Goal: Task Accomplishment & Management: Use online tool/utility

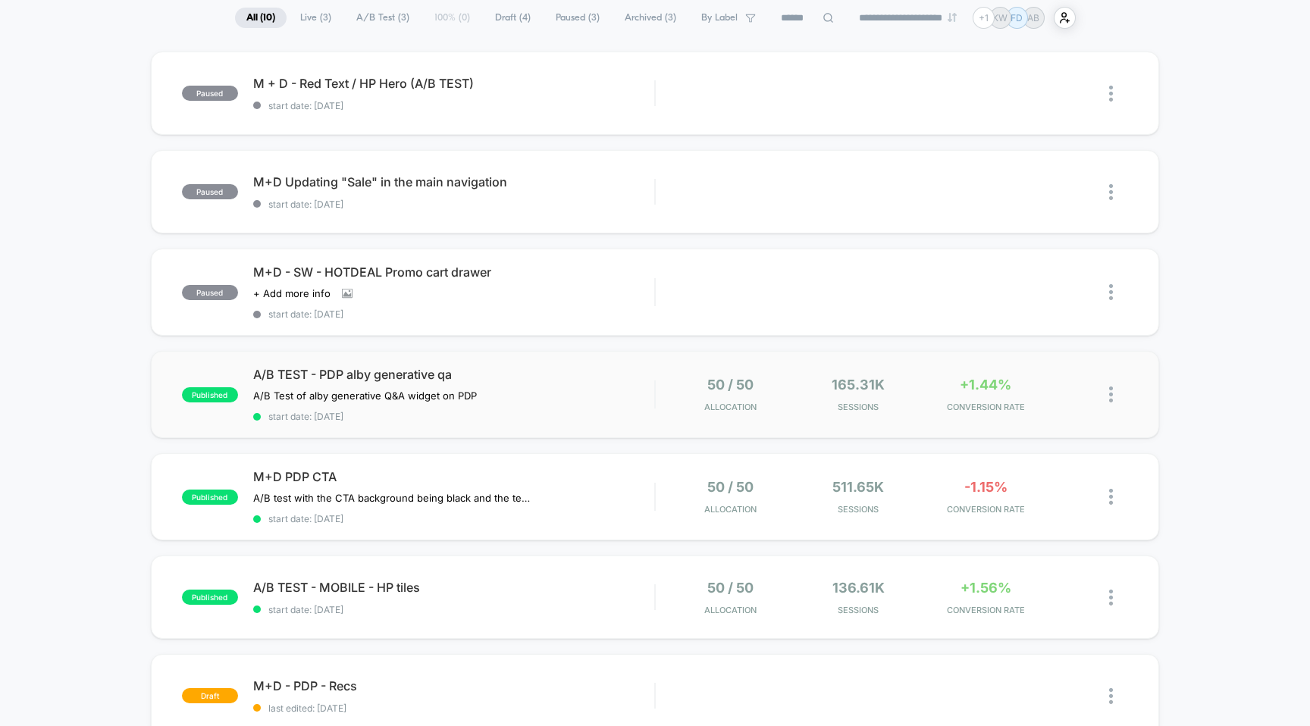
scroll to position [128, 0]
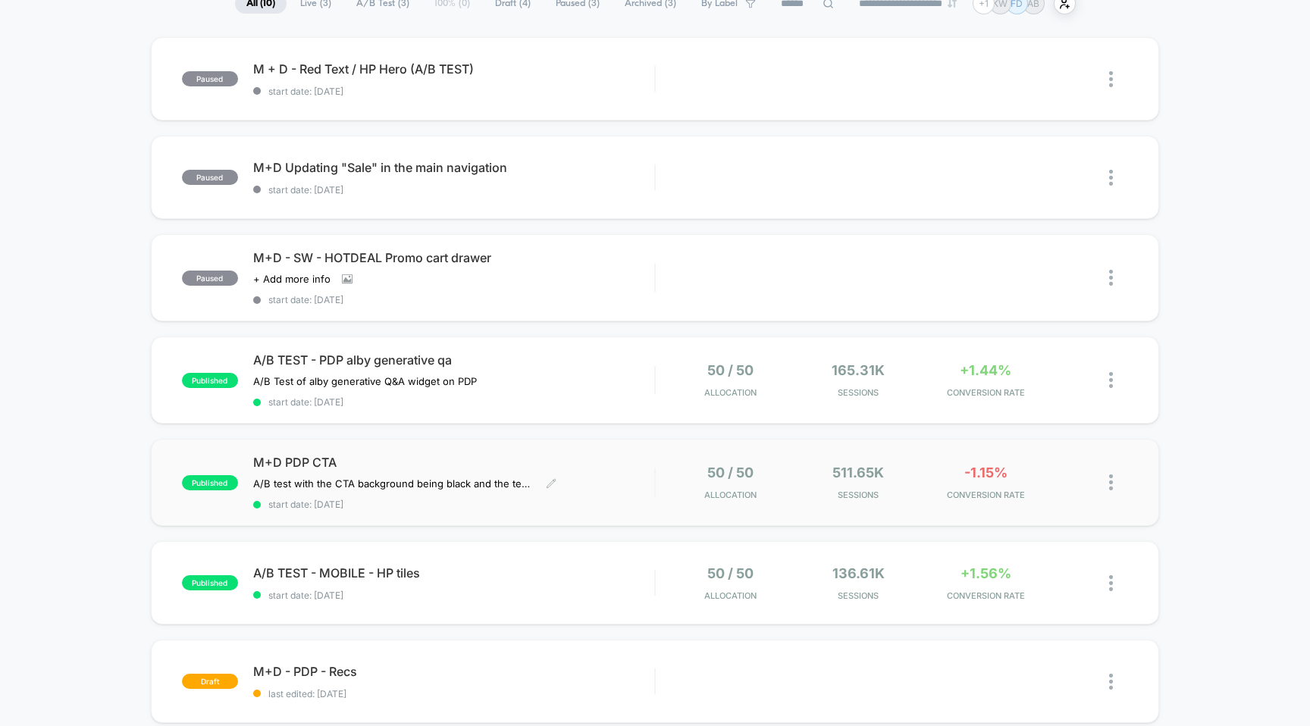
click at [609, 478] on div "M+D PDP CTA A/B test with the CTA background being black and the text + shoppin…" at bounding box center [454, 482] width 402 height 55
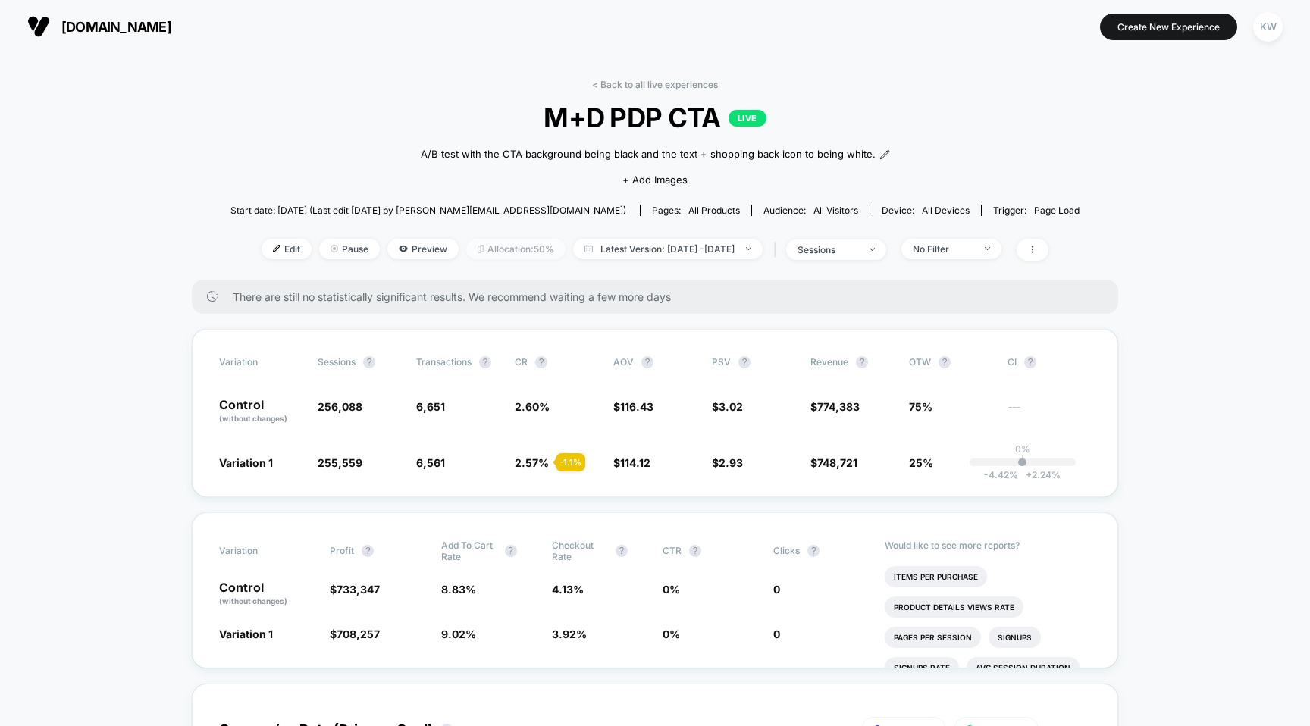
click at [504, 251] on span "Allocation: 50%" at bounding box center [515, 249] width 99 height 20
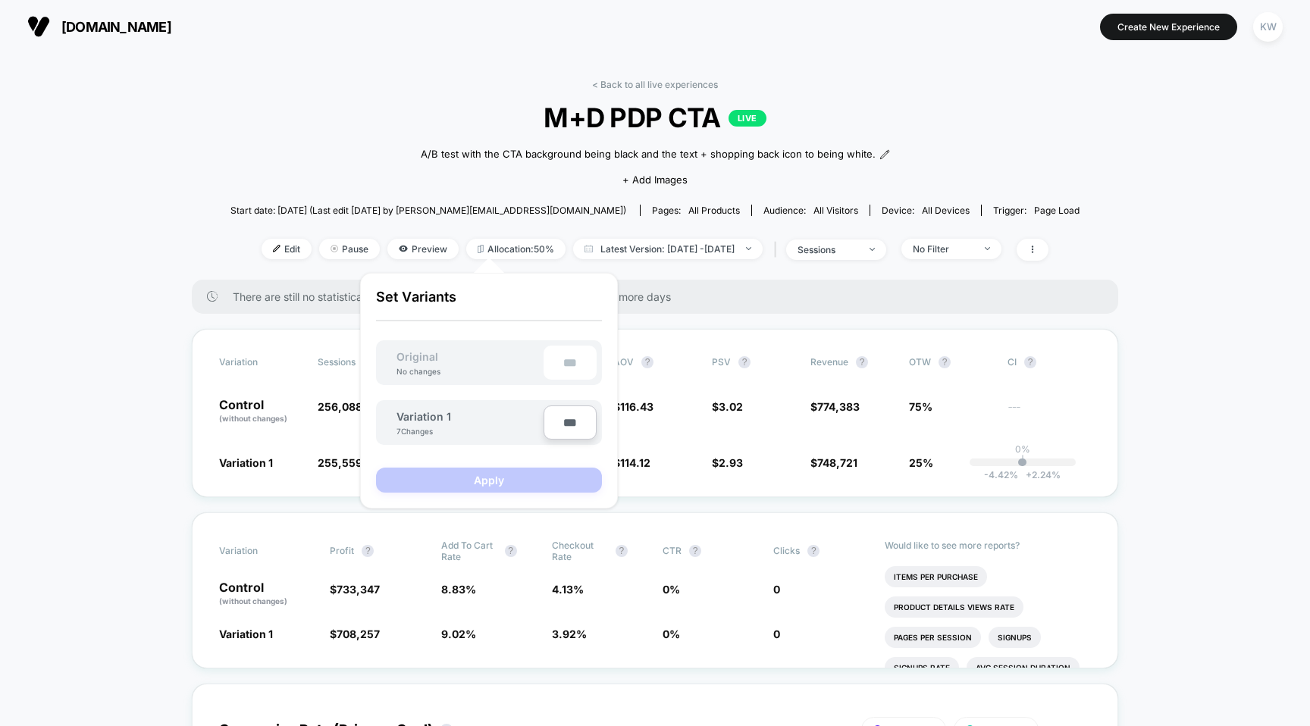
click at [570, 424] on input "***" at bounding box center [569, 423] width 53 height 34
type input "***"
type input "**"
type input "***"
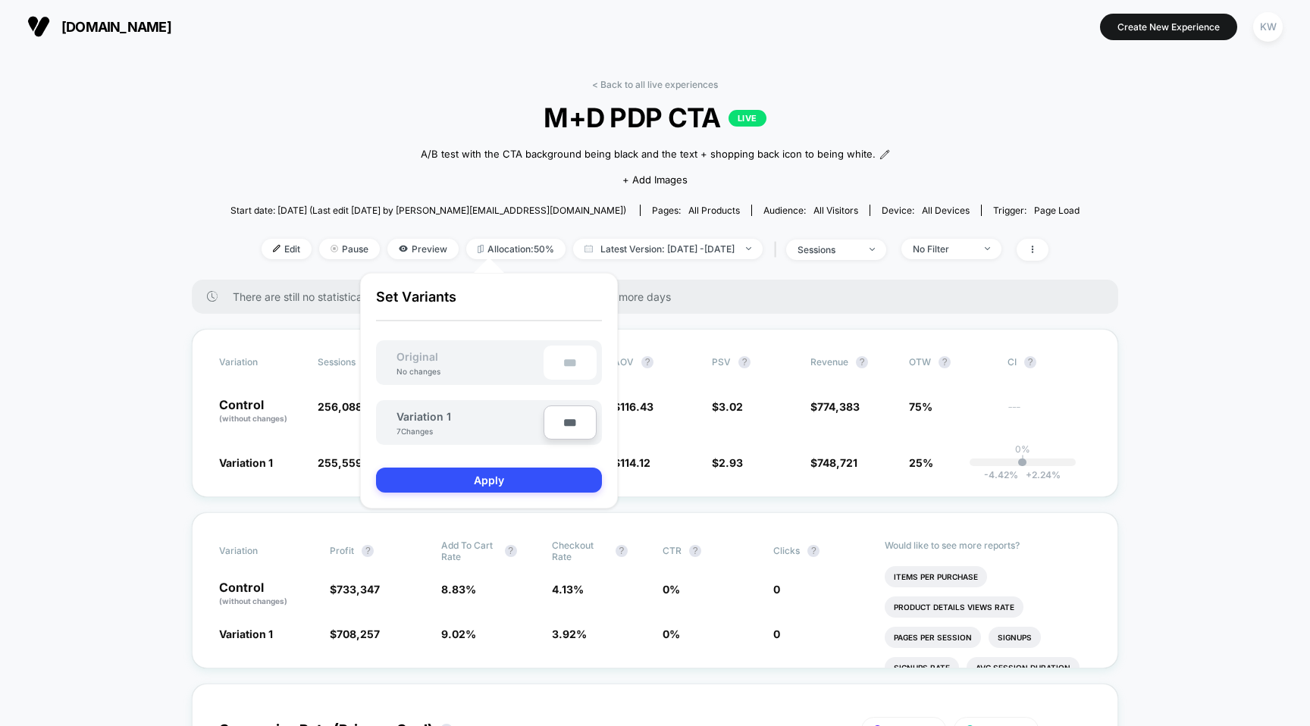
type input "**"
type input "****"
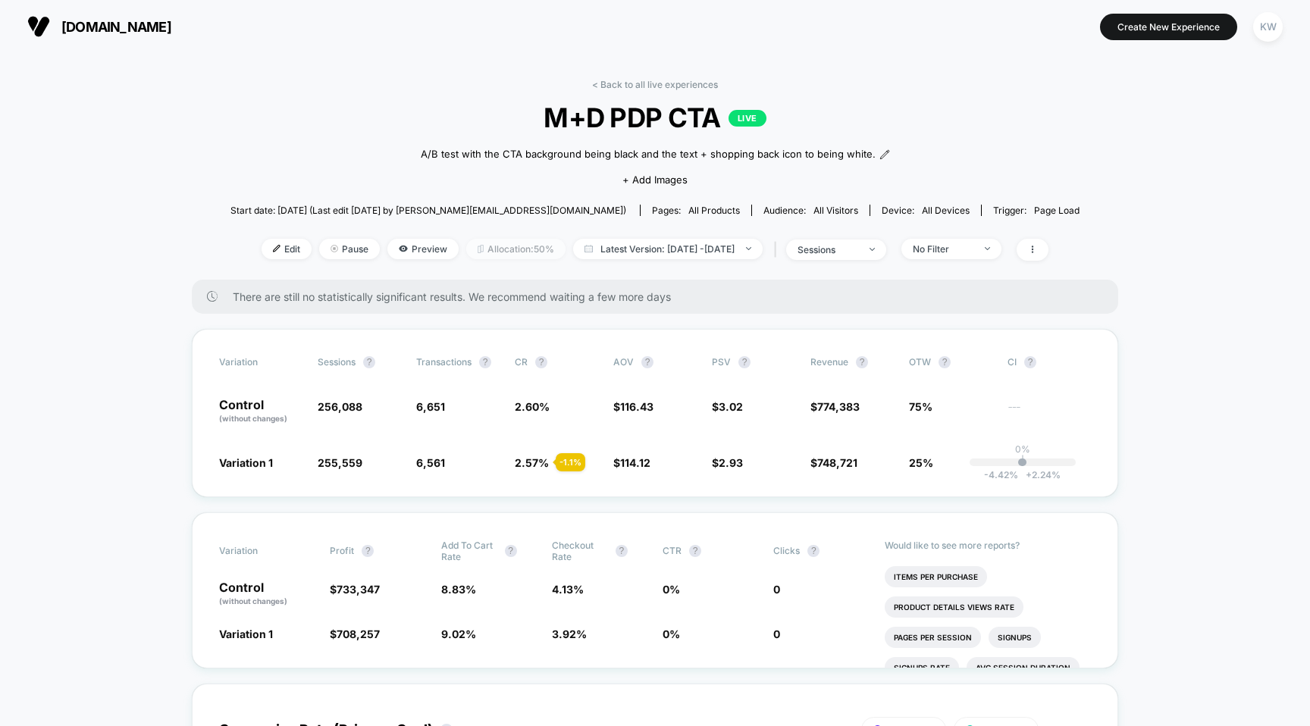
click at [526, 249] on span "Allocation: 50%" at bounding box center [515, 249] width 99 height 20
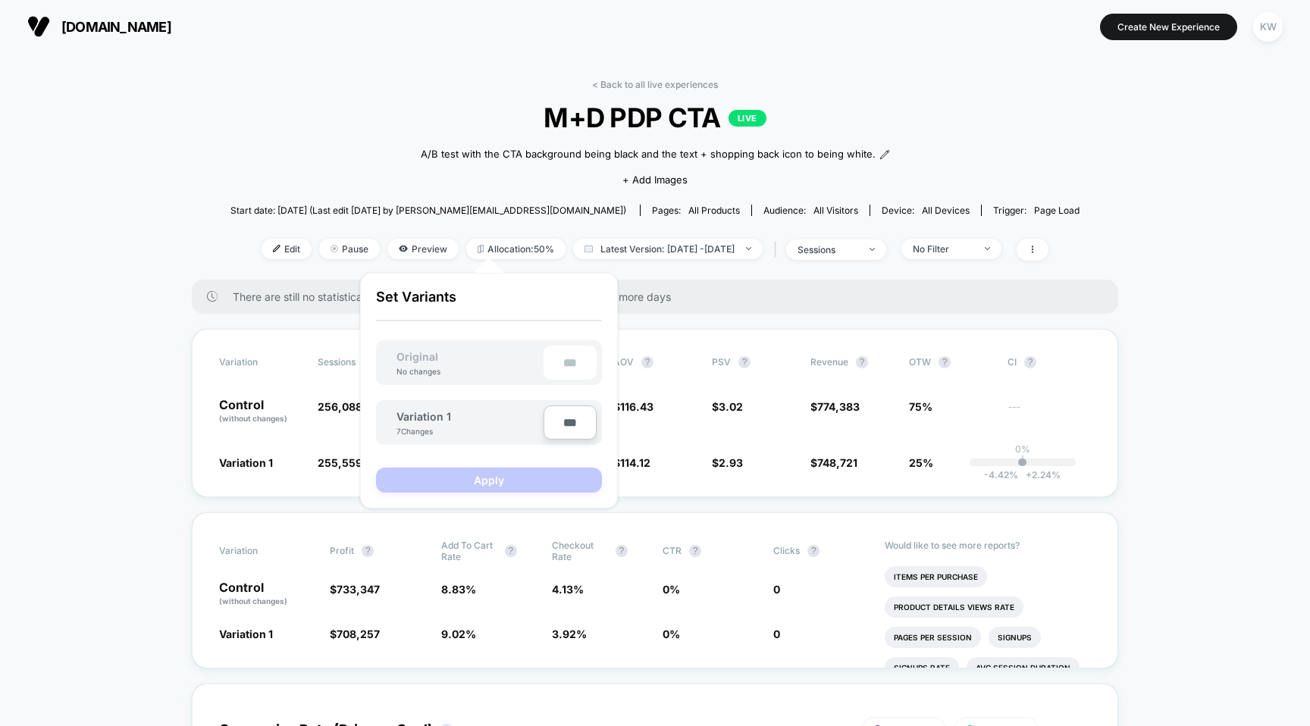
click at [555, 429] on input "***" at bounding box center [569, 423] width 53 height 34
type input "***"
type input "**"
type input "***"
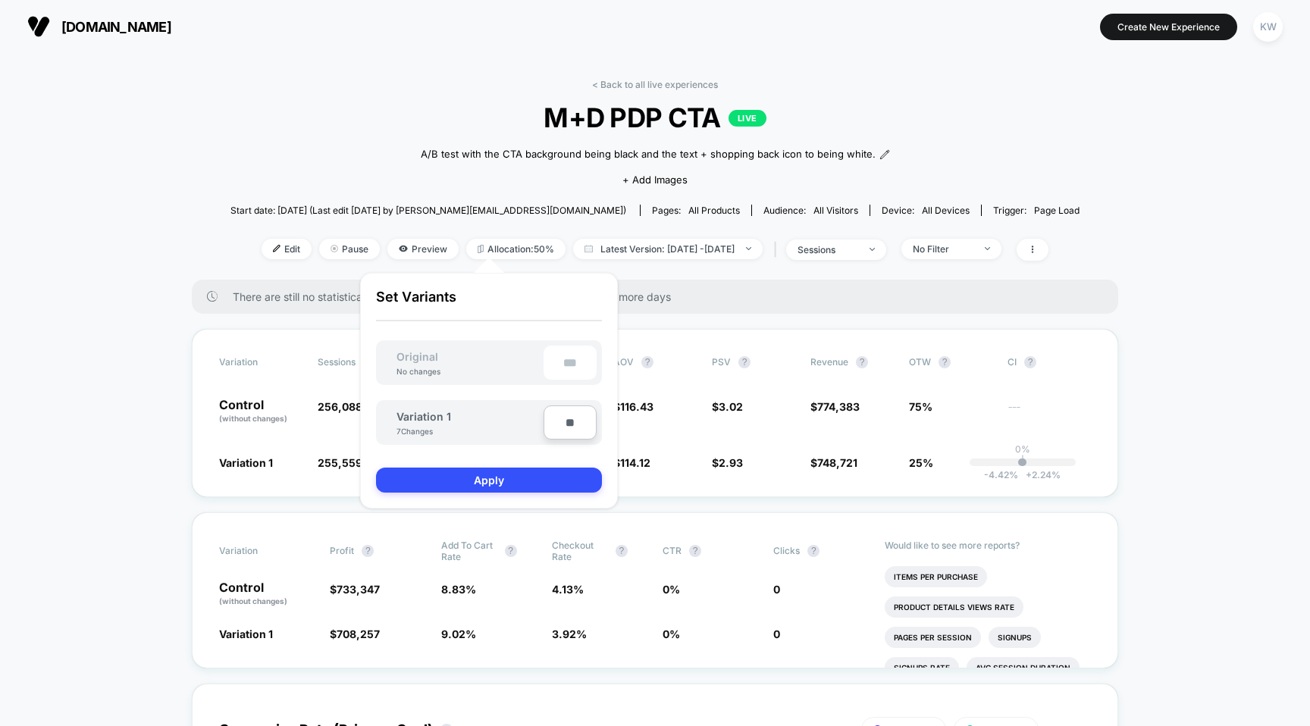
type input "***"
type input "**"
type input "****"
click at [538, 487] on button "Apply" at bounding box center [489, 480] width 226 height 25
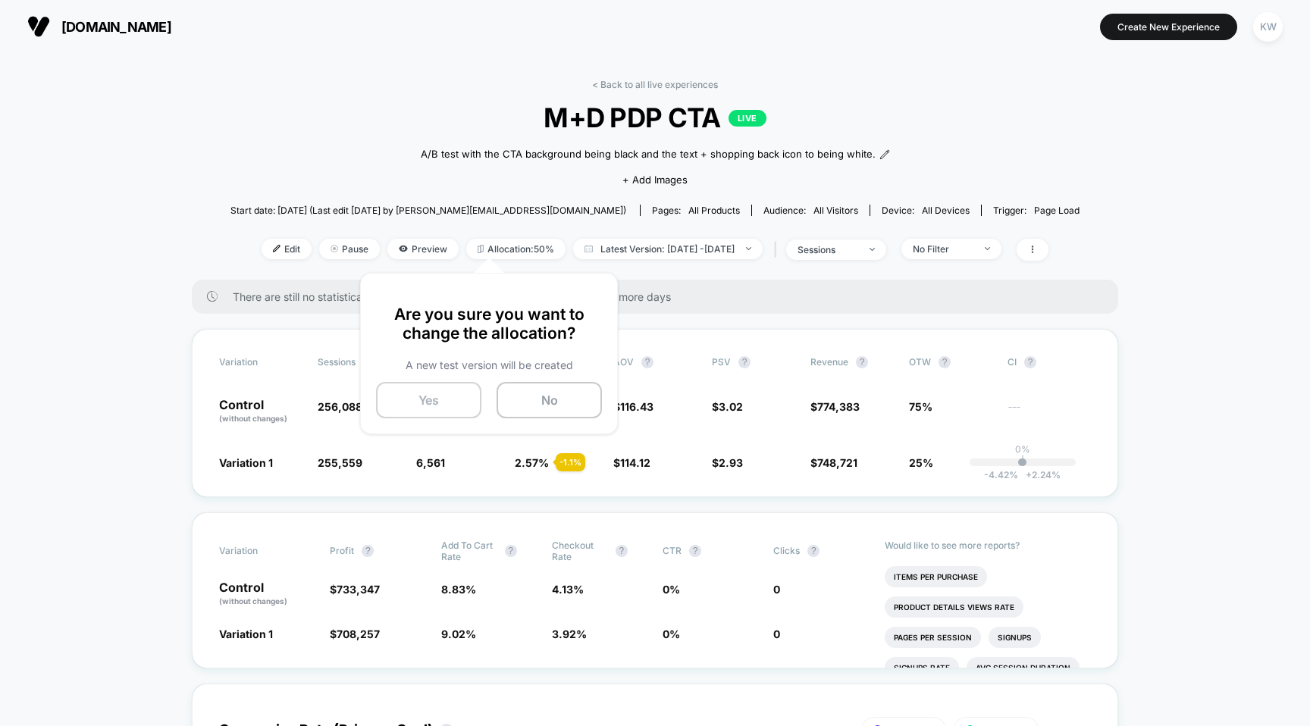
click at [445, 406] on button "Yes" at bounding box center [428, 400] width 105 height 36
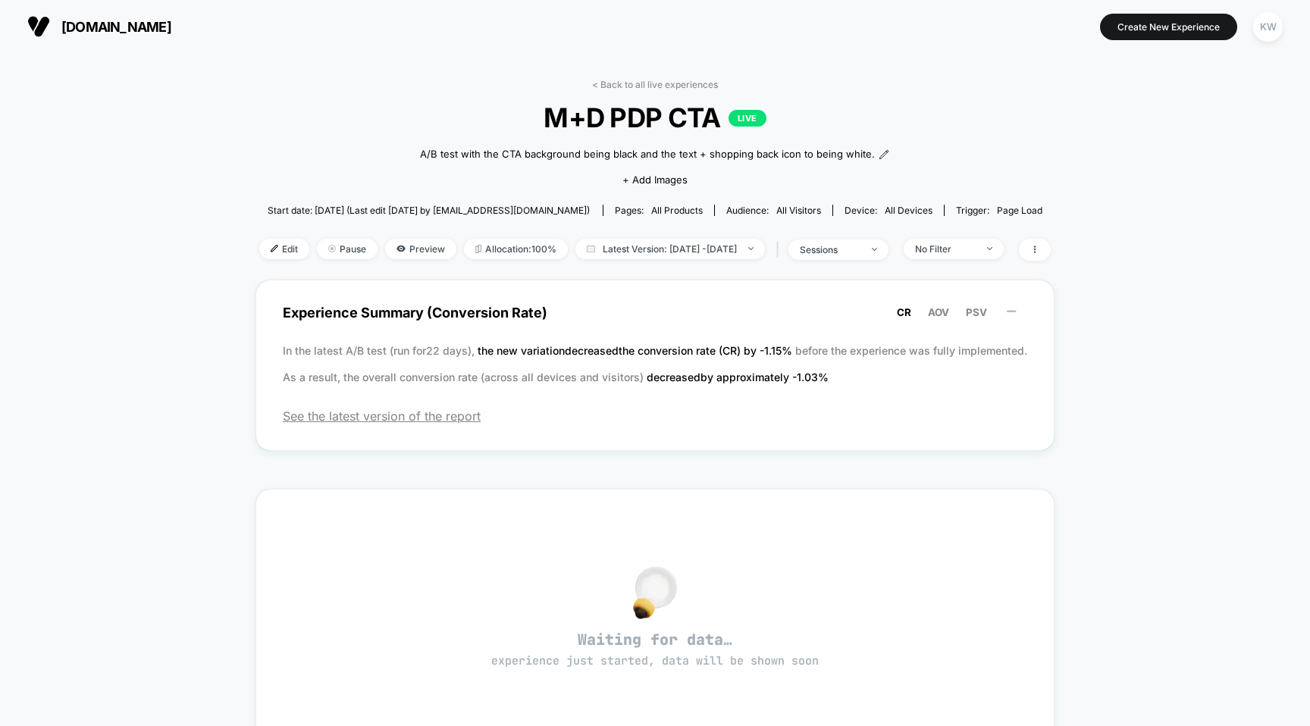
click at [108, 27] on span "[DOMAIN_NAME]" at bounding box center [116, 27] width 110 height 16
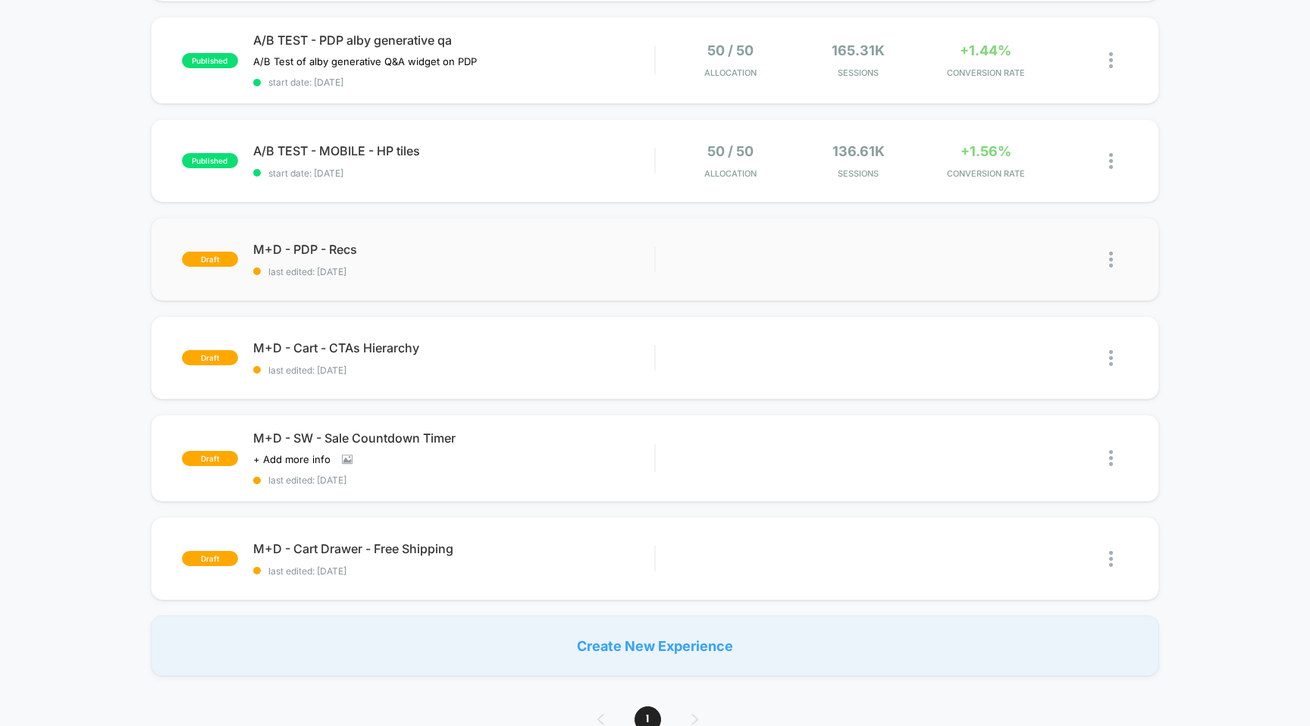
scroll to position [558, 0]
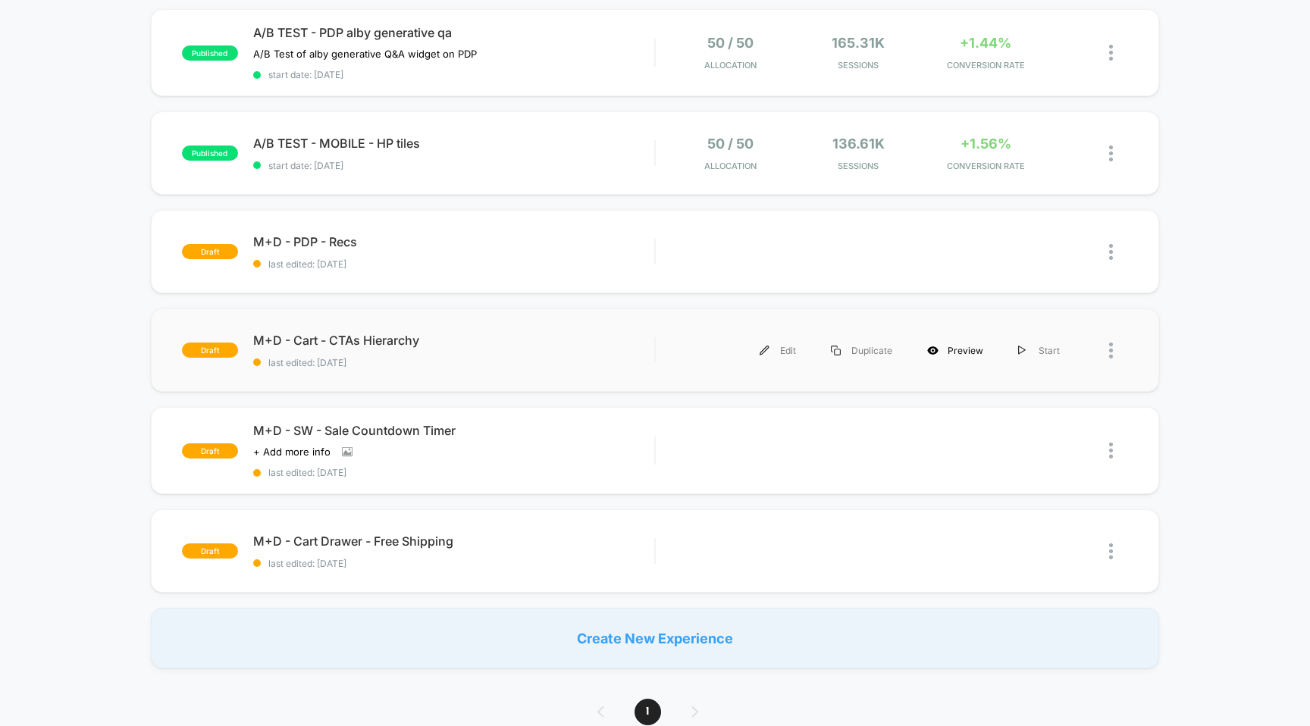
click at [957, 347] on div "Preview" at bounding box center [955, 351] width 91 height 34
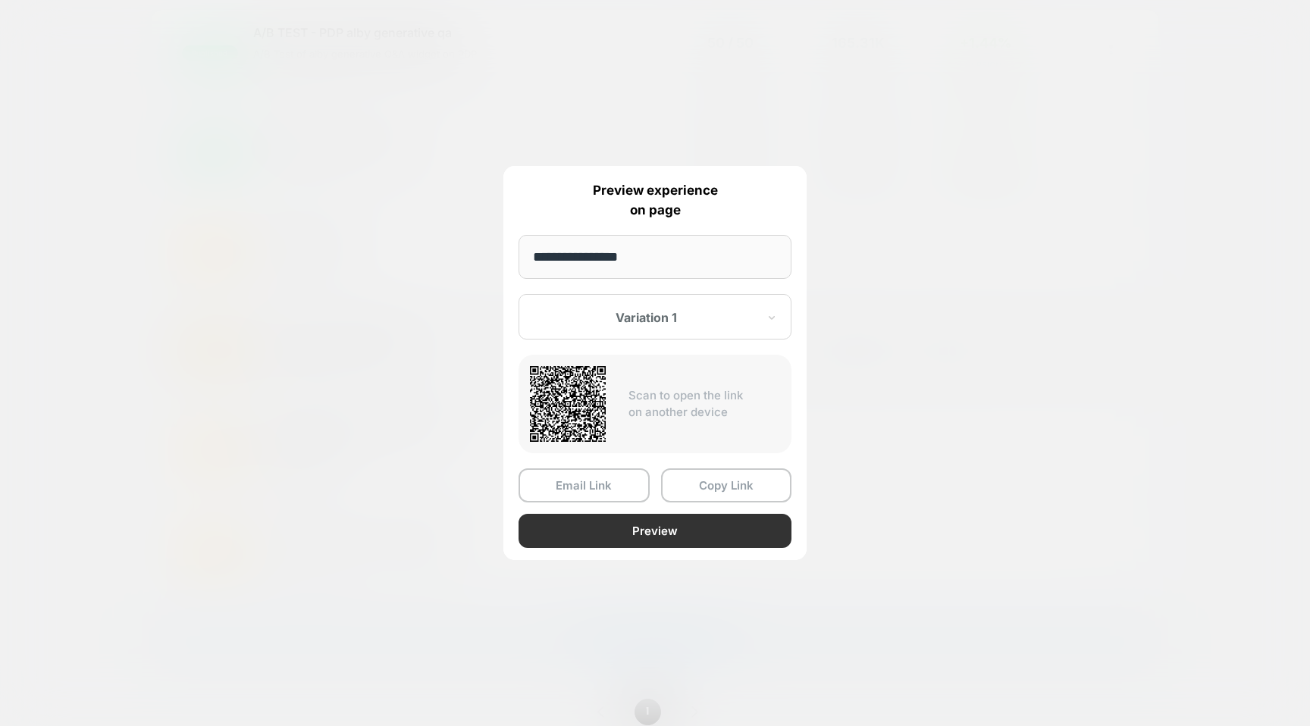
click at [712, 525] on button "Preview" at bounding box center [654, 531] width 273 height 34
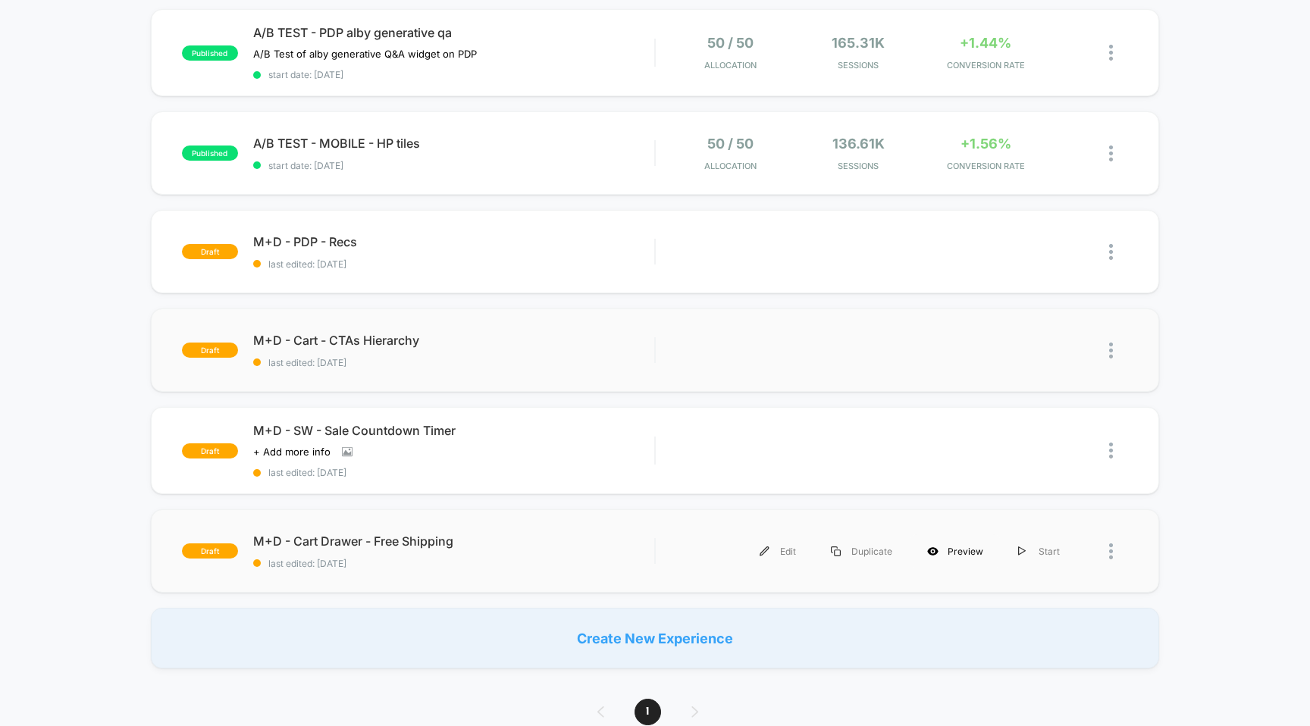
click at [950, 554] on div "Preview" at bounding box center [955, 551] width 91 height 34
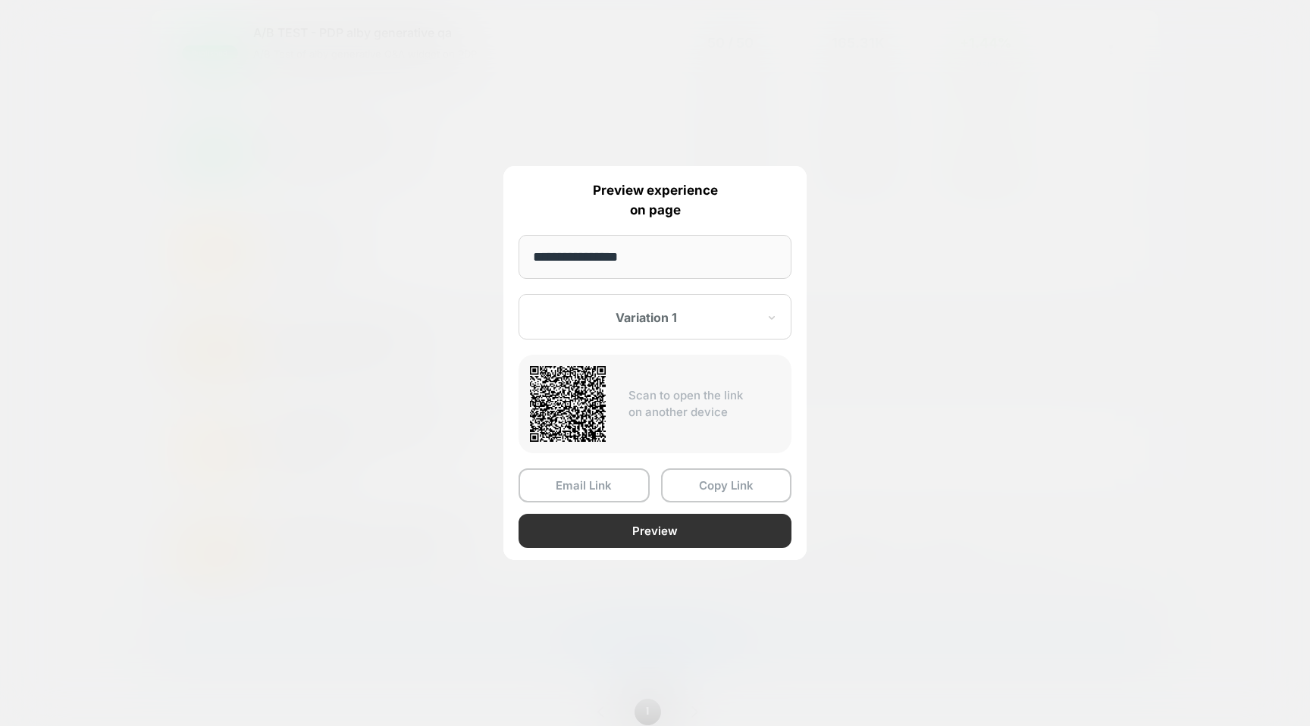
click at [688, 524] on button "Preview" at bounding box center [654, 531] width 273 height 34
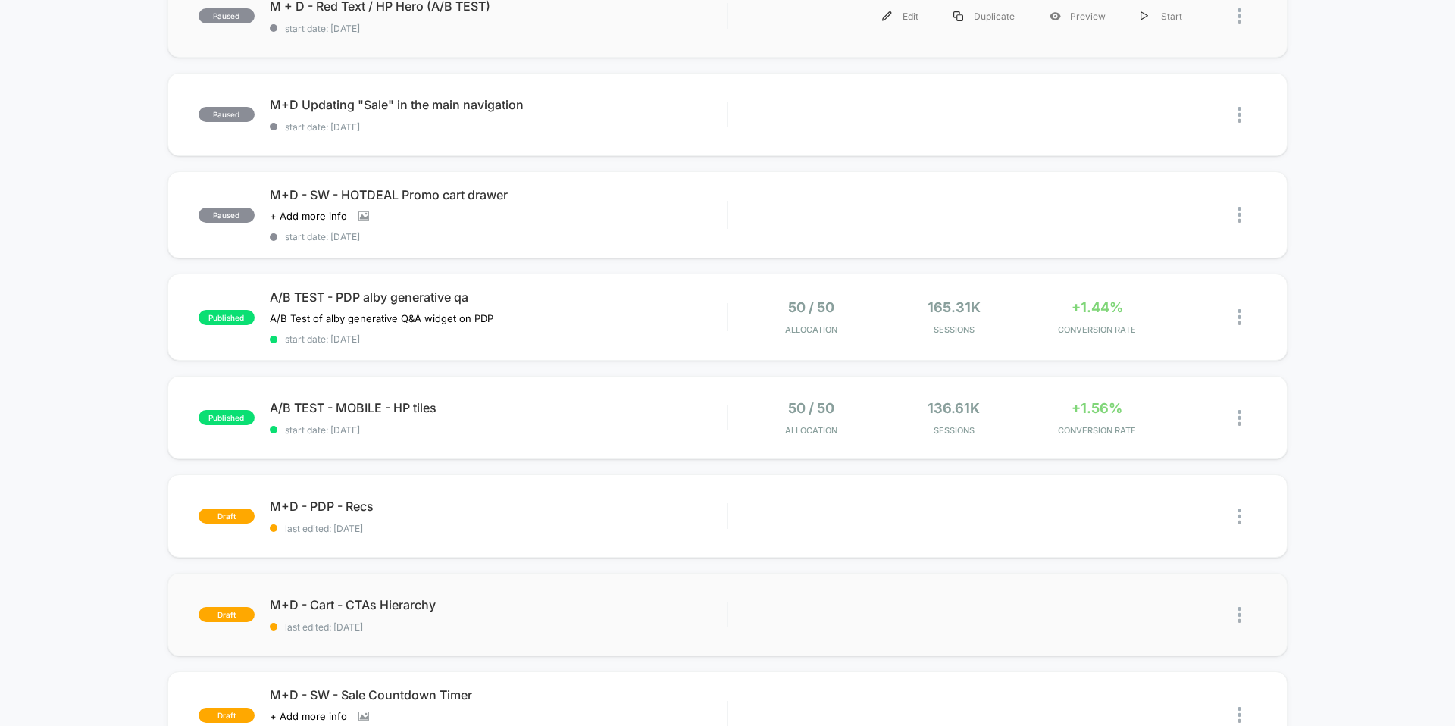
scroll to position [356, 0]
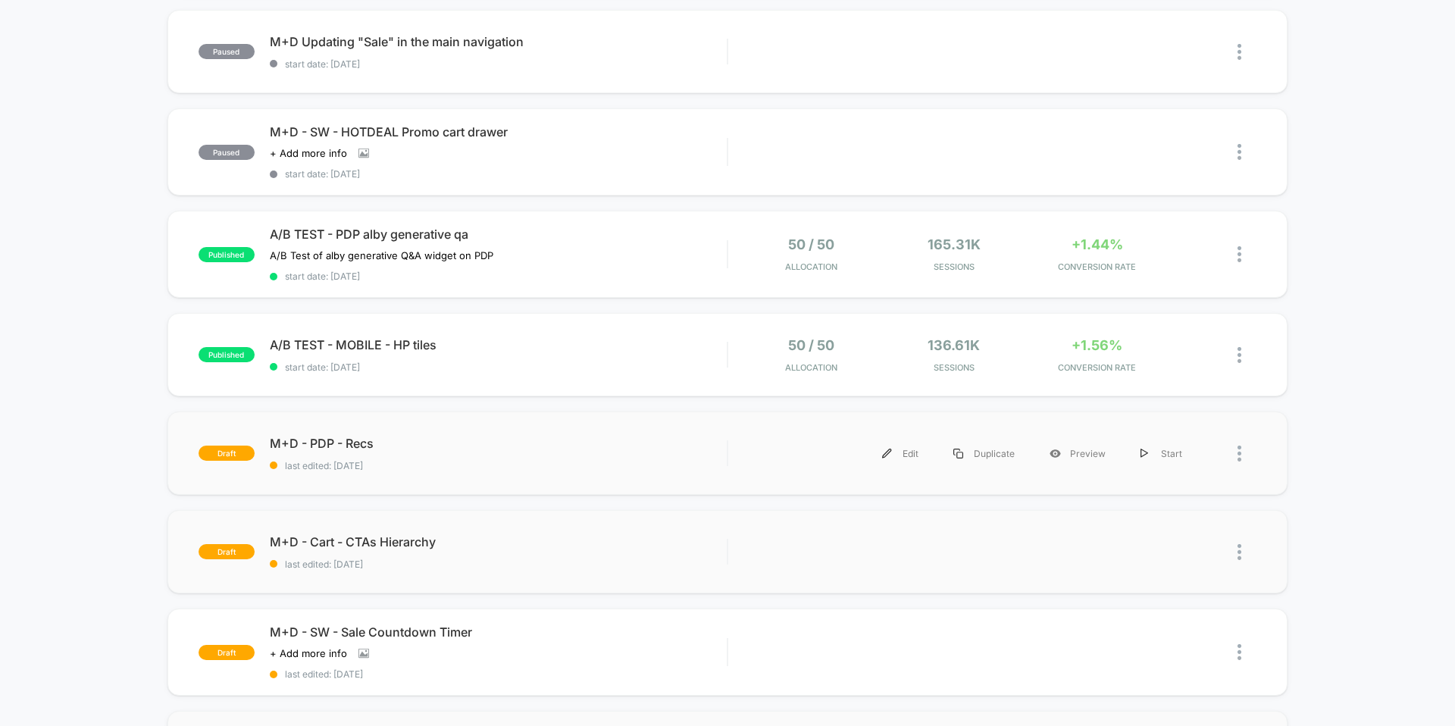
click at [597, 434] on div "draft M+D - PDP - Recs last edited: [DATE] Edit Duplicate Preview Start" at bounding box center [728, 453] width 1120 height 83
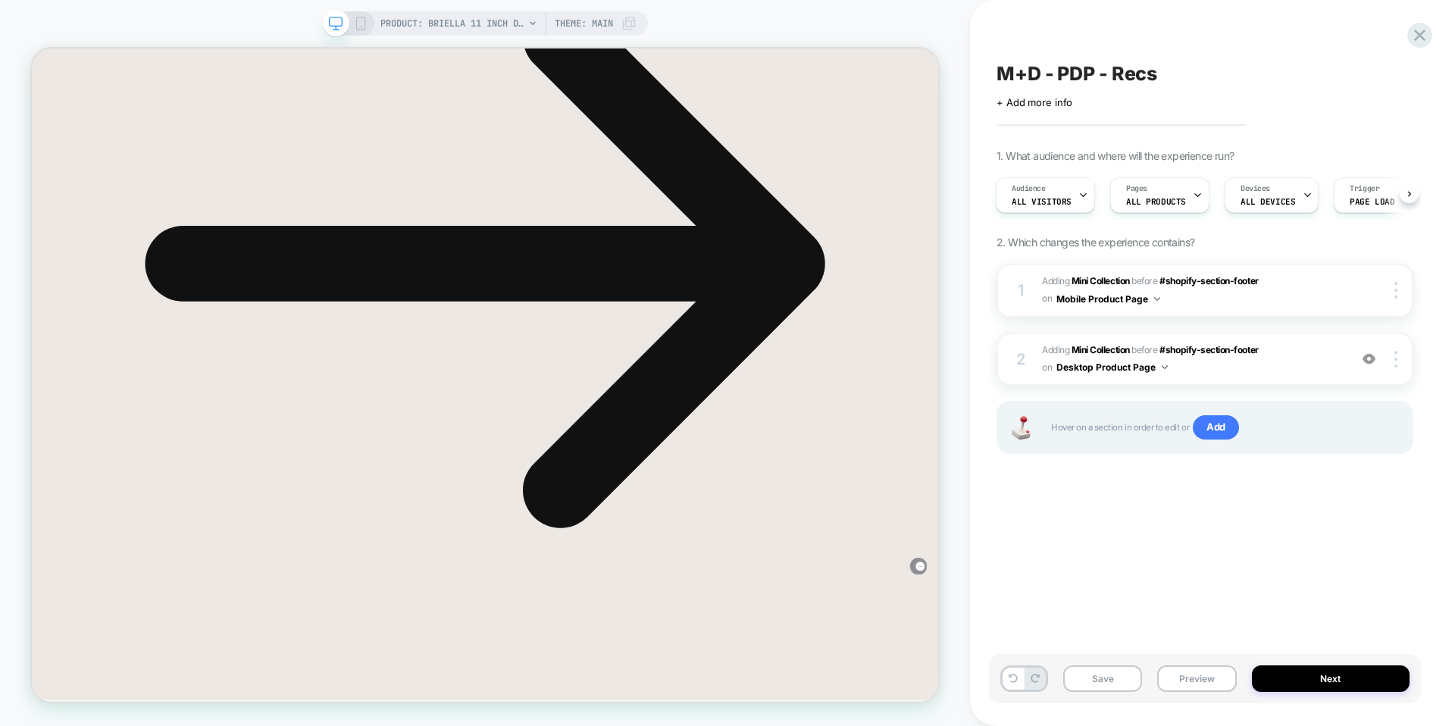
scroll to position [1700, 0]
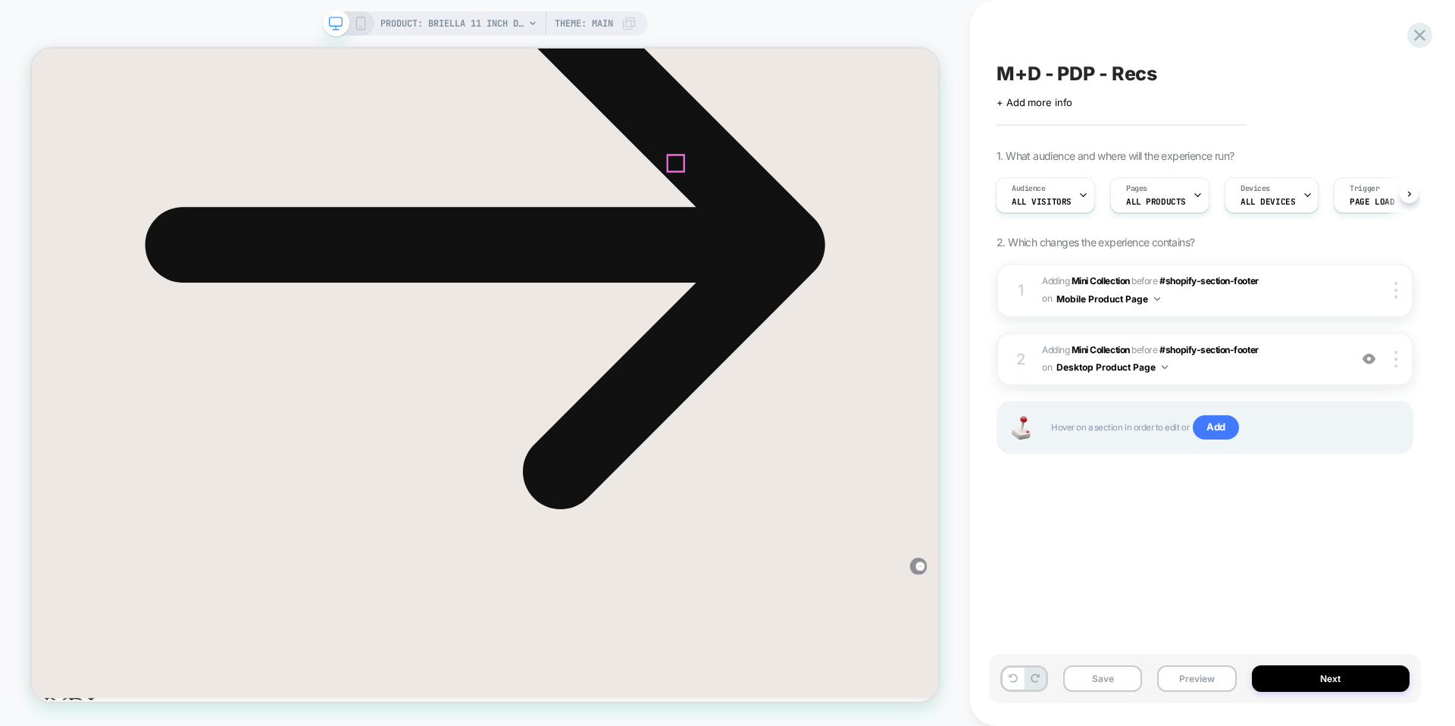
click at [32, 49] on icon at bounding box center [32, 49] width 0 height 0
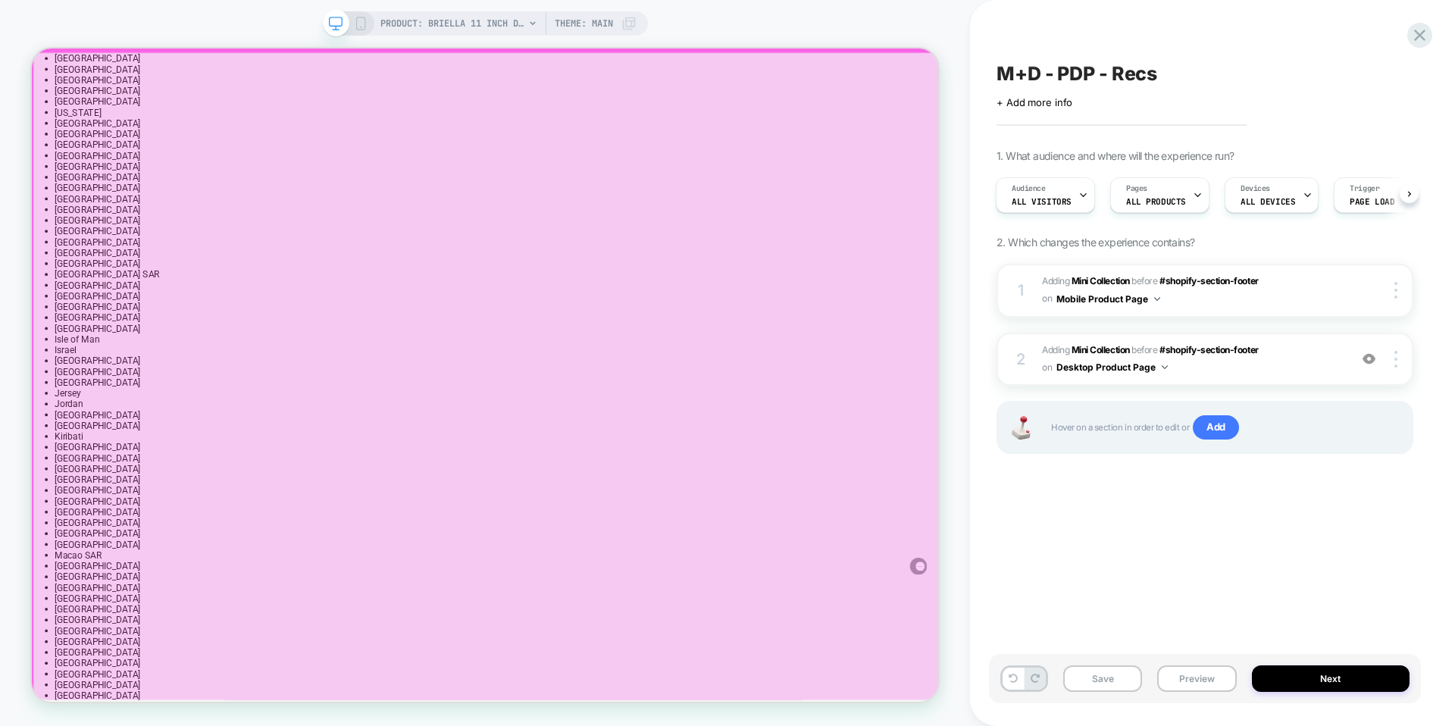
scroll to position [3662, 0]
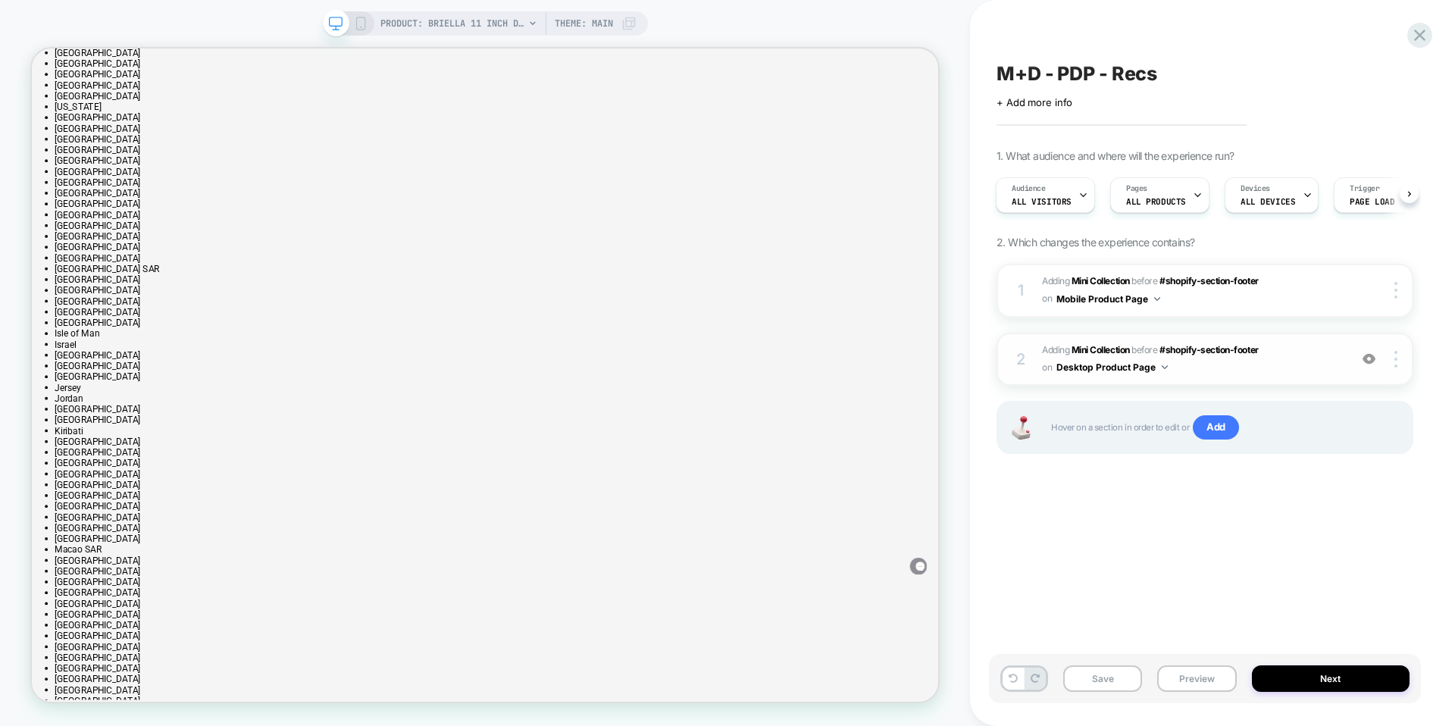
click at [1305, 365] on span "#_loomi_addon_1753986267661 Adding Mini Collection BEFORE #shopify-section-foot…" at bounding box center [1191, 360] width 299 height 36
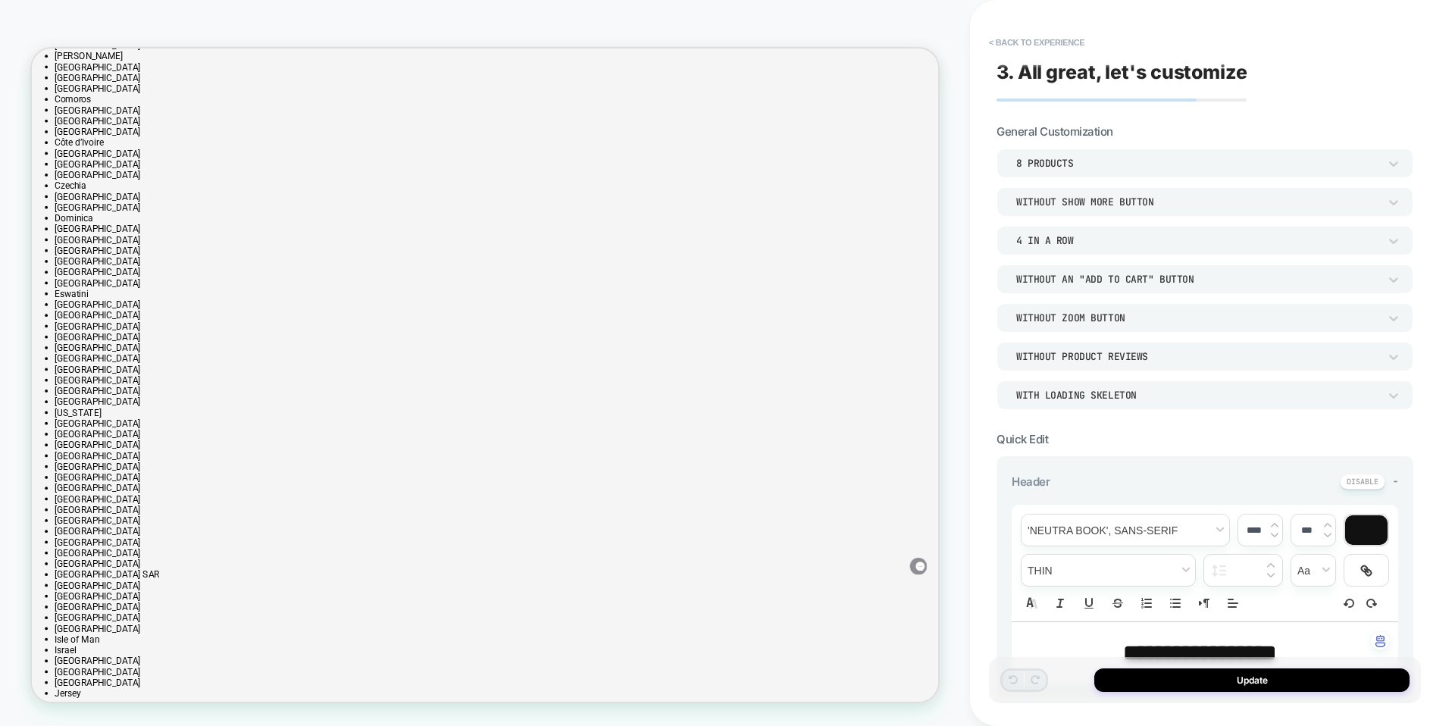
scroll to position [3247, 0]
click at [1063, 50] on button "< Back to experience" at bounding box center [1037, 42] width 111 height 24
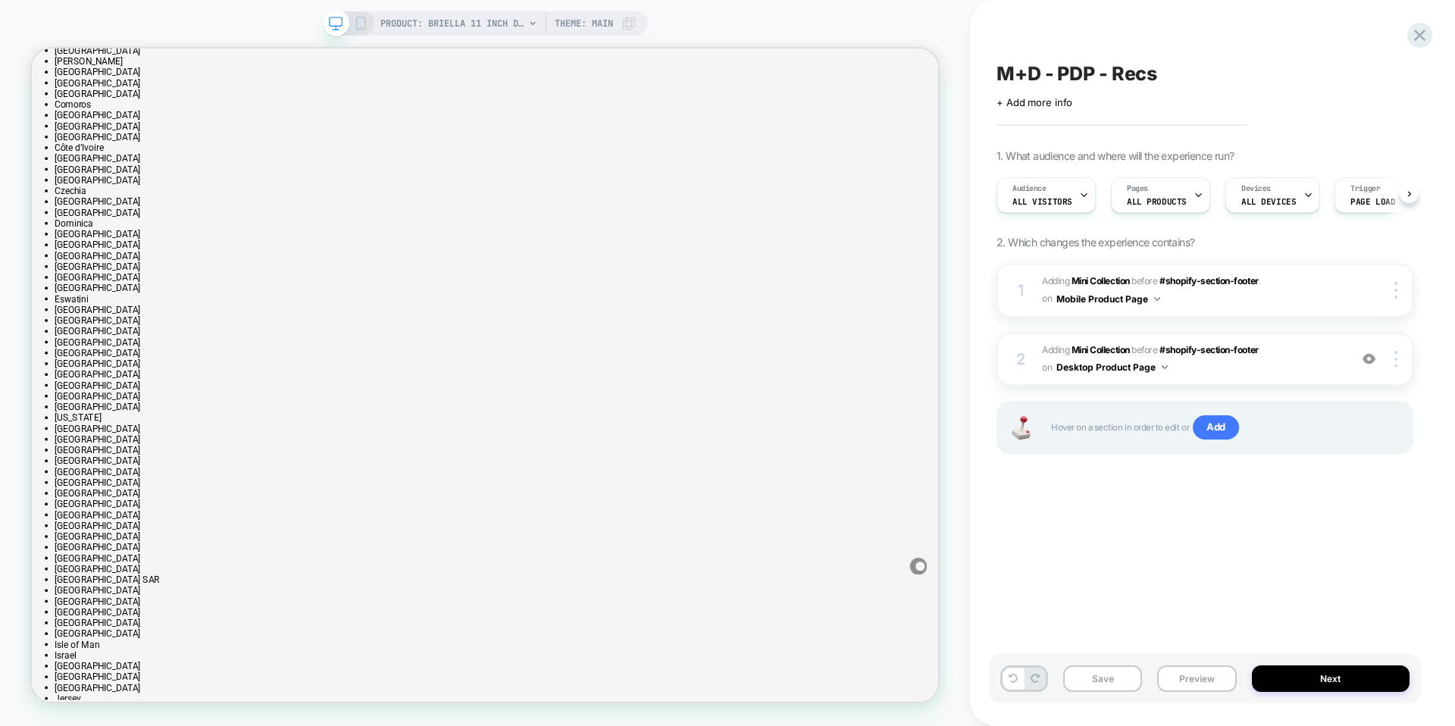
scroll to position [0, 1]
click at [1309, 684] on button "Next" at bounding box center [1331, 679] width 158 height 27
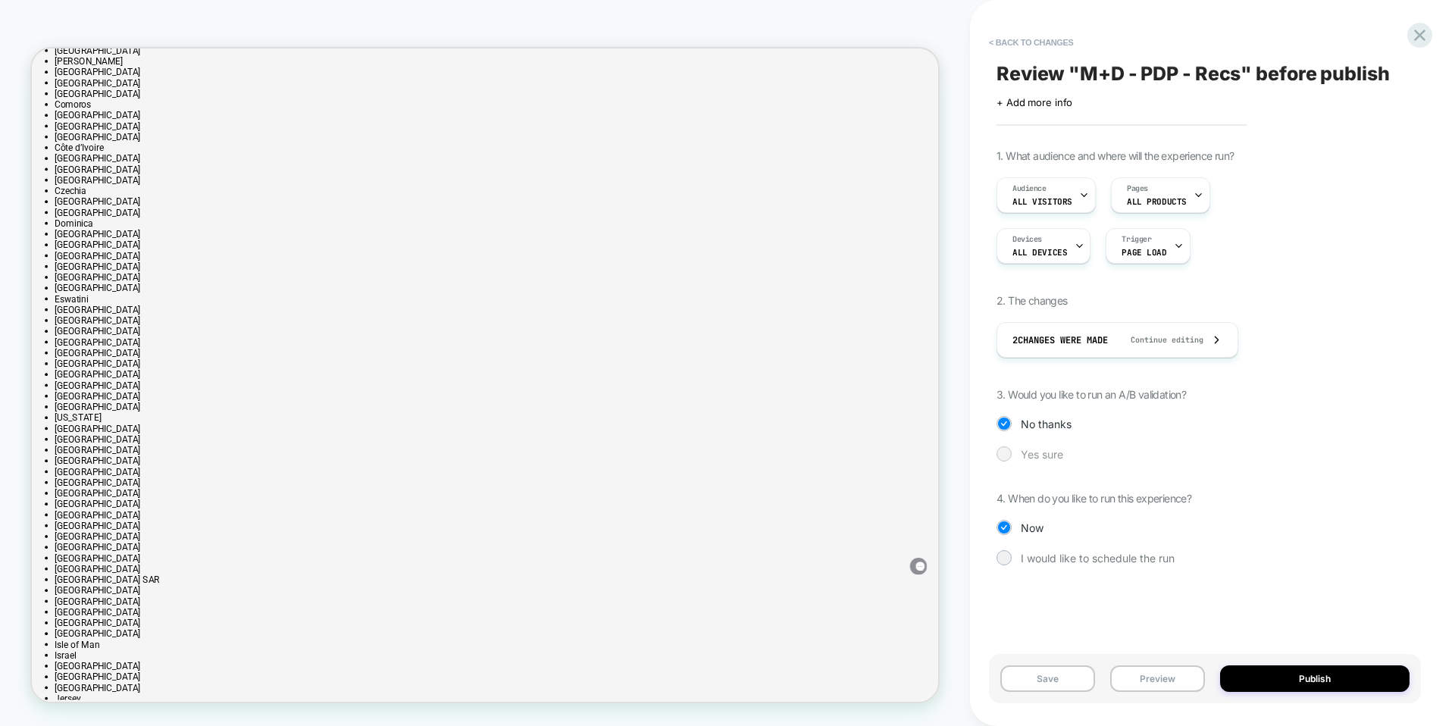
click at [1031, 451] on span "Yes sure" at bounding box center [1042, 454] width 42 height 13
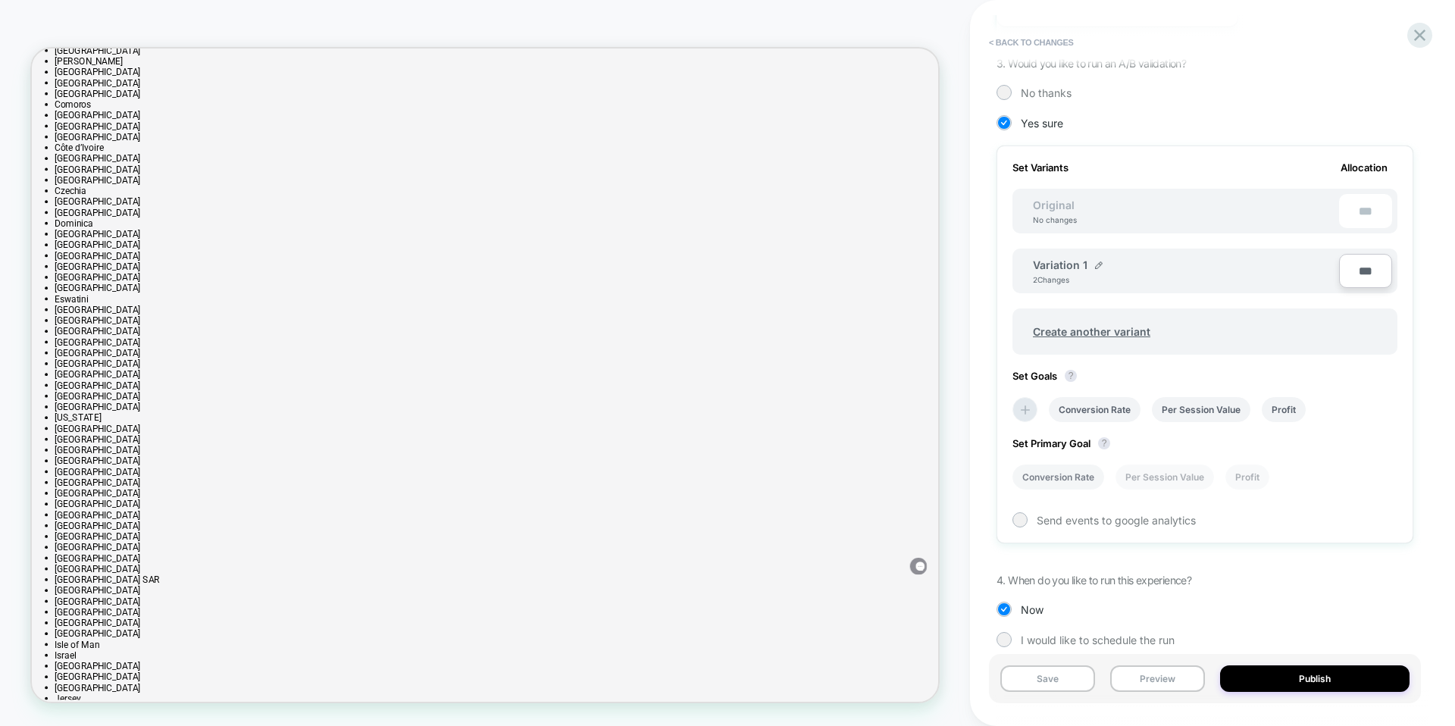
scroll to position [351, 0]
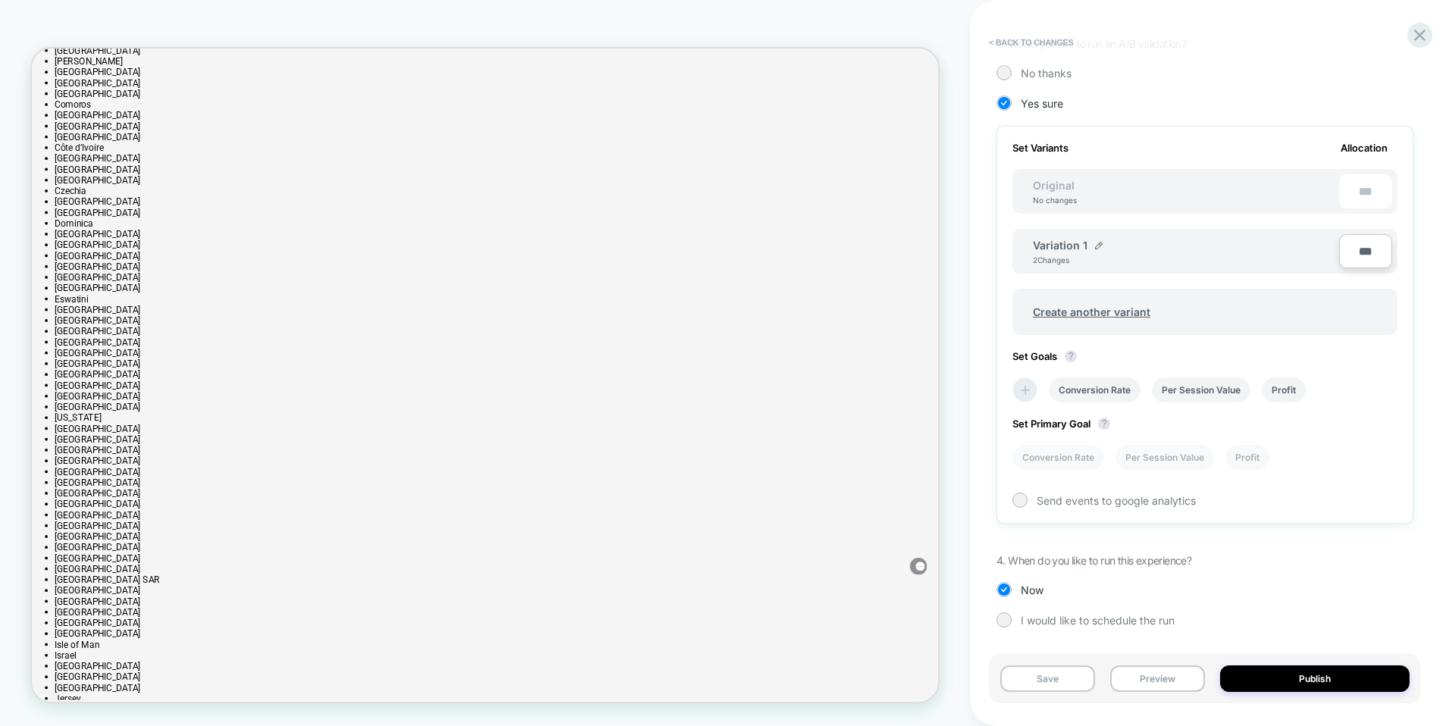
click at [1018, 390] on icon at bounding box center [1025, 390] width 15 height 15
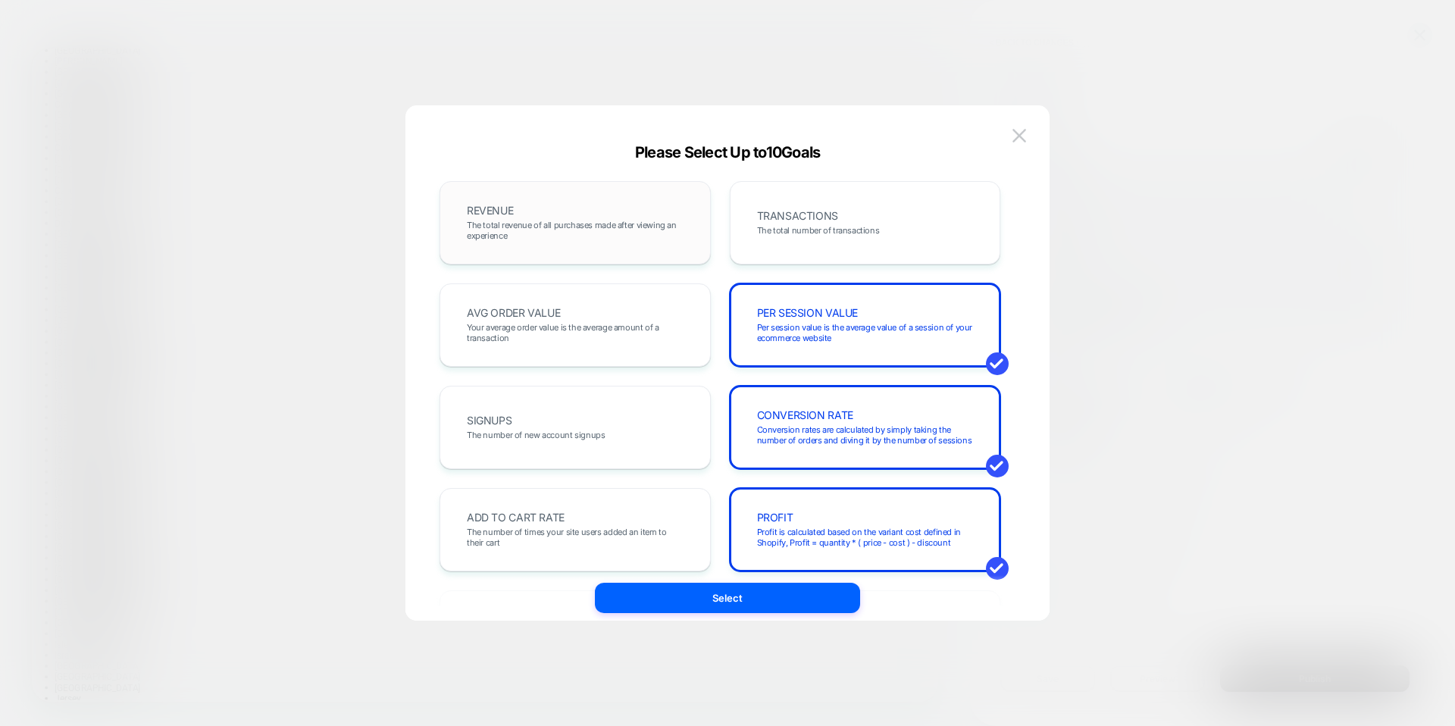
click at [614, 249] on div "REVENUE The total revenue of all purchases made after viewing an experience" at bounding box center [575, 222] width 271 height 83
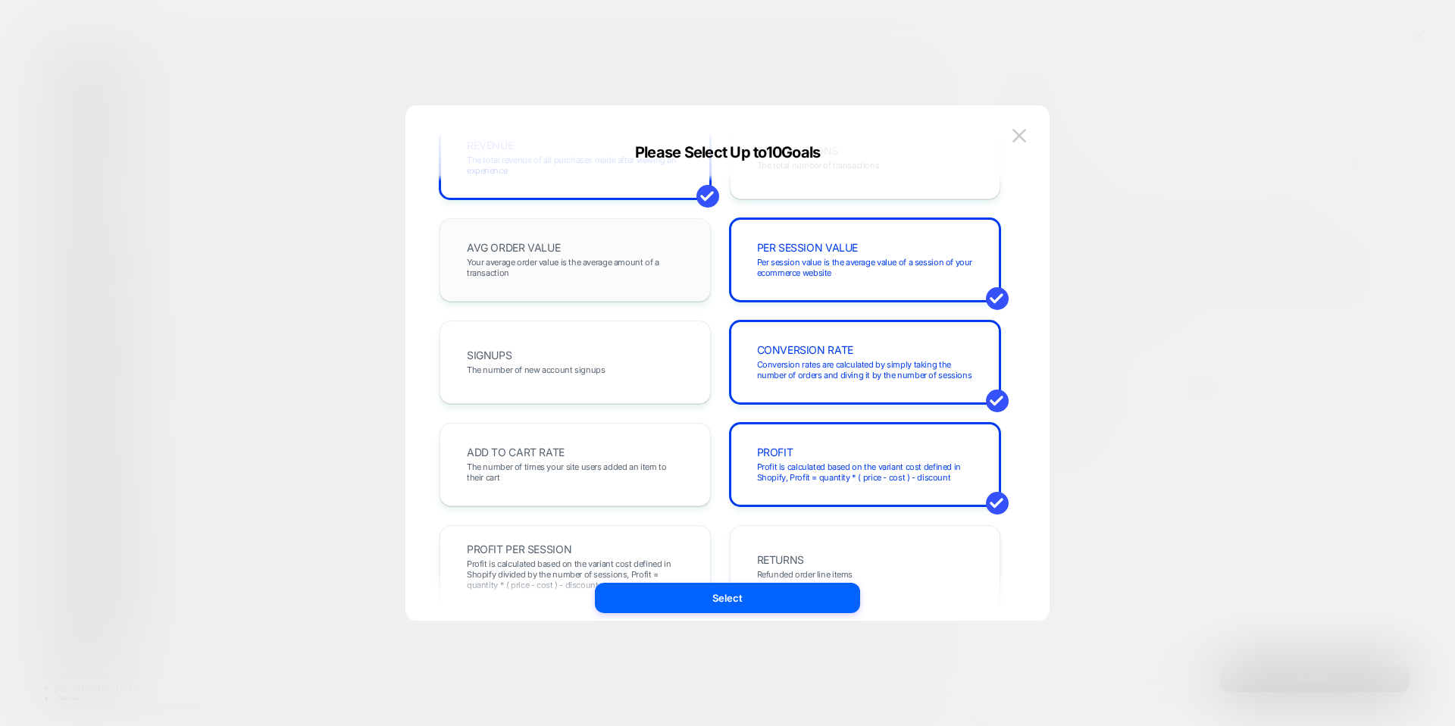
scroll to position [325, 0]
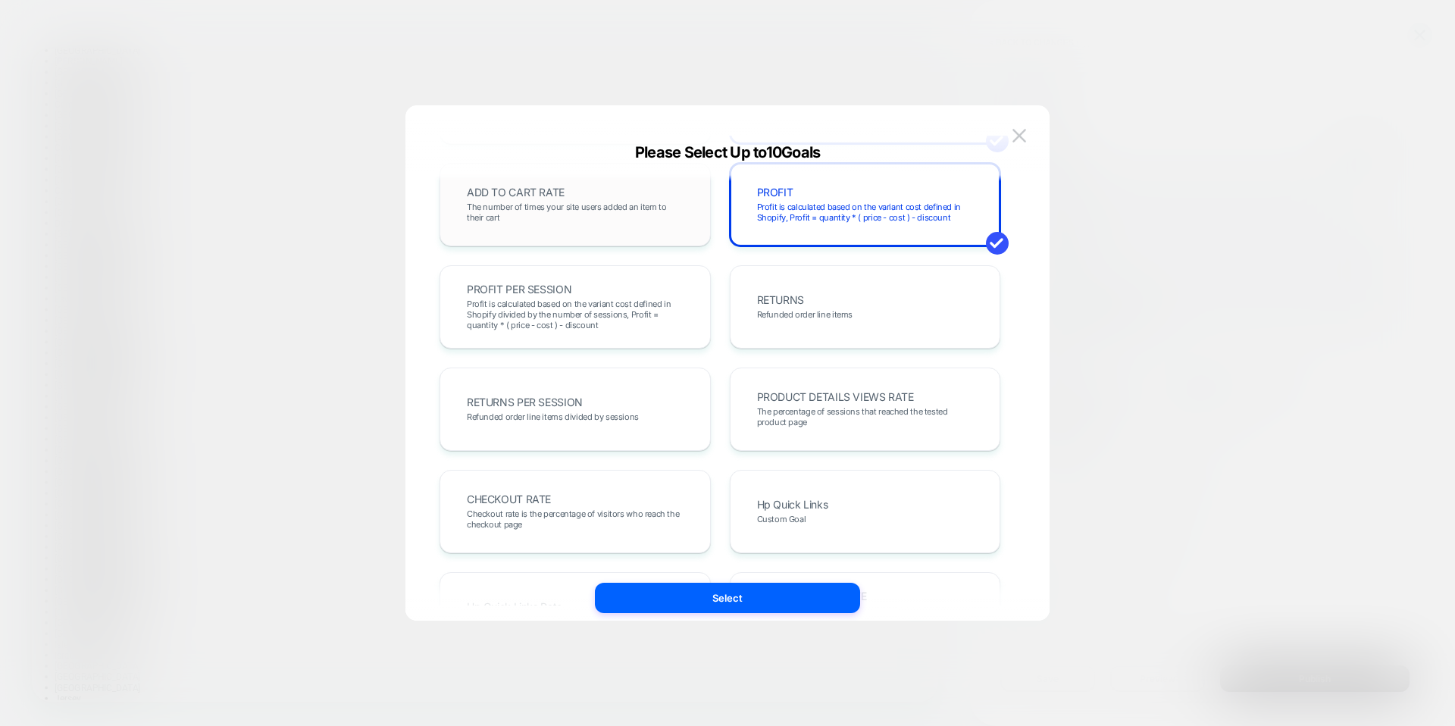
click at [635, 199] on div "ADD TO CART RATE The number of times your site users added an item to their cart" at bounding box center [576, 205] width 240 height 52
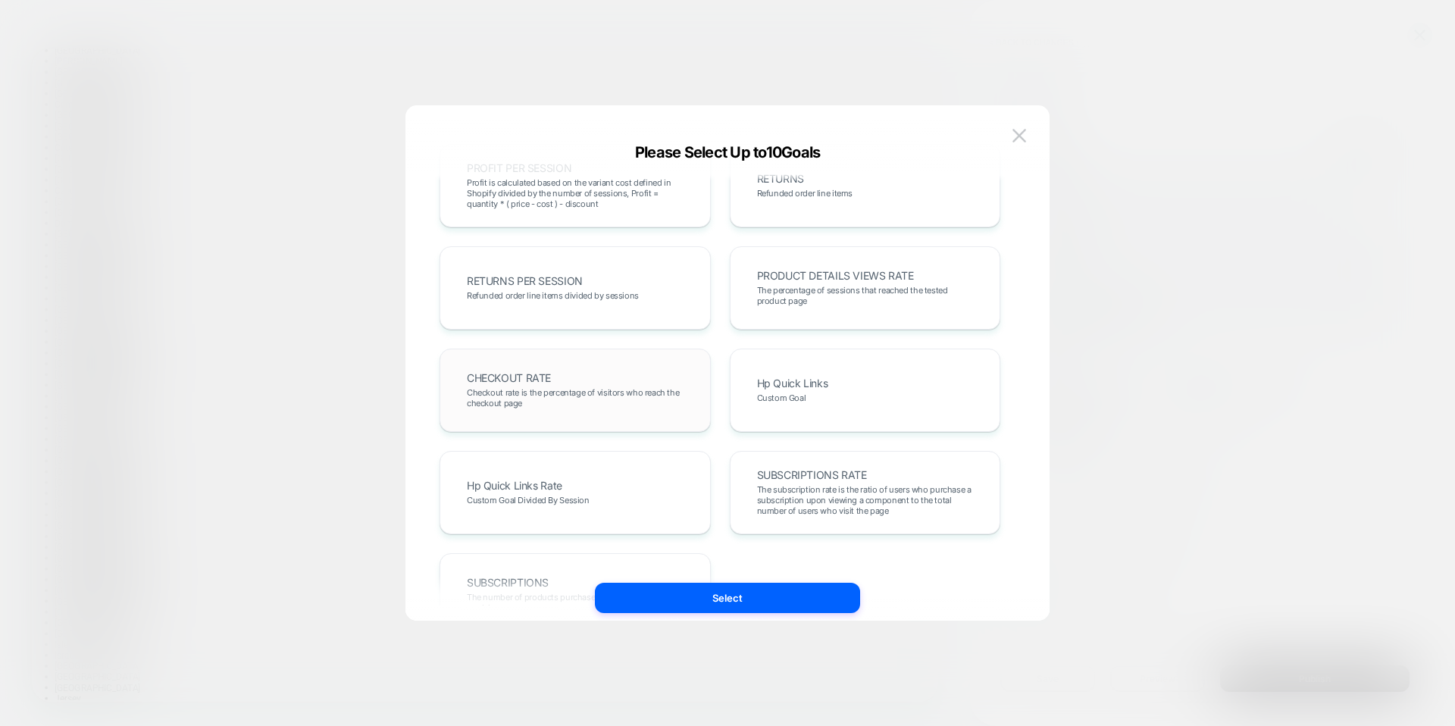
scroll to position [443, 0]
click at [641, 401] on span "Checkout rate is the percentage of visitors who reach the checkout page" at bounding box center [575, 401] width 217 height 21
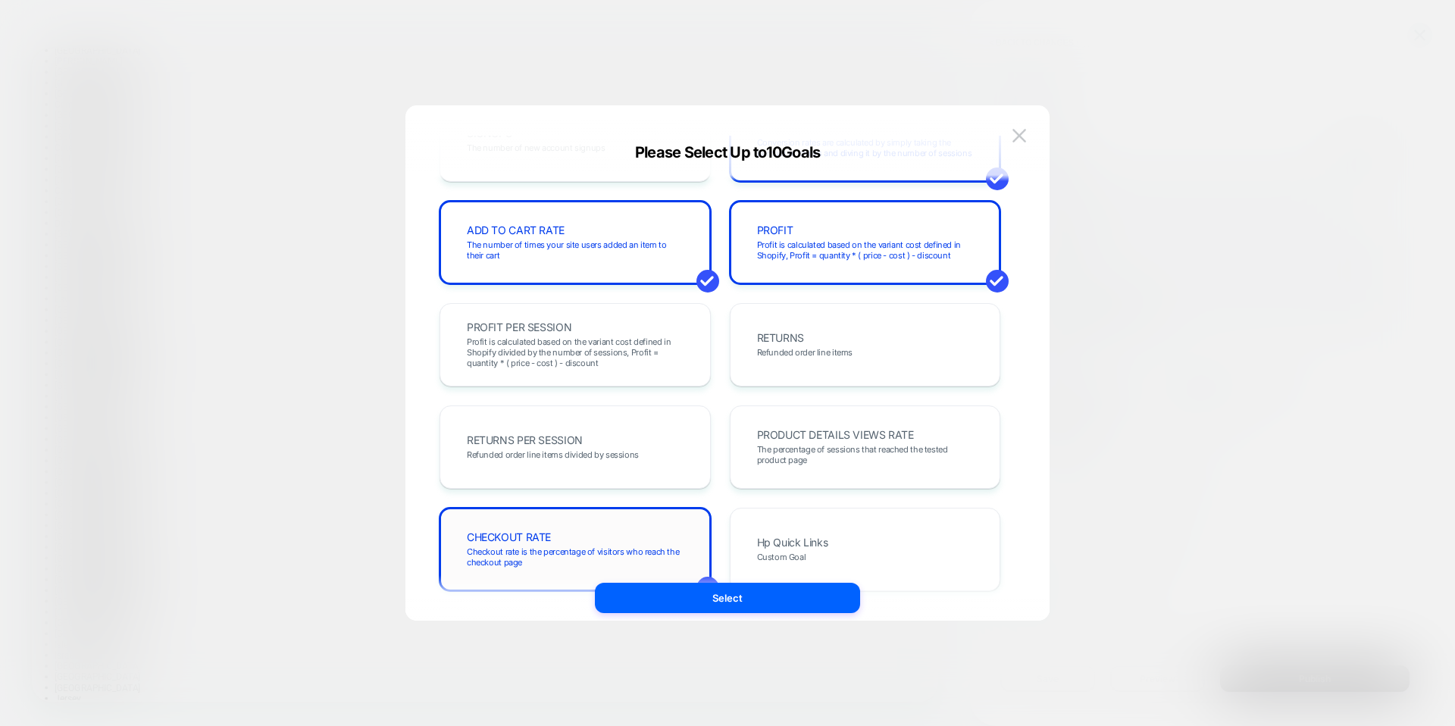
scroll to position [283, 0]
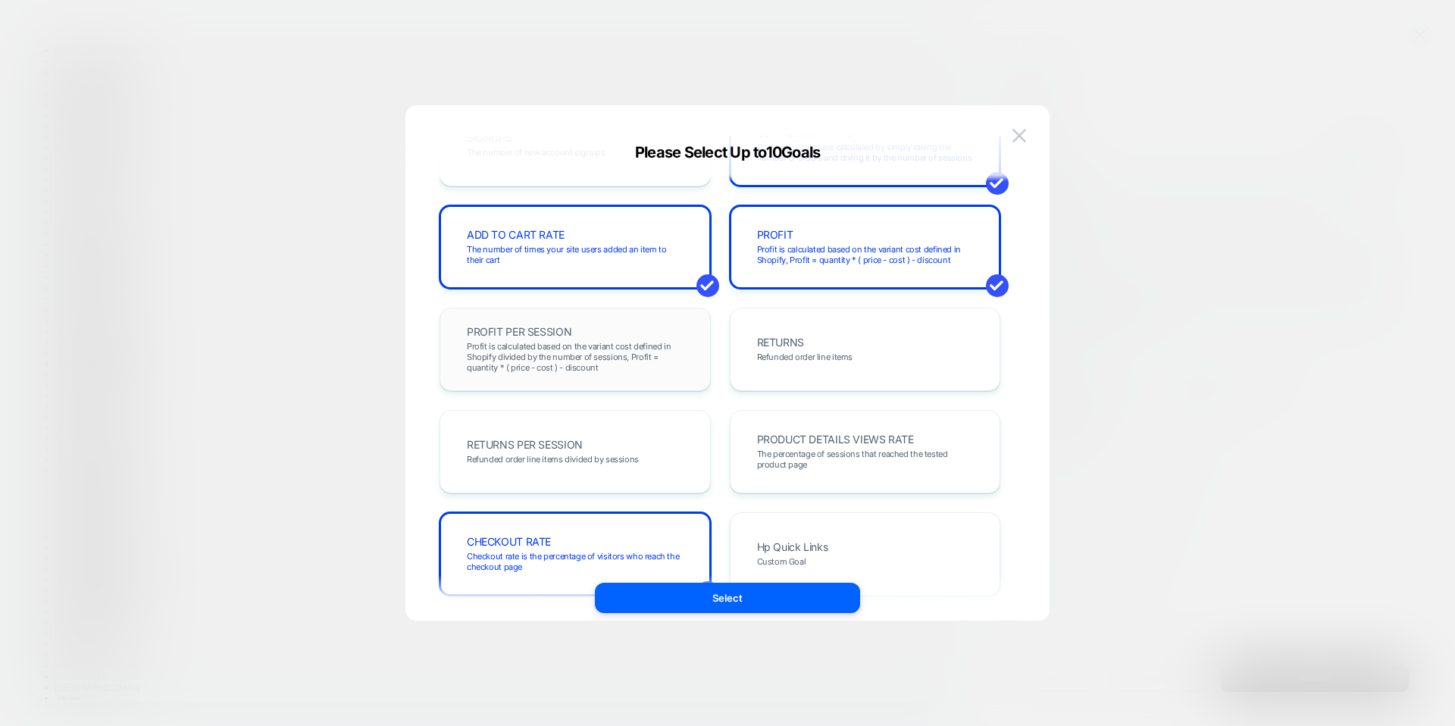
click at [622, 359] on span "Profit is calculated based on the variant cost defined in Shopify divided by th…" at bounding box center [575, 357] width 217 height 32
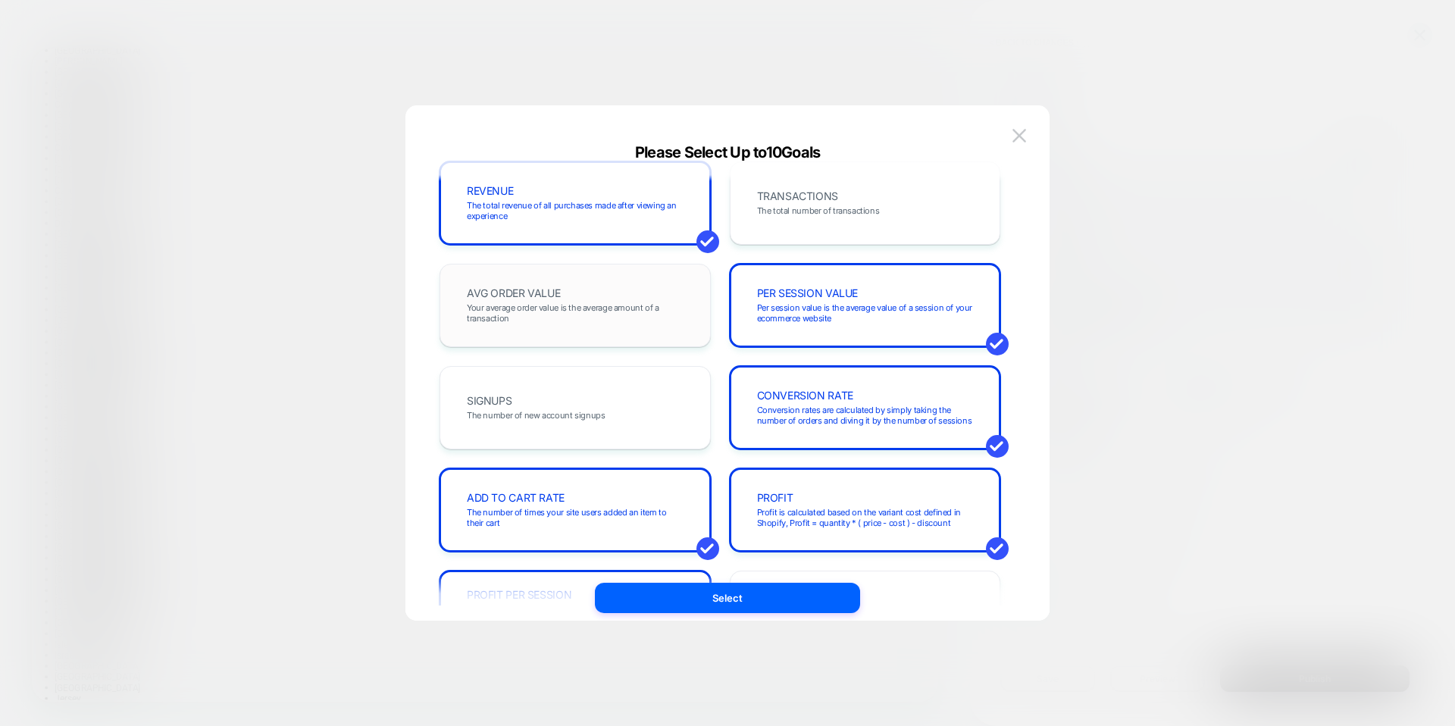
scroll to position [14, 0]
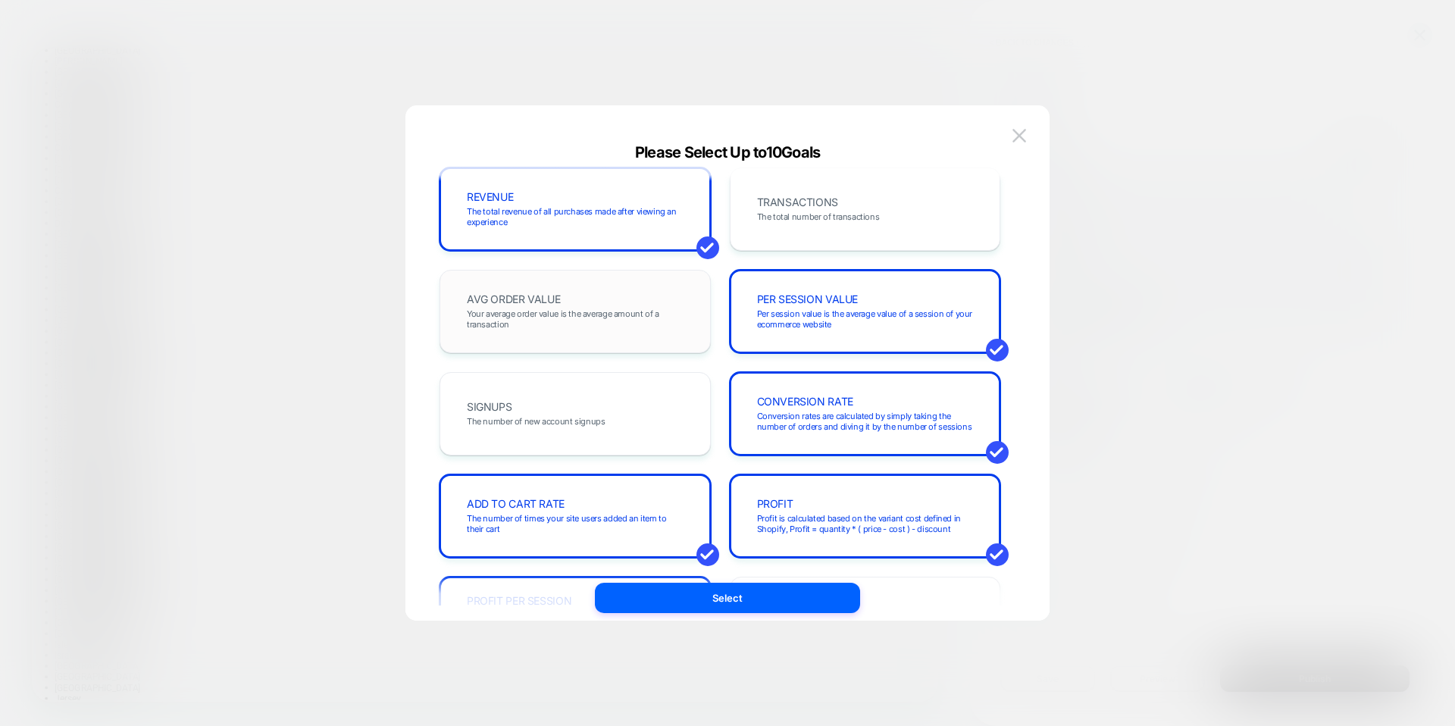
click at [612, 319] on span "Your average order value is the average amount of a transaction" at bounding box center [575, 319] width 217 height 21
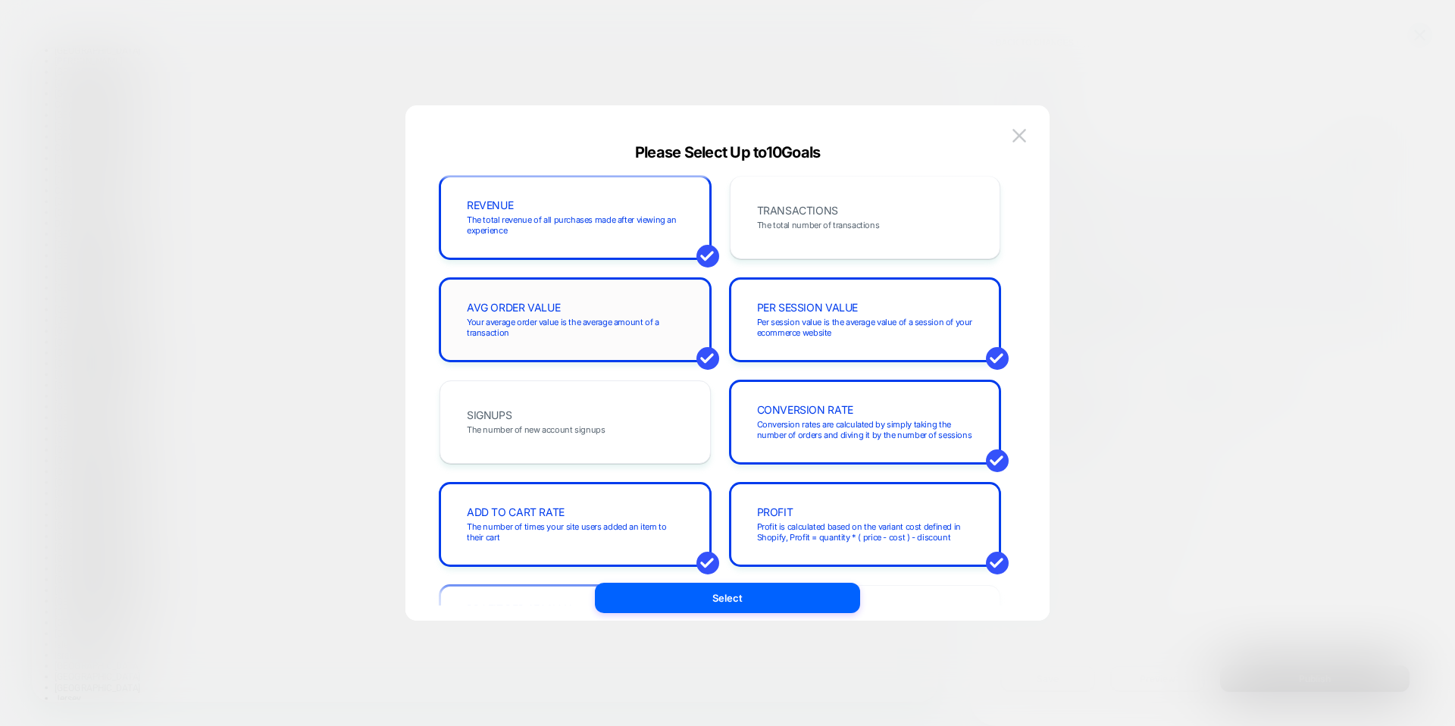
scroll to position [0, 0]
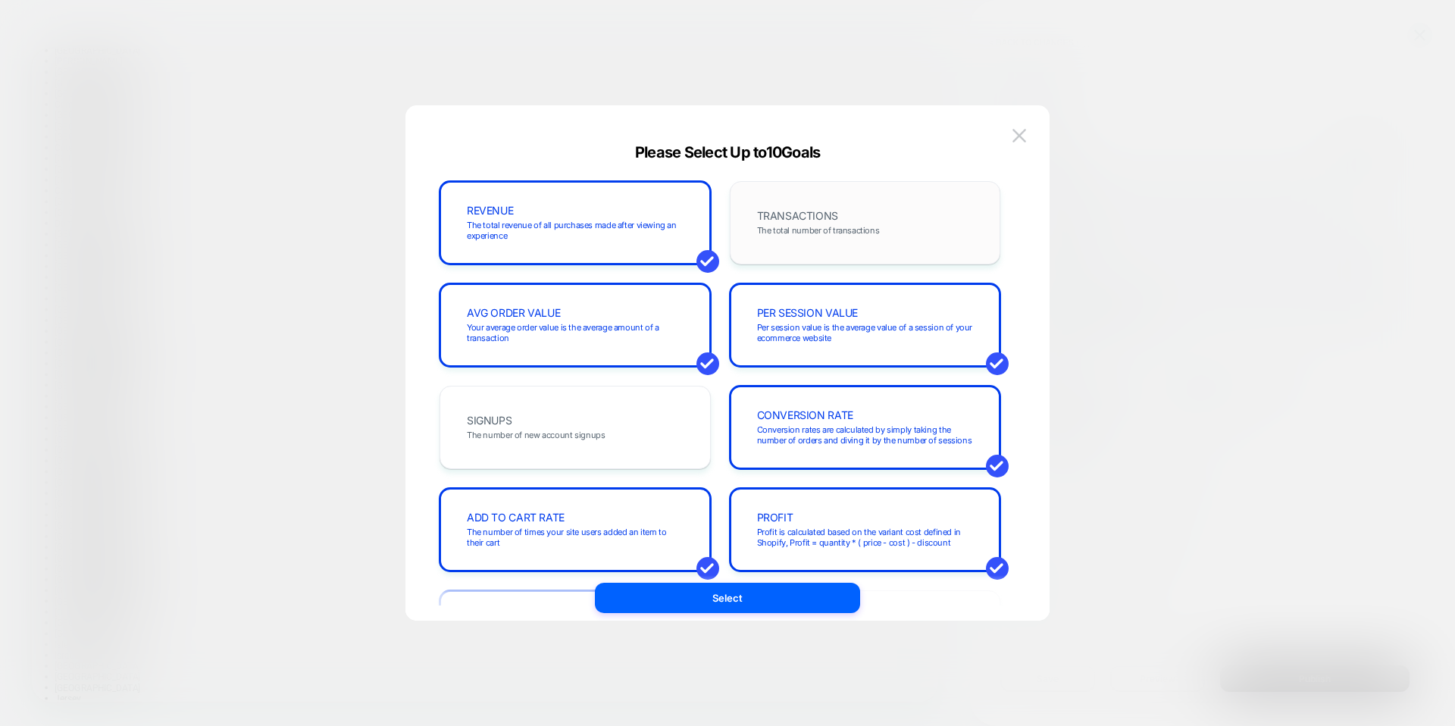
click at [785, 225] on span "The total number of transactions" at bounding box center [818, 230] width 123 height 11
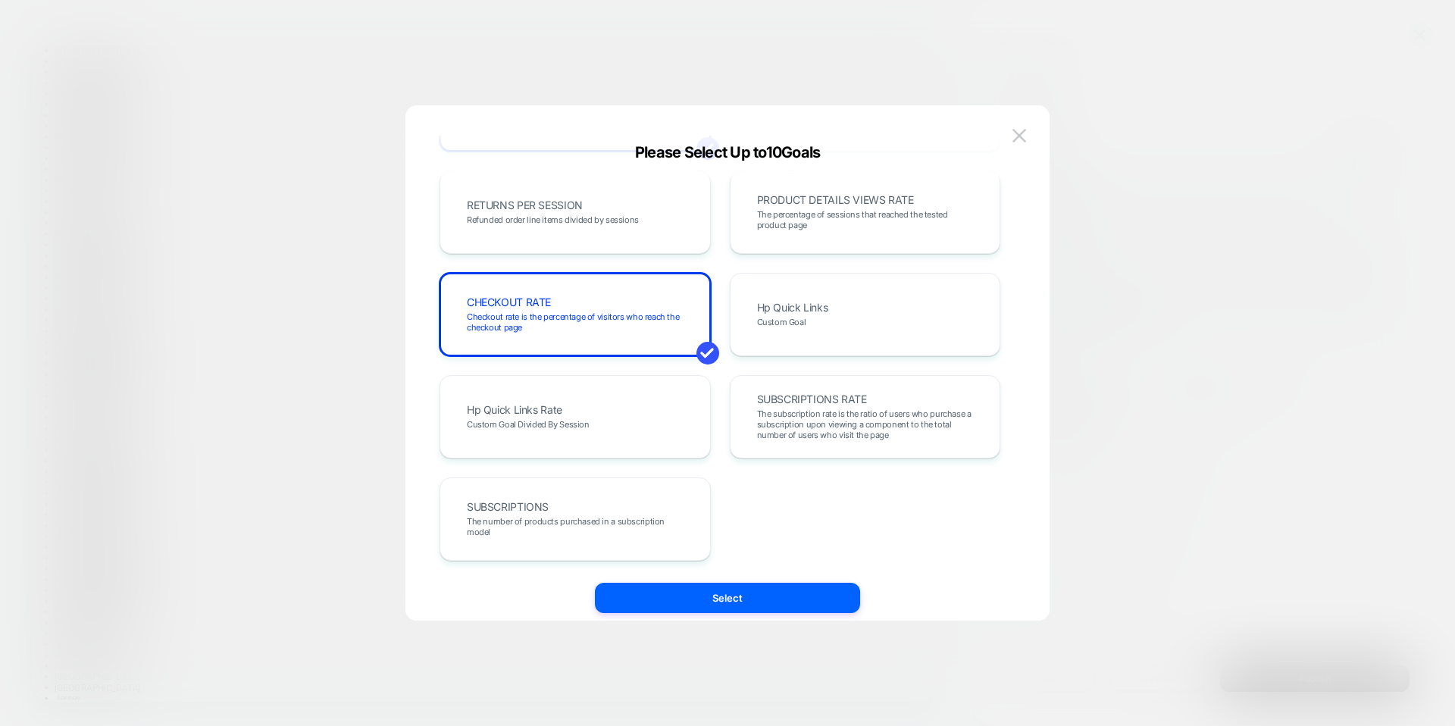
scroll to position [523, 0]
click at [760, 581] on div "REVENUE The total revenue of all purchases made after viewing an experience TRA…" at bounding box center [720, 371] width 599 height 470
click at [761, 589] on button "Select" at bounding box center [727, 598] width 265 height 30
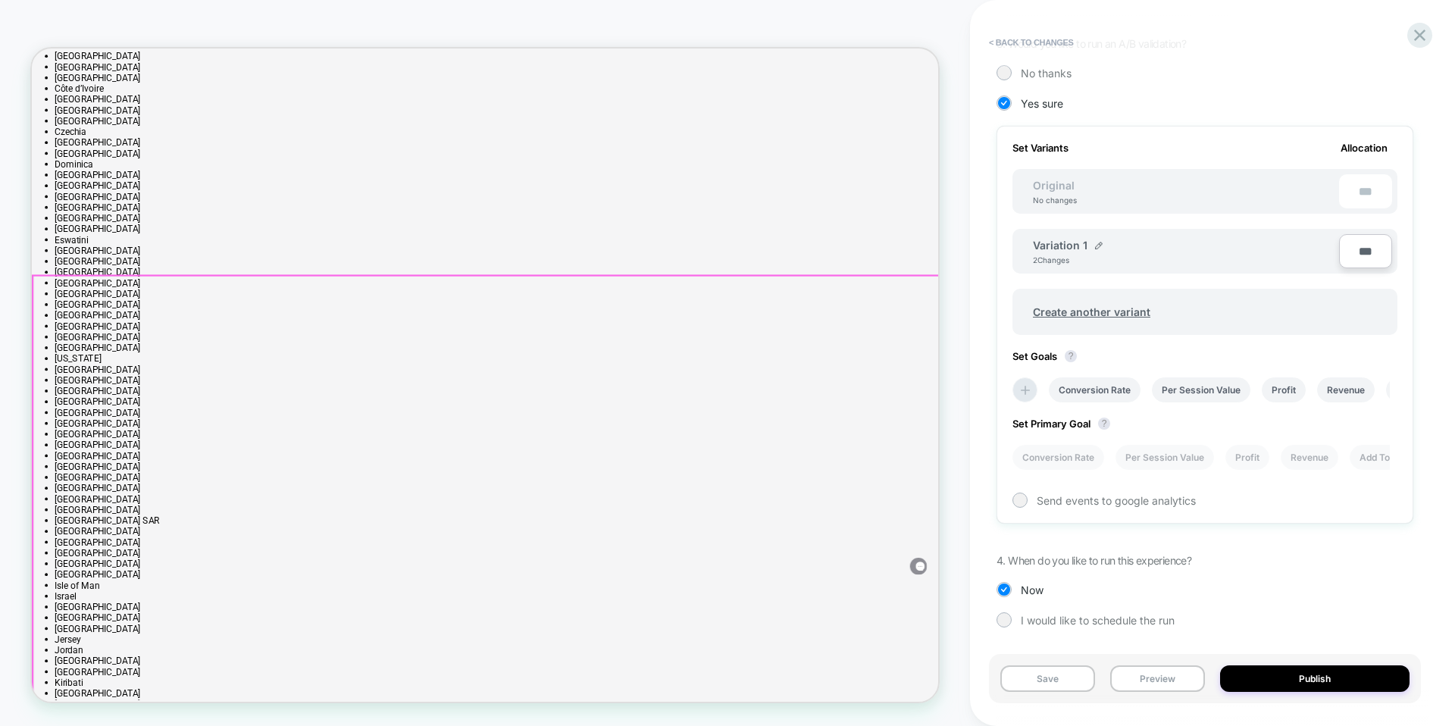
scroll to position [3514, 0]
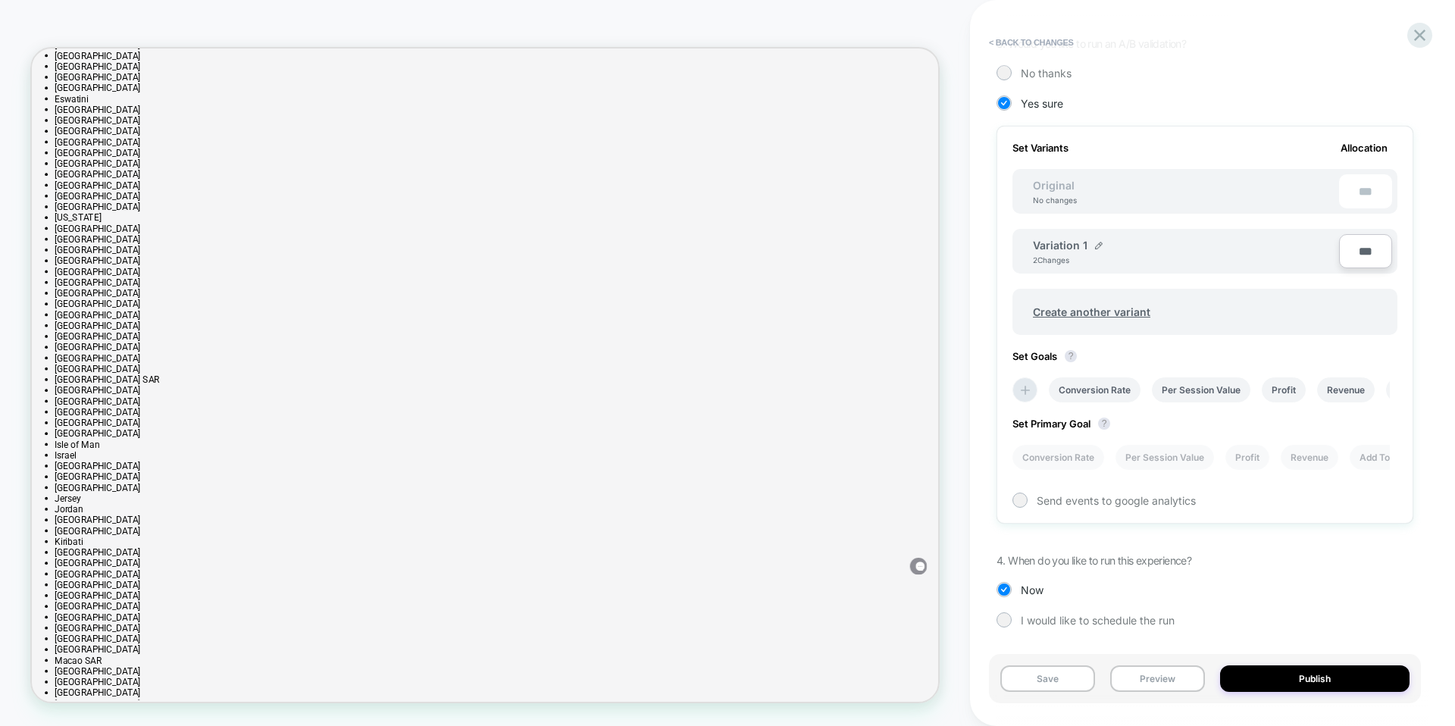
drag, startPoint x: 1320, startPoint y: 461, endPoint x: 1139, endPoint y: 486, distance: 183.6
click at [1139, 486] on div "Set Variants Allocation Original No changes *** Variation 1 2 Changes *** Creat…" at bounding box center [1205, 325] width 417 height 398
click at [1309, 449] on li "Add To Cart Rate" at bounding box center [1300, 457] width 93 height 25
click at [1275, 681] on button "Publish" at bounding box center [1314, 679] width 189 height 27
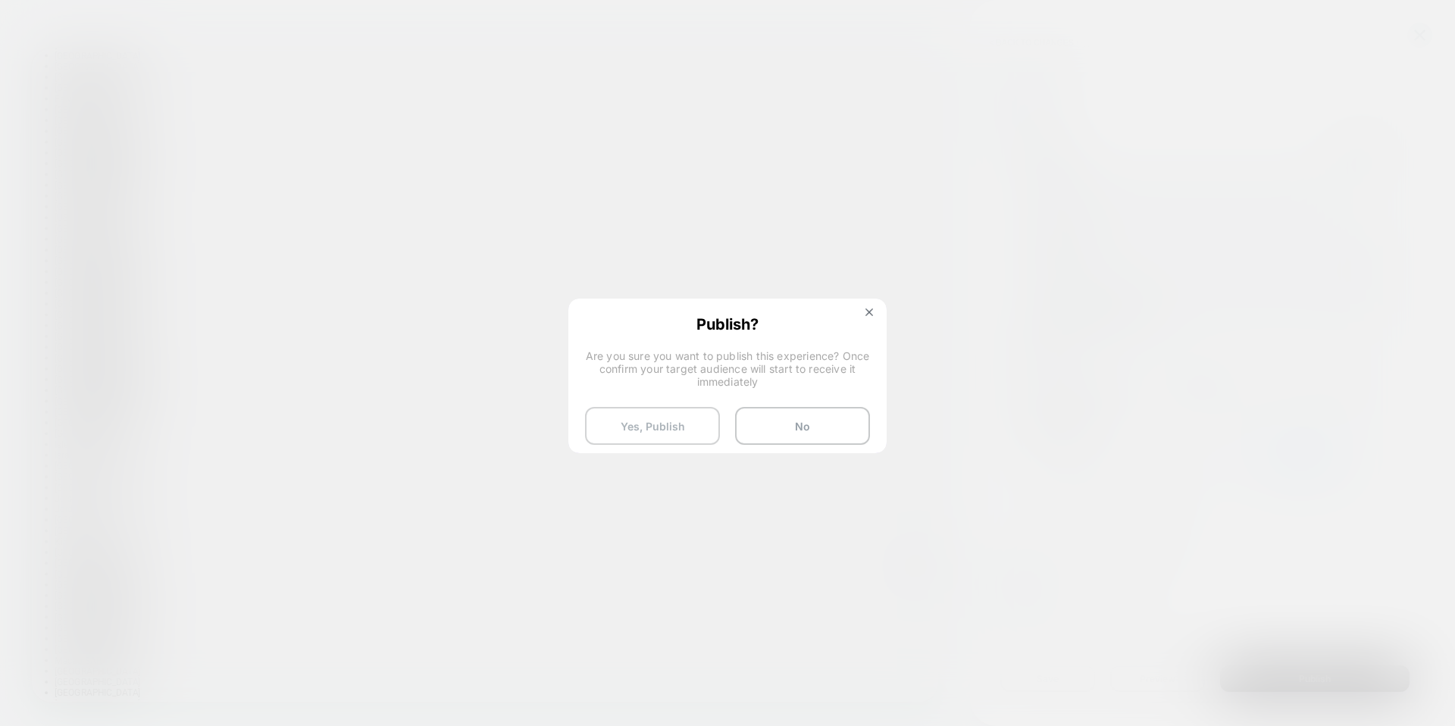
click at [673, 426] on button "Yes, Publish" at bounding box center [652, 426] width 135 height 38
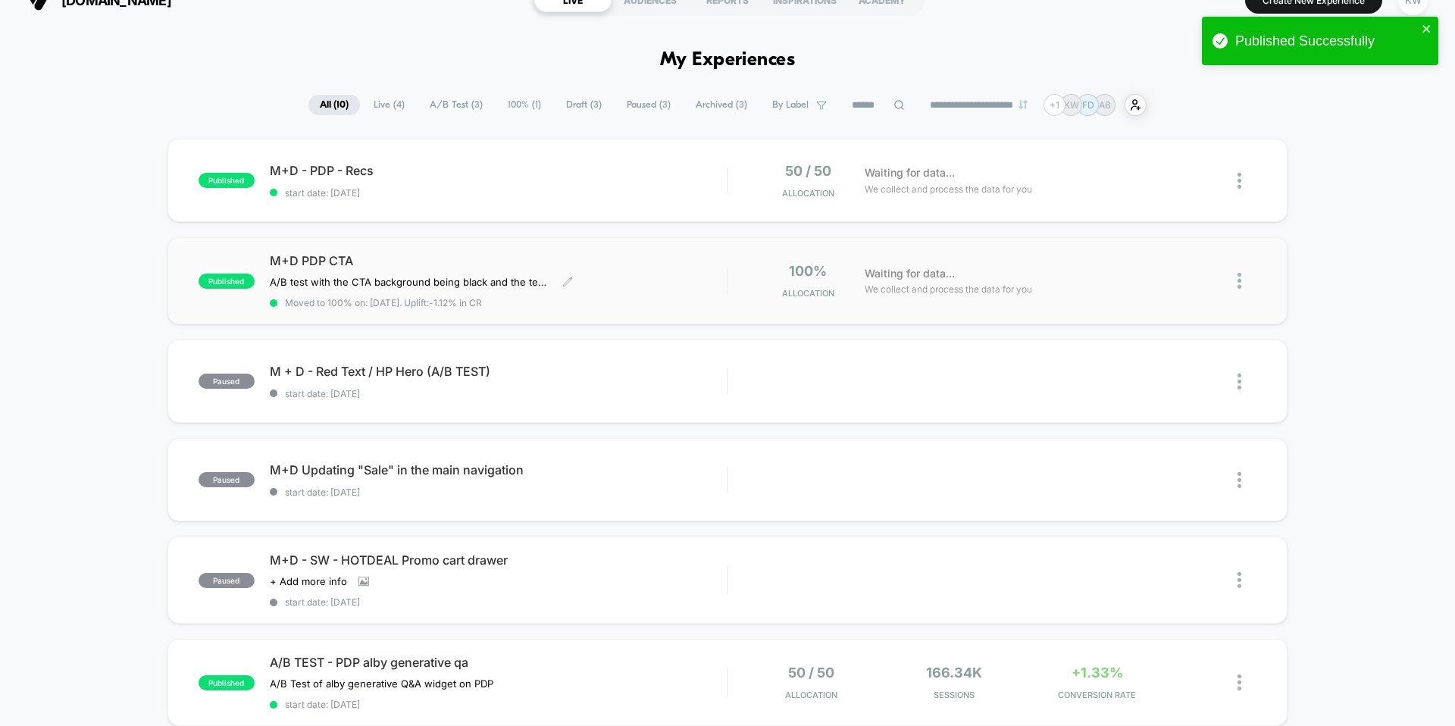
scroll to position [30, 0]
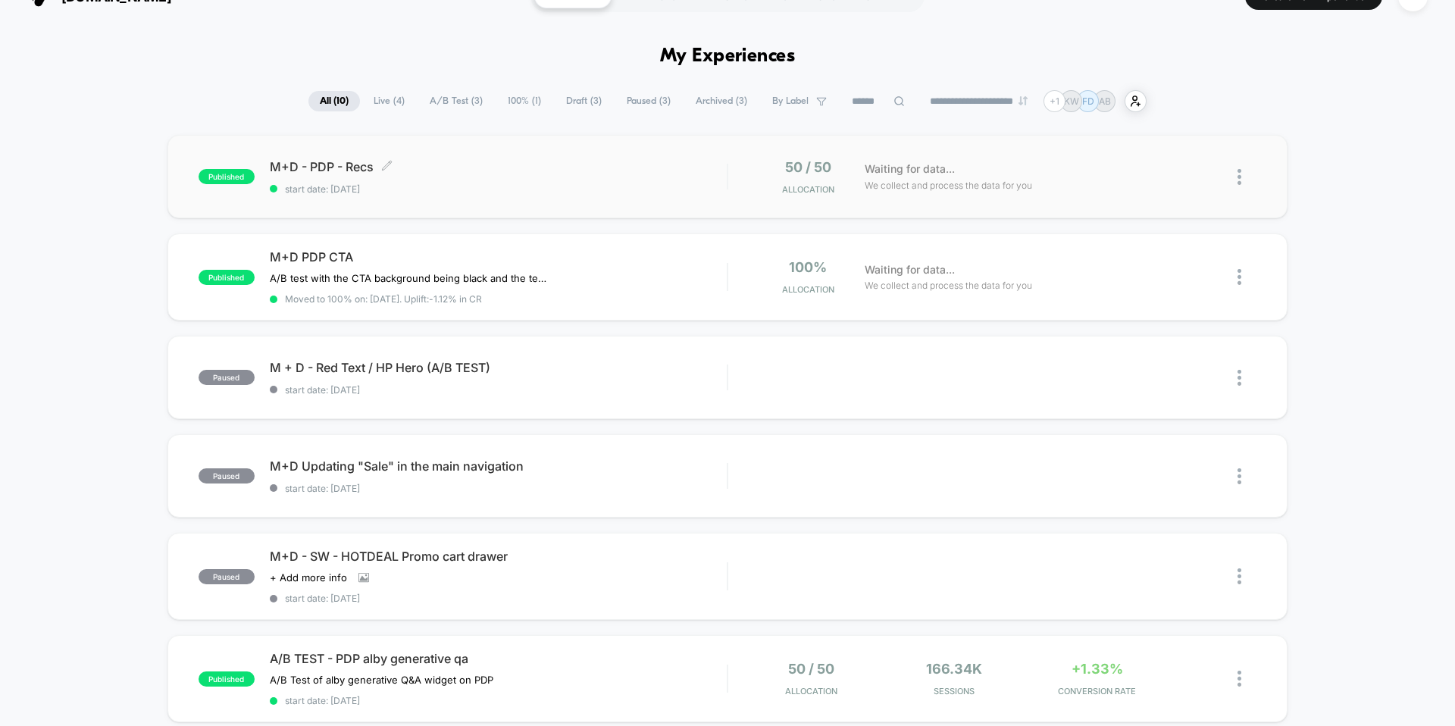
click at [529, 181] on div "M+D - PDP - Recs Click to edit experience details Click to edit experience deta…" at bounding box center [498, 177] width 457 height 36
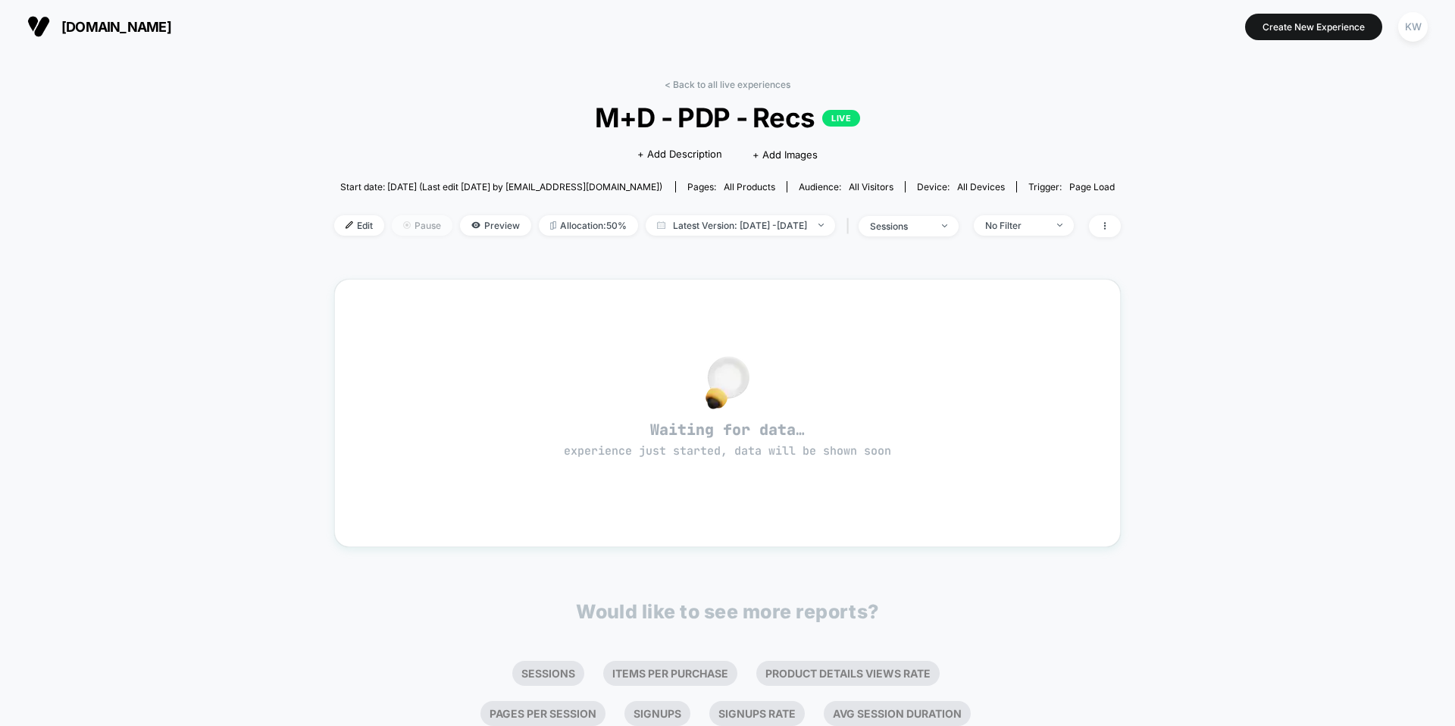
click at [392, 227] on span "Pause" at bounding box center [422, 225] width 61 height 20
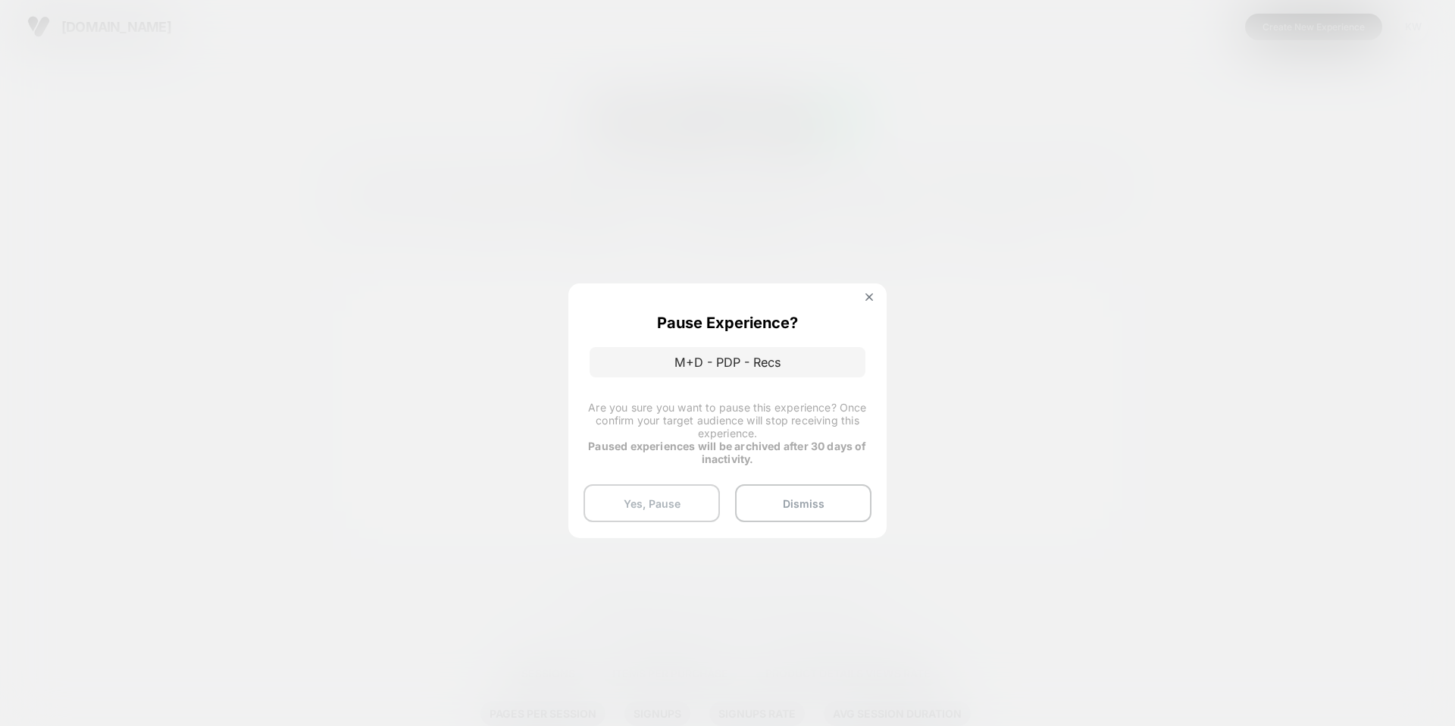
click at [691, 497] on button "Yes, Pause" at bounding box center [652, 503] width 136 height 38
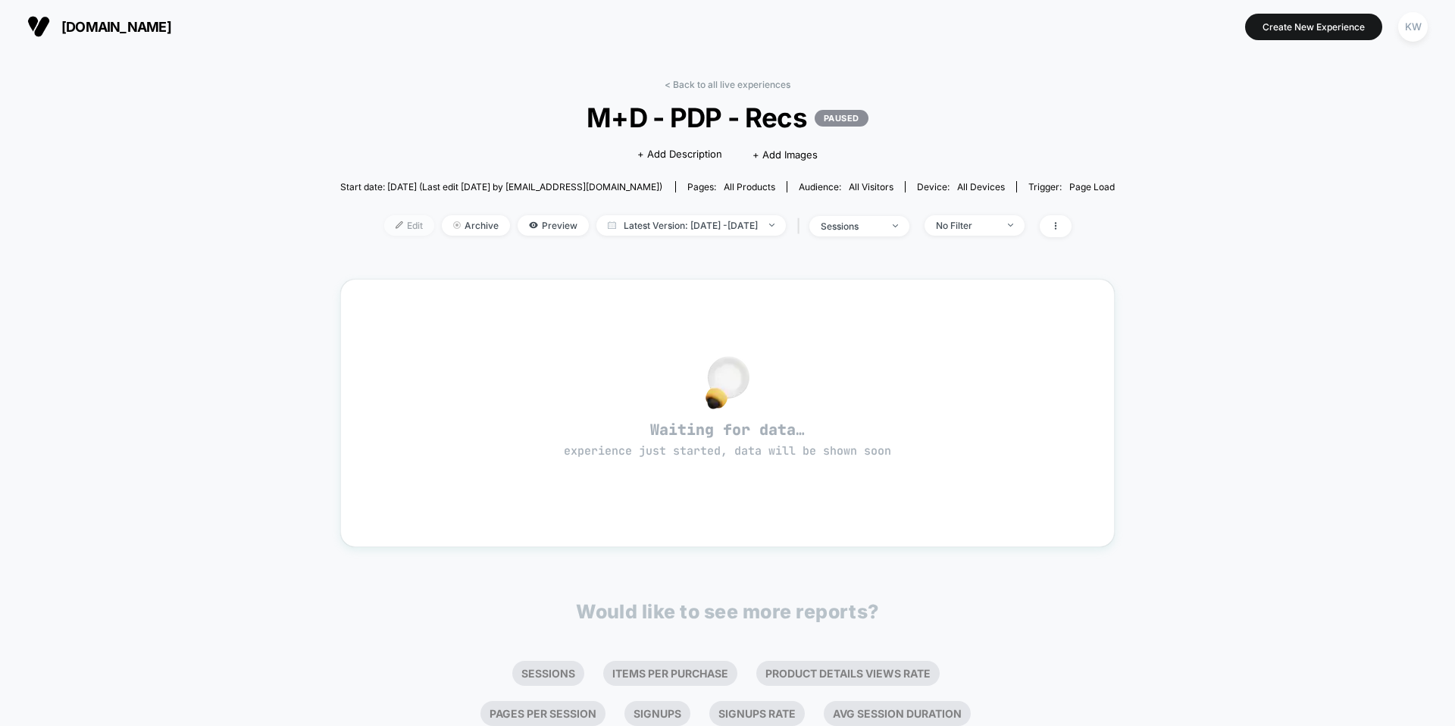
click at [386, 224] on span "Edit" at bounding box center [409, 225] width 50 height 20
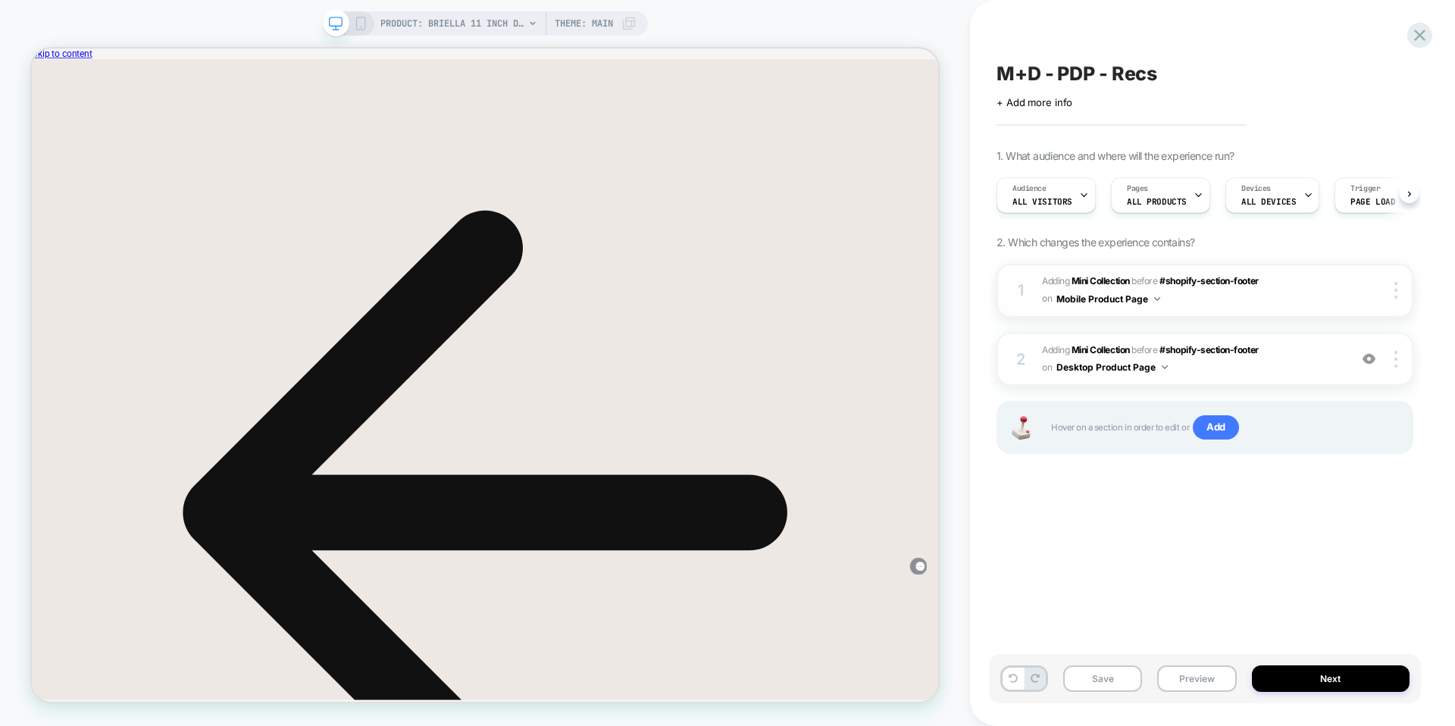
scroll to position [0, 1]
click at [1302, 370] on span "#_loomi_addon_1753986267661 Adding Mini Collection BEFORE #shopify-section-foot…" at bounding box center [1191, 360] width 299 height 36
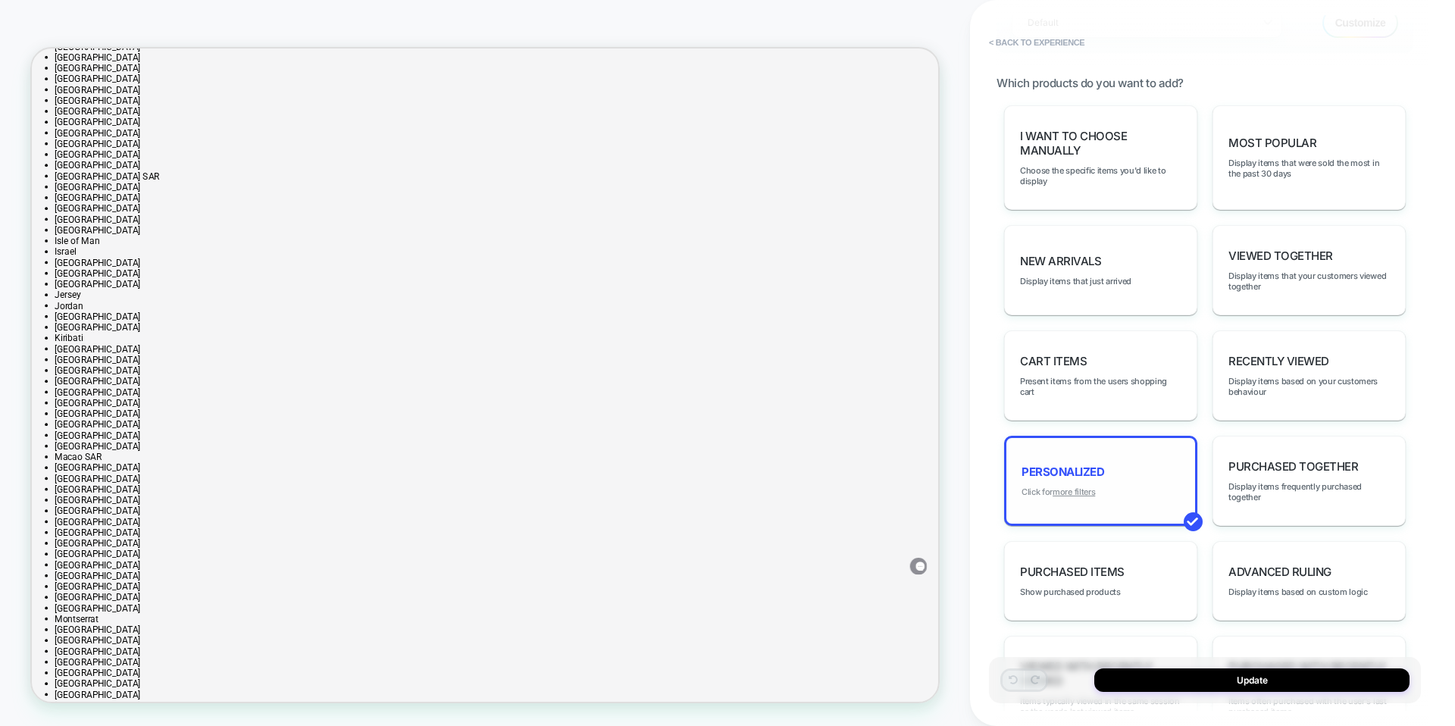
scroll to position [770, 0]
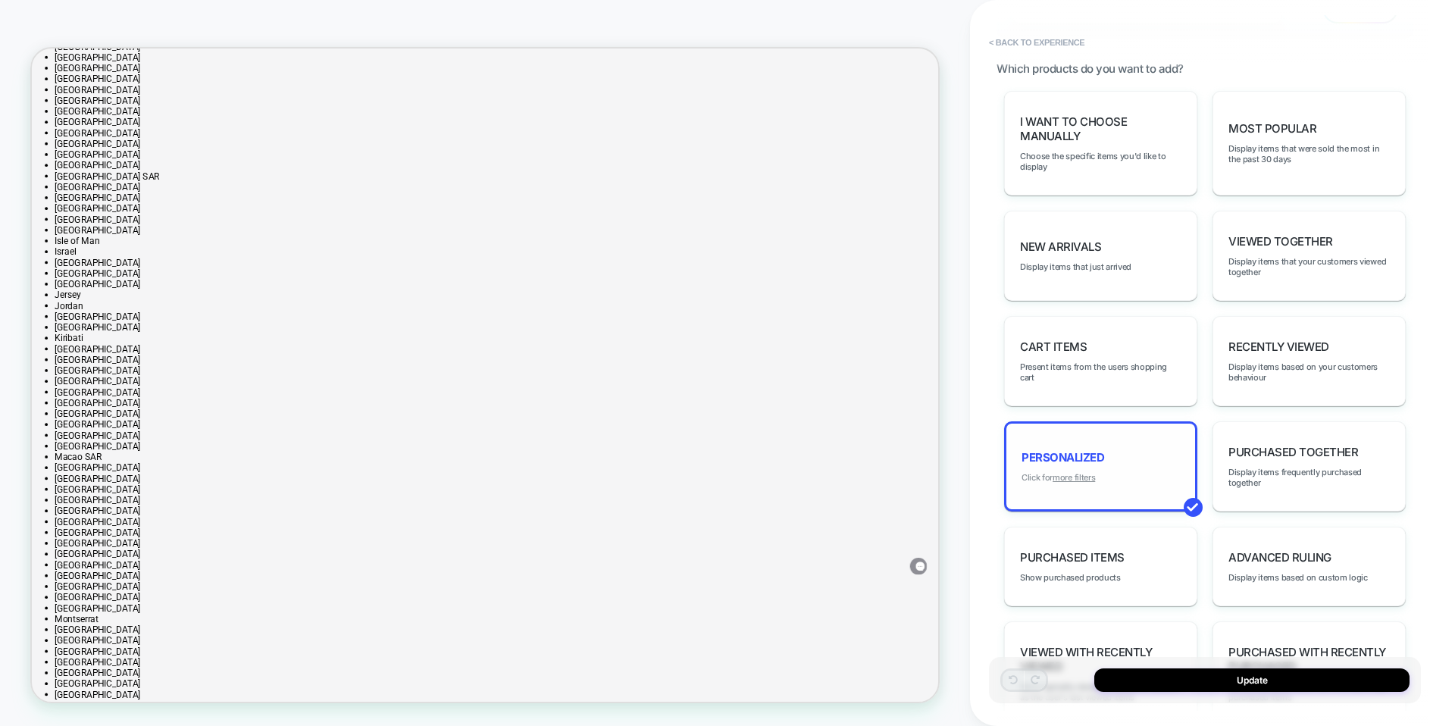
click at [1063, 478] on u "more filters" at bounding box center [1074, 477] width 42 height 11
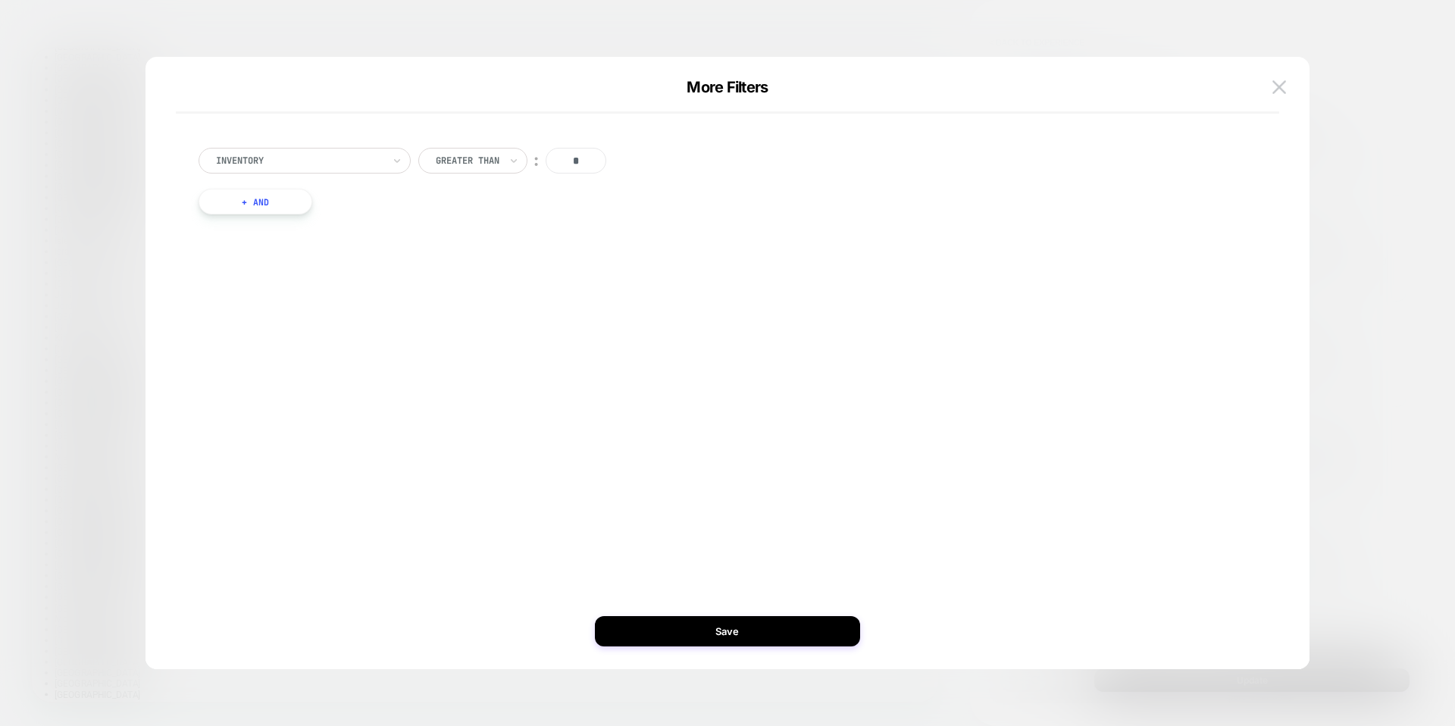
click at [274, 202] on button "+ And" at bounding box center [256, 202] width 114 height 26
click at [290, 223] on div at bounding box center [337, 217] width 167 height 14
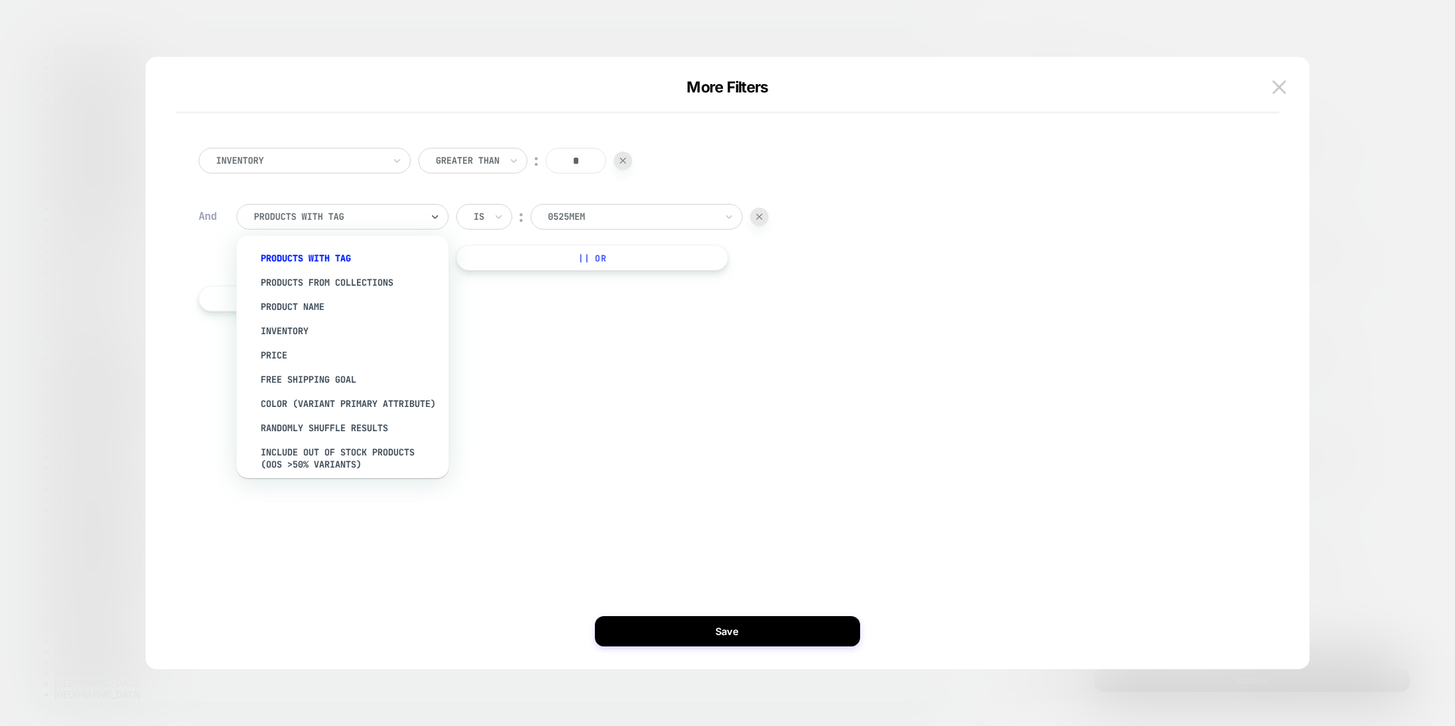
click at [609, 218] on div at bounding box center [631, 217] width 167 height 14
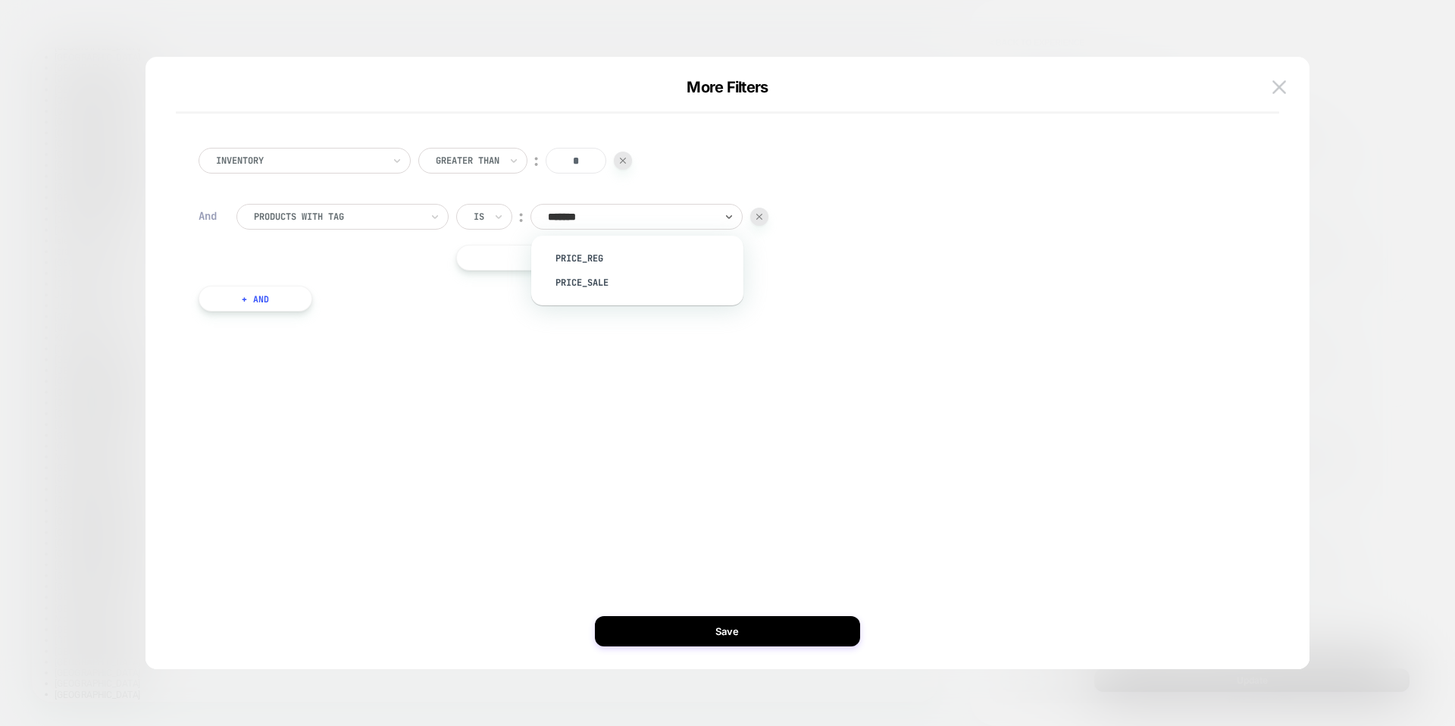
type input "********"
click at [601, 257] on div "price_reg" at bounding box center [645, 258] width 197 height 24
click at [587, 158] on input "*" at bounding box center [576, 161] width 61 height 26
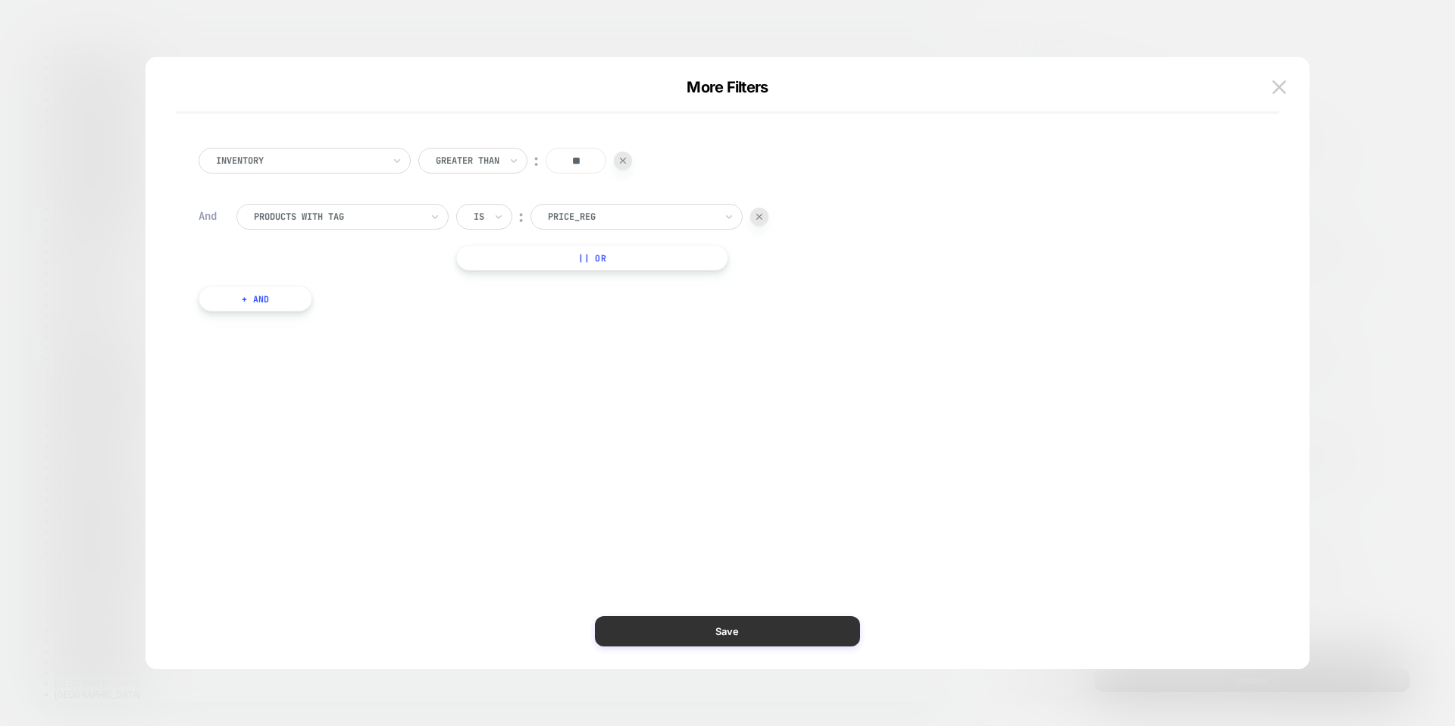
type input "**"
click at [722, 639] on button "Save" at bounding box center [727, 631] width 265 height 30
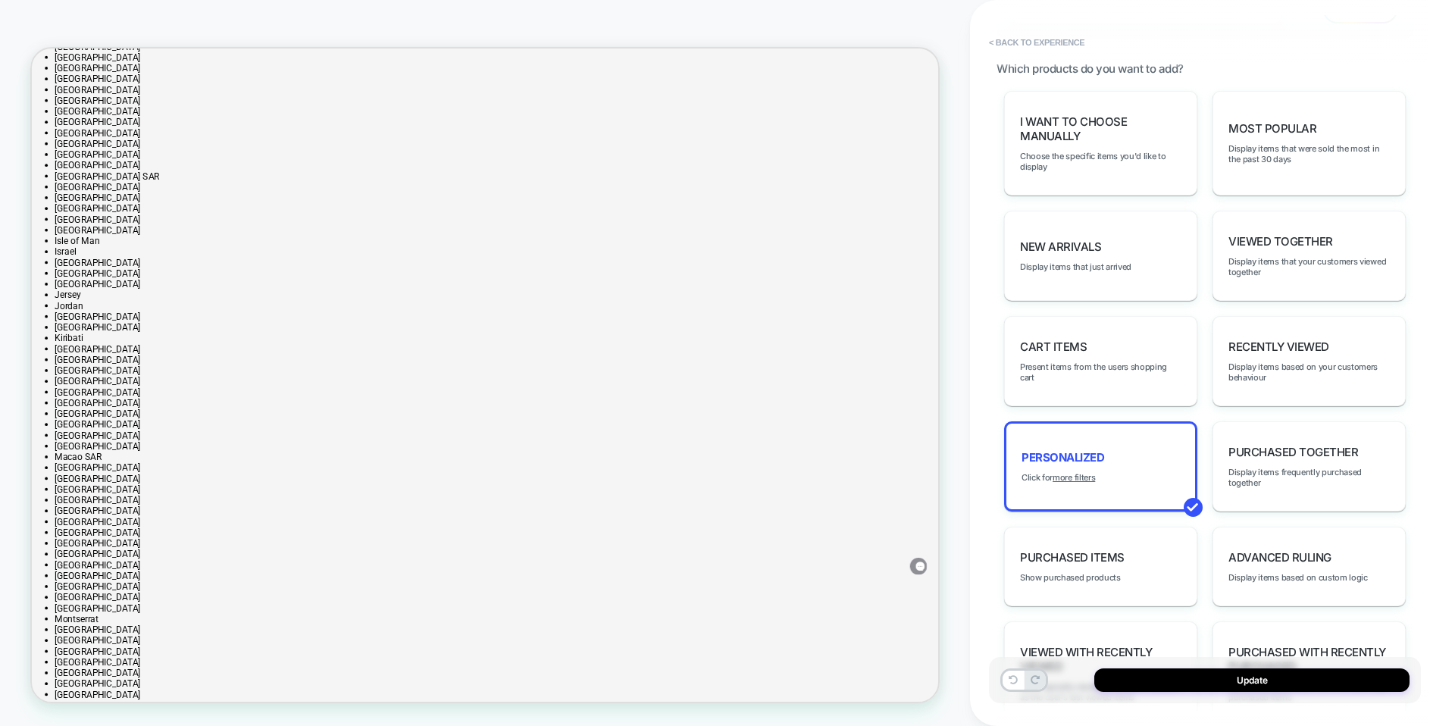
click at [32, 49] on icon at bounding box center [32, 49] width 0 height 0
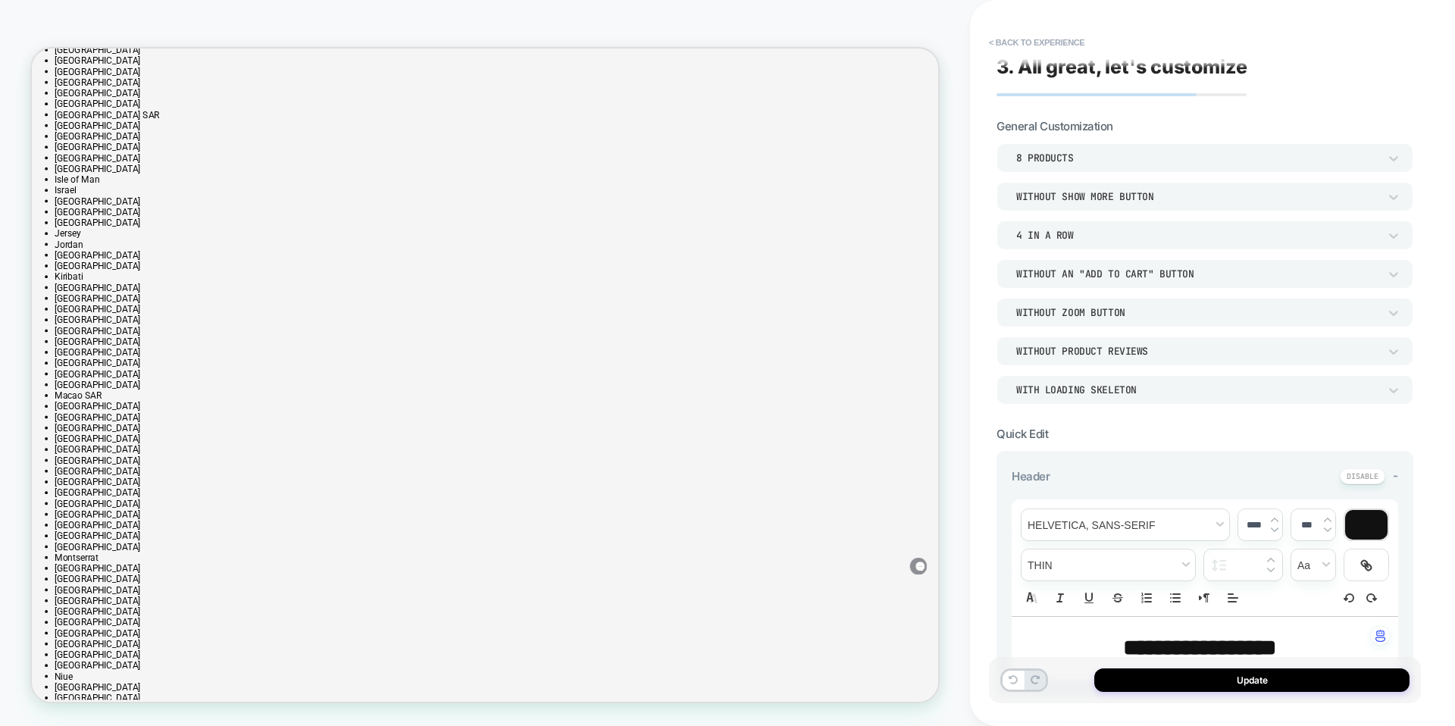
scroll to position [0, 0]
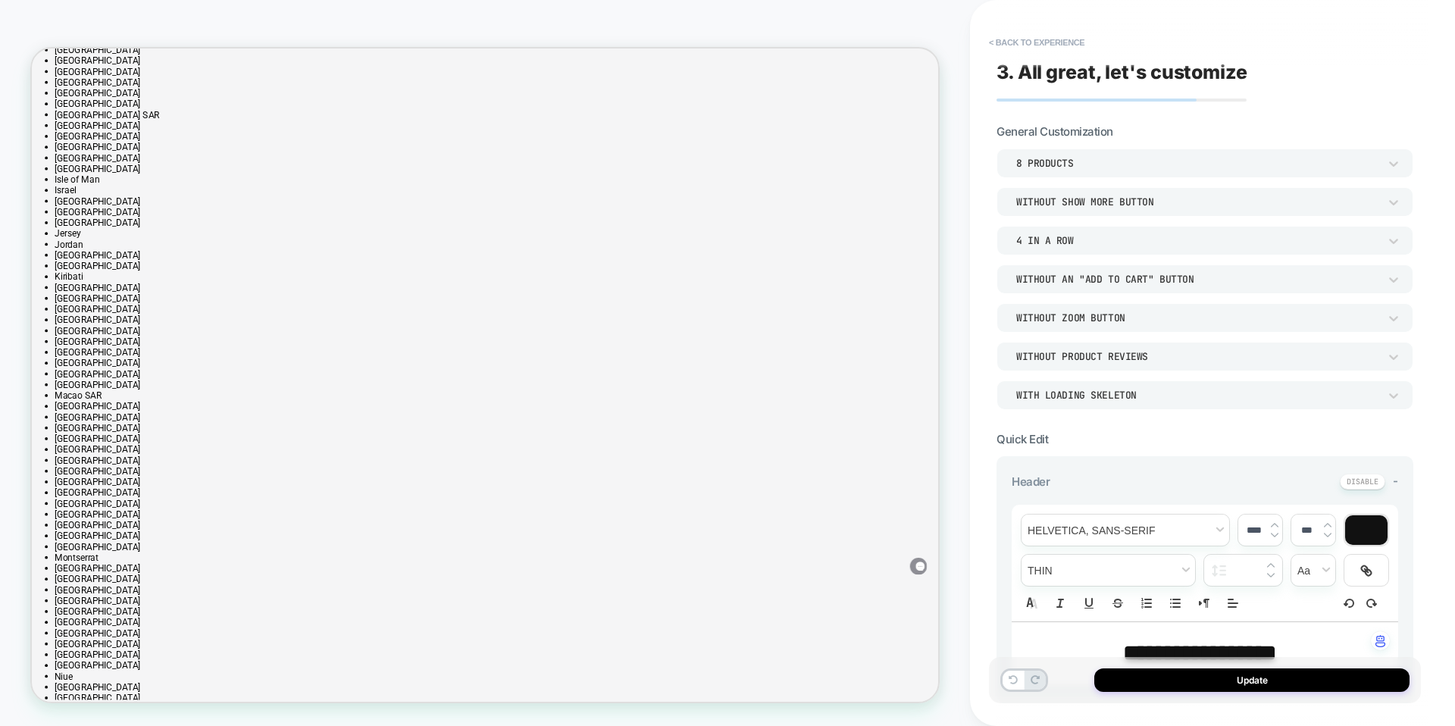
click at [1057, 278] on div "Without an "add to cart" button" at bounding box center [1197, 279] width 362 height 13
click at [1066, 279] on div "Without an "add to cart" button" at bounding box center [1197, 279] width 362 height 13
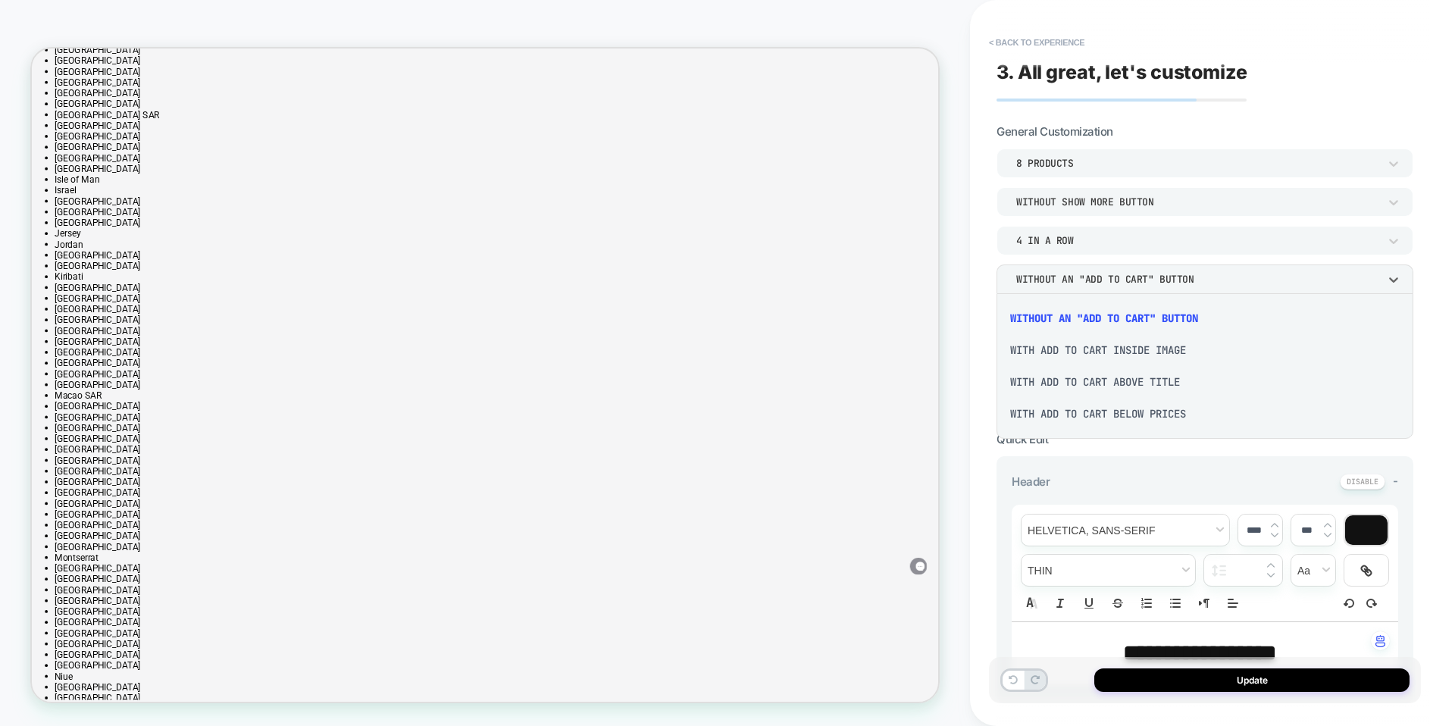
click at [1070, 413] on div "With add to cart below prices" at bounding box center [1205, 414] width 405 height 32
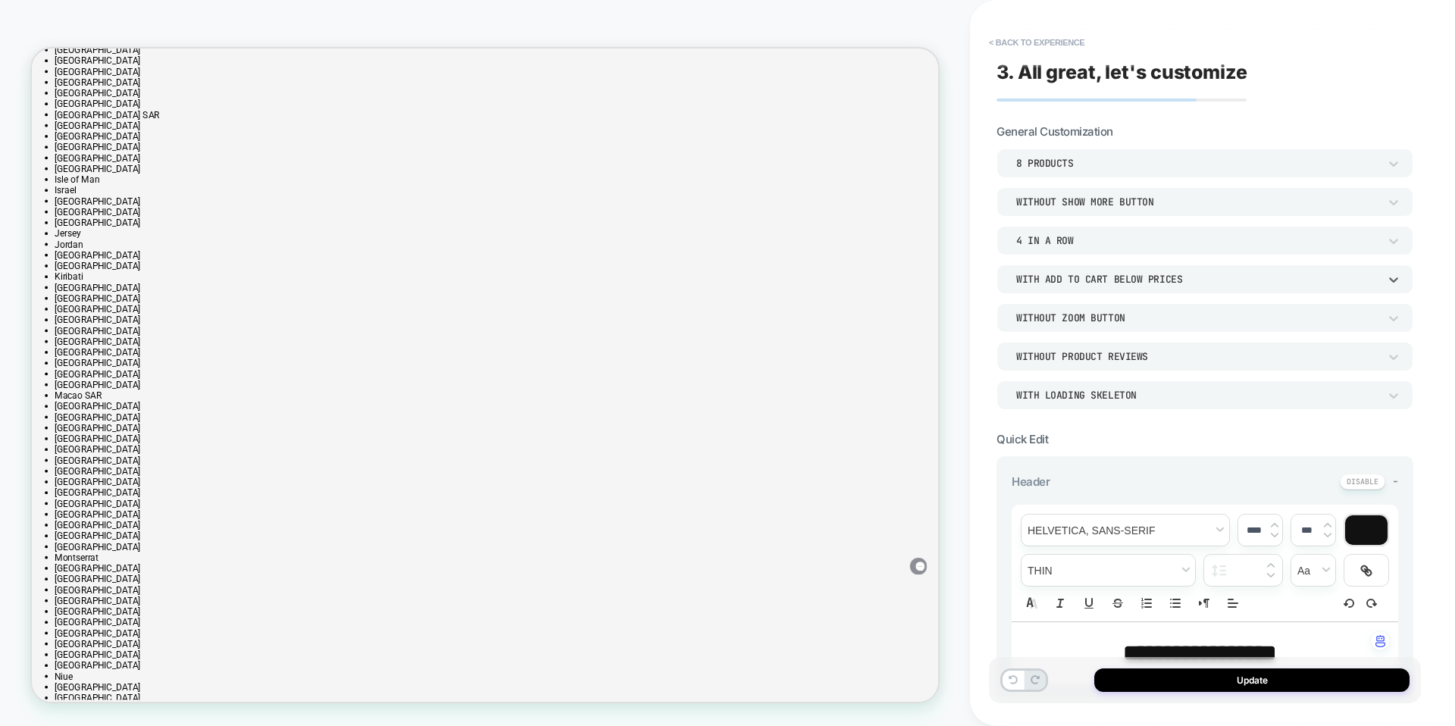
click at [1092, 281] on div "With add to cart below prices" at bounding box center [1197, 279] width 362 height 13
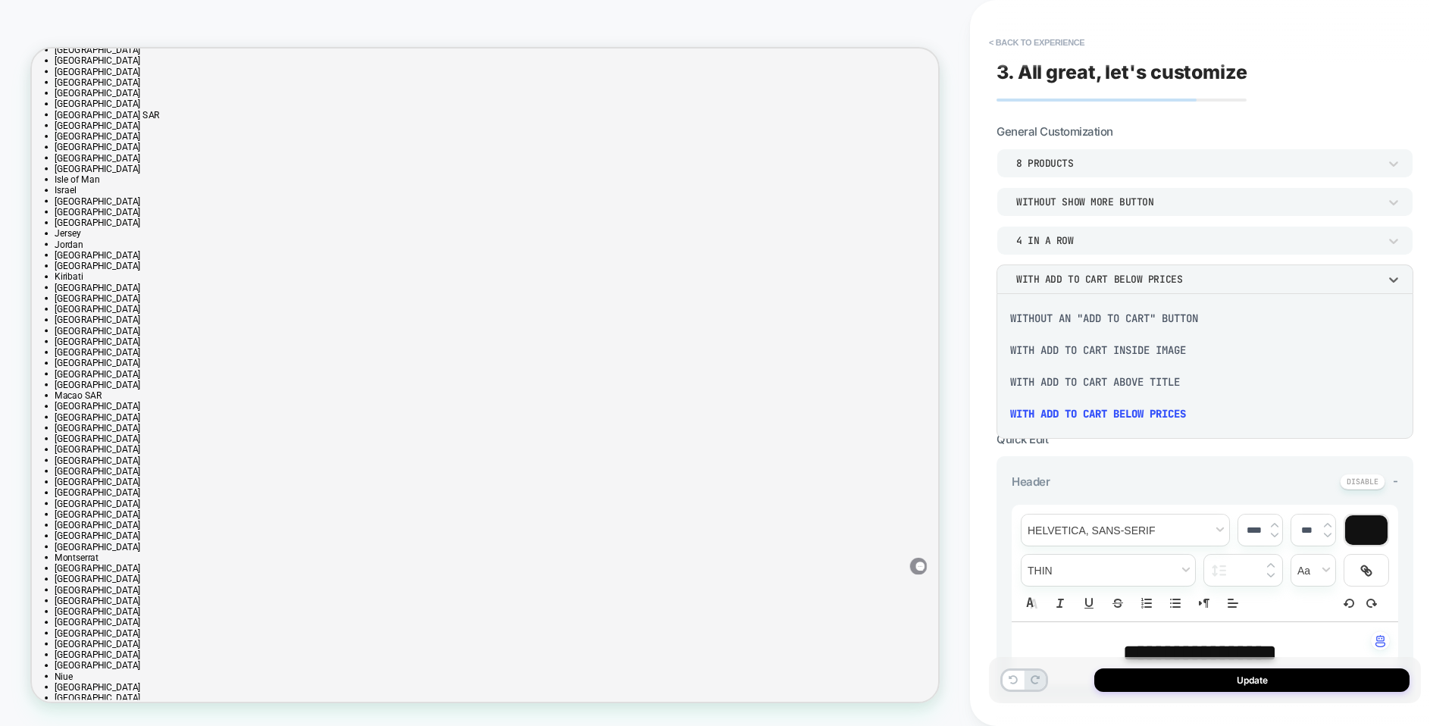
click at [1086, 345] on div "With add to cart inside image" at bounding box center [1205, 350] width 405 height 32
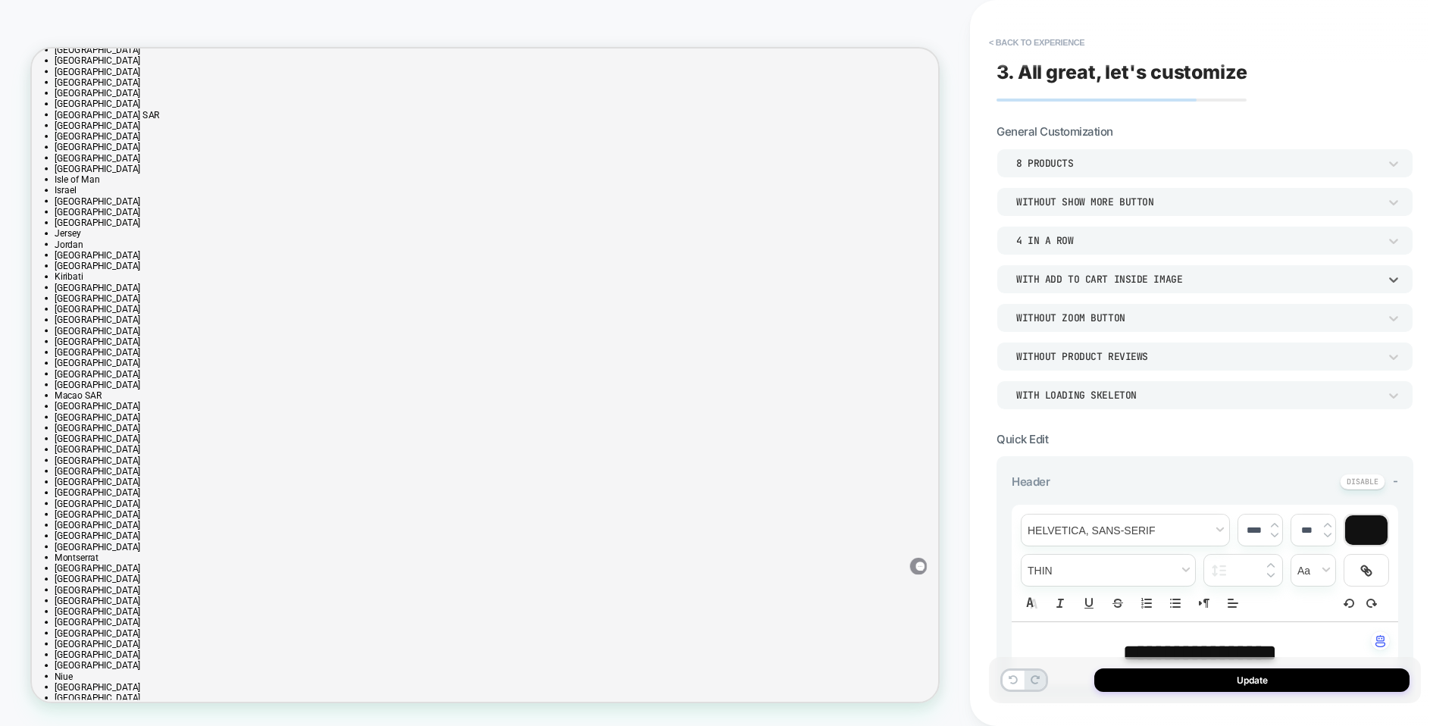
click at [1079, 279] on div "With add to cart inside image" at bounding box center [1197, 279] width 362 height 13
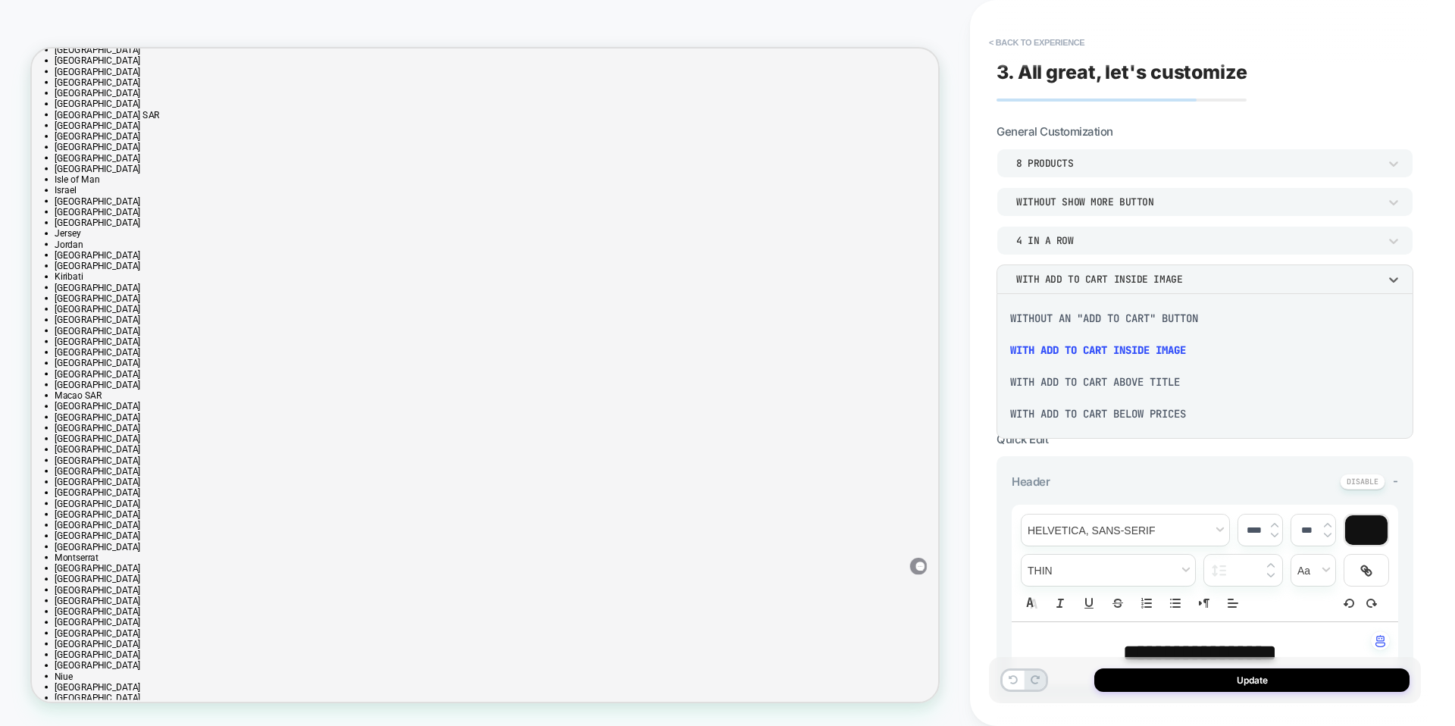
click at [1068, 421] on div "With add to cart below prices" at bounding box center [1205, 414] width 405 height 32
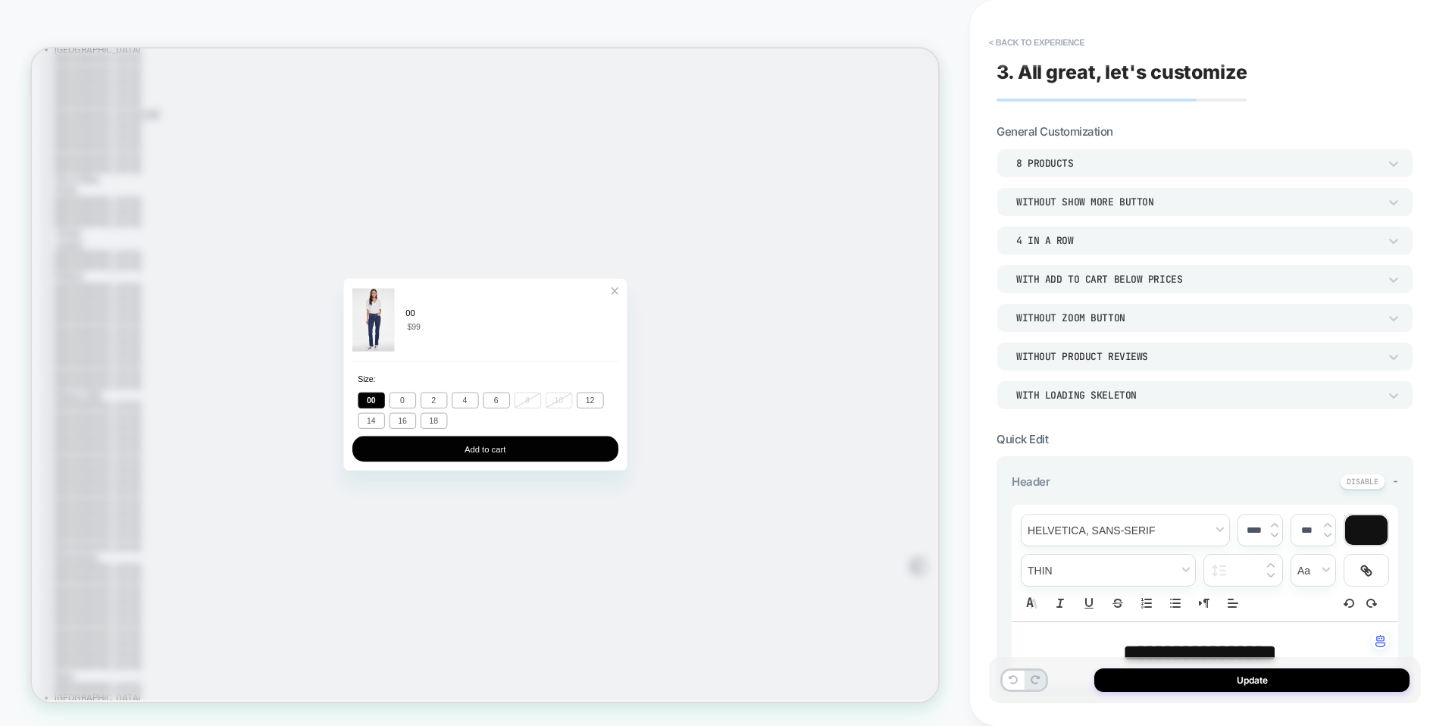
click at [806, 374] on div "00 $99" at bounding box center [636, 410] width 355 height 87
click at [807, 368] on div "Zoom Button" at bounding box center [808, 371] width 11 height 11
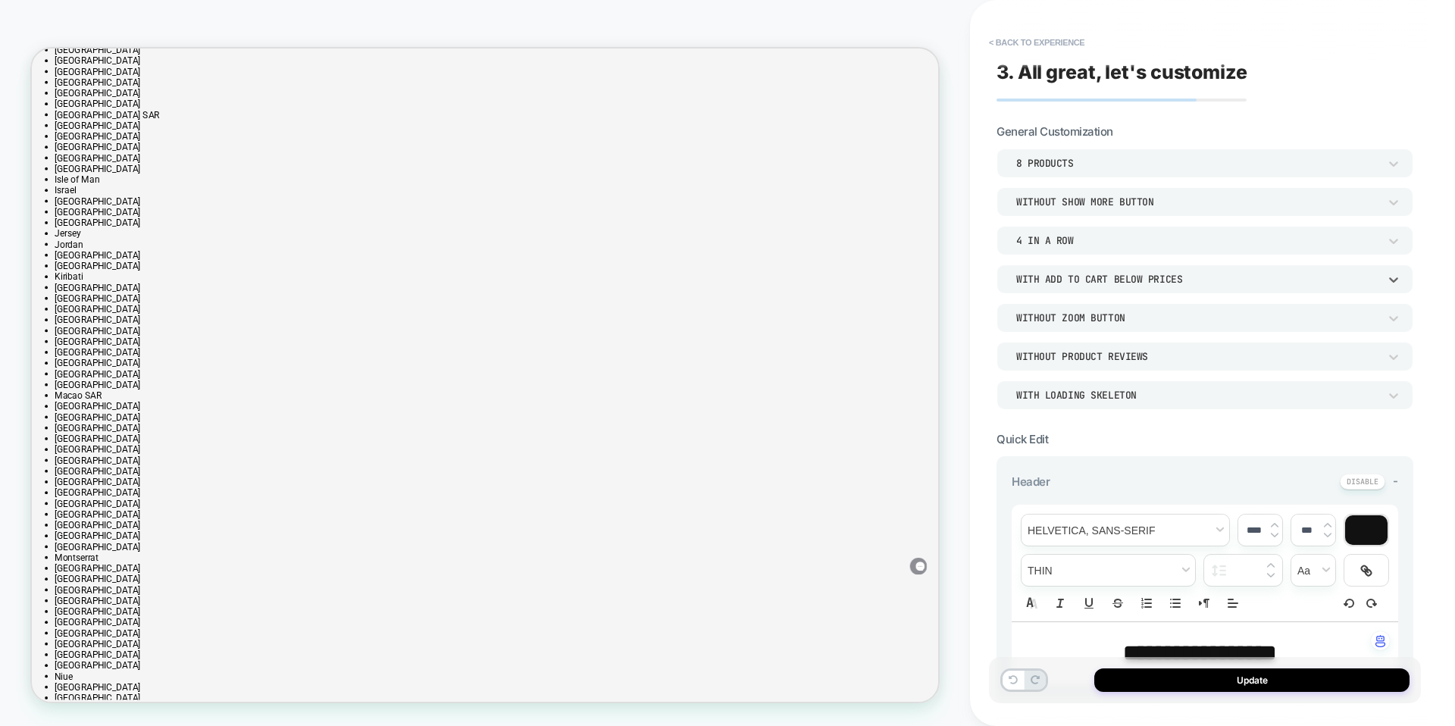
click at [1059, 276] on div "With add to cart below prices" at bounding box center [1197, 279] width 362 height 13
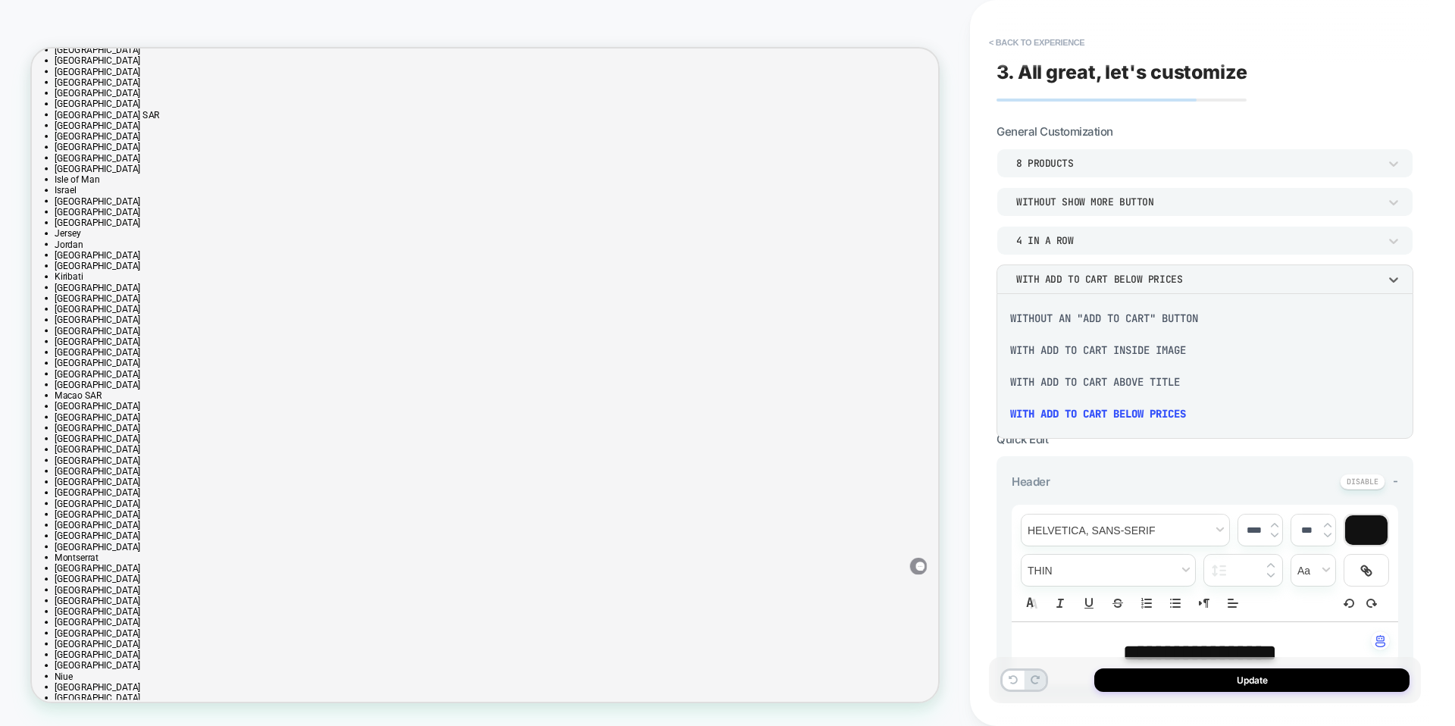
click at [1059, 318] on div "Without an "add to cart" button" at bounding box center [1205, 318] width 405 height 32
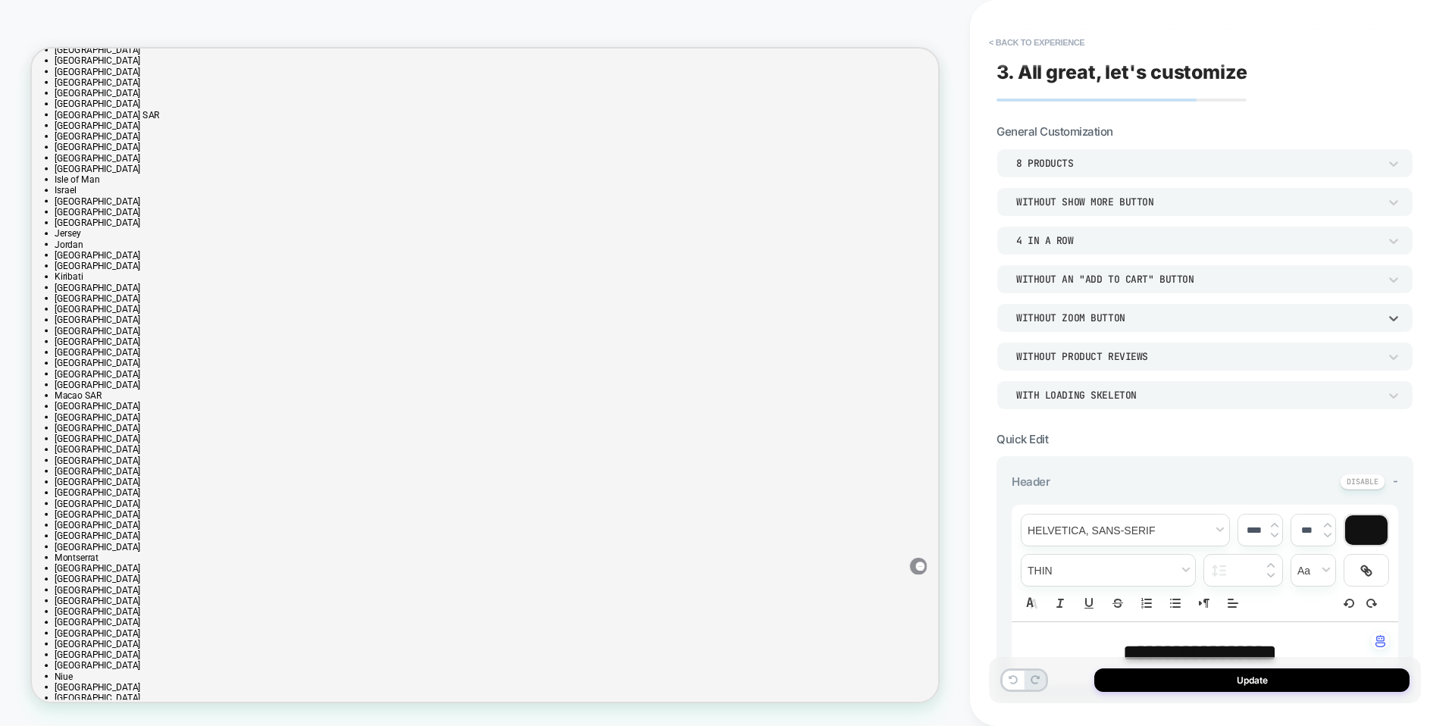
click at [1066, 321] on div "Without Zoom Button" at bounding box center [1197, 318] width 362 height 13
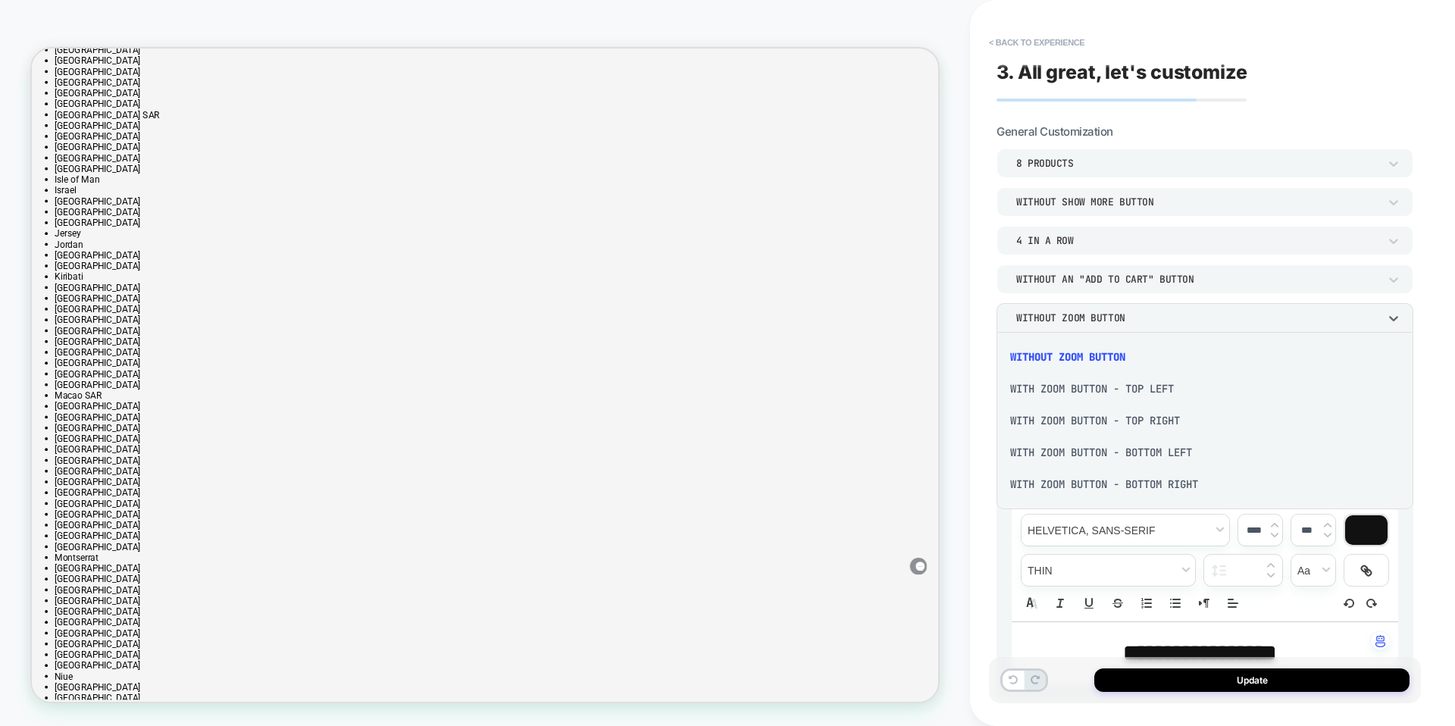
click at [1066, 319] on div at bounding box center [727, 363] width 1455 height 726
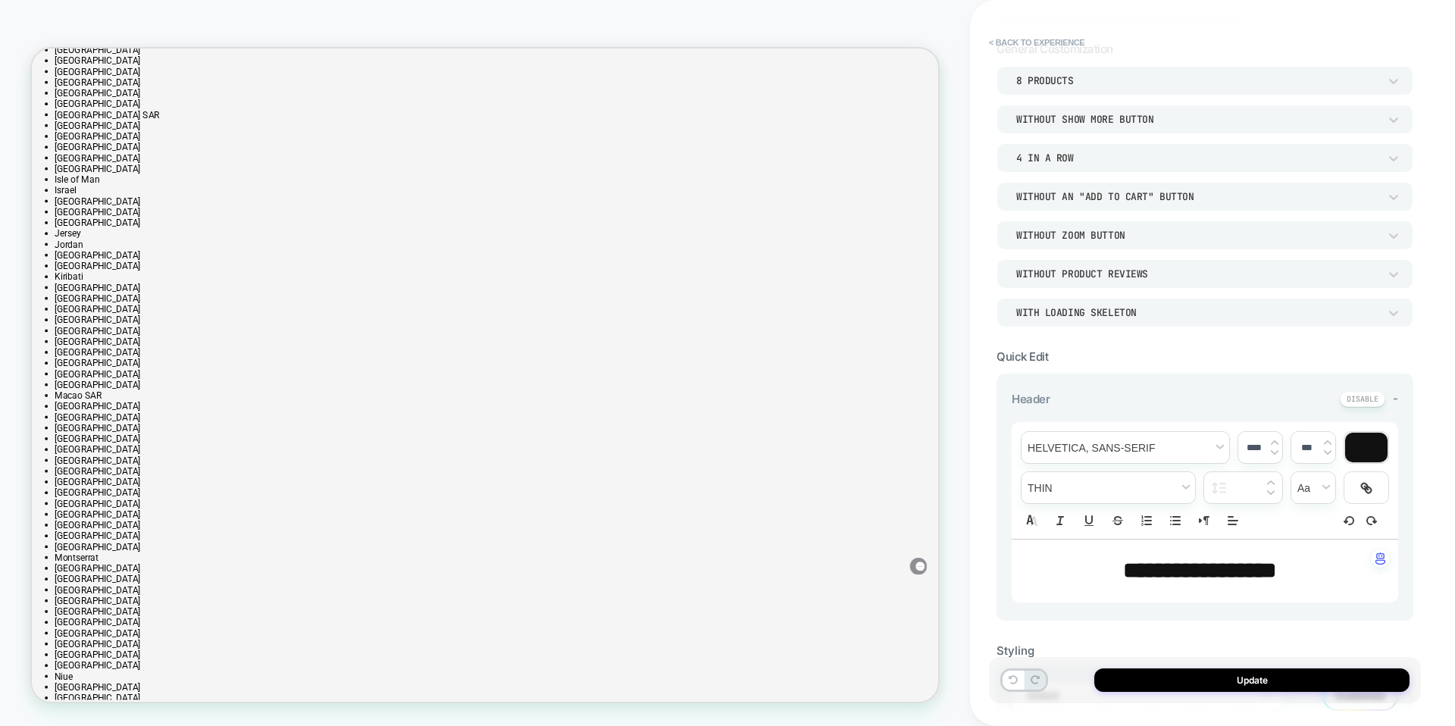
scroll to position [90, 0]
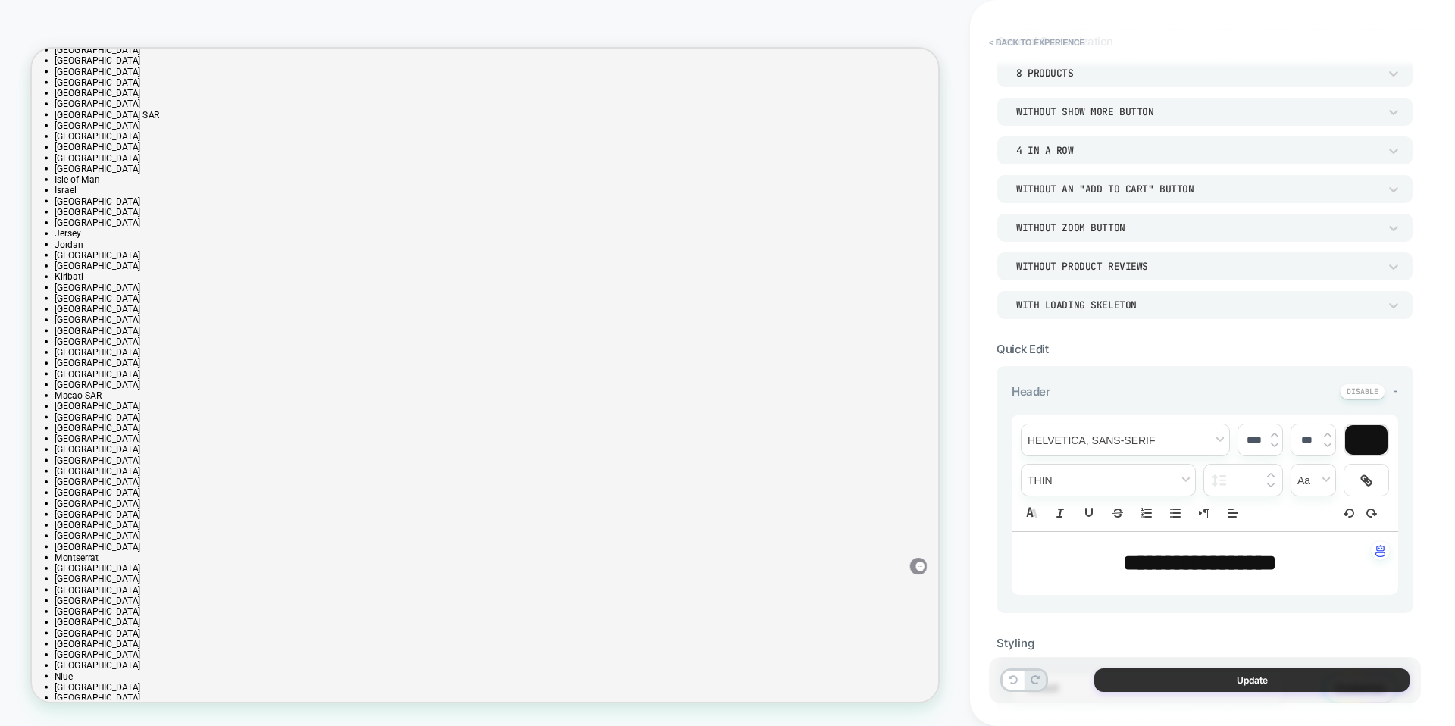
click at [1136, 674] on button "Update" at bounding box center [1252, 680] width 315 height 23
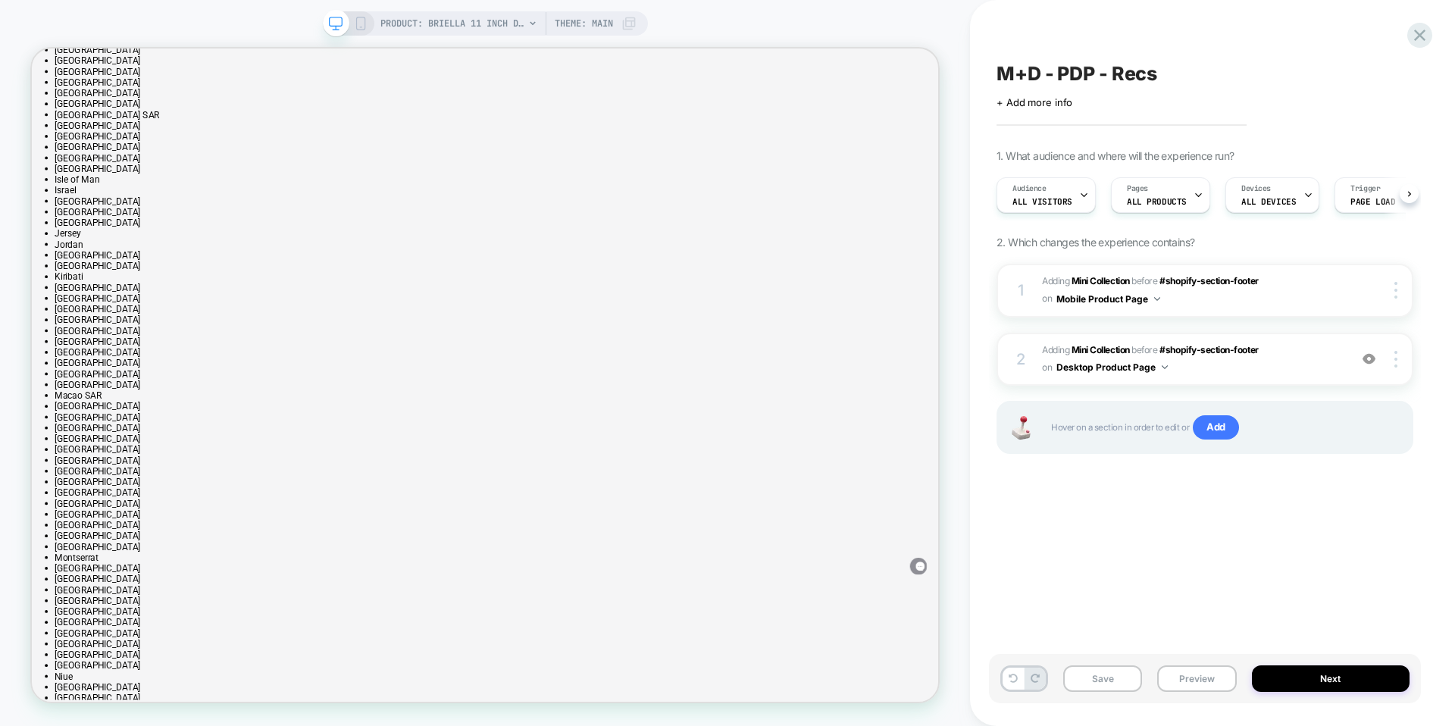
scroll to position [0, 1]
click at [1309, 302] on span "#_loomi_addon_1753986068641 Adding Mini Collection BEFORE #shopify-section-foot…" at bounding box center [1191, 291] width 299 height 36
click at [1309, 281] on span "#_loomi_addon_1753986068641 Adding Mini Collection BEFORE #shopify-section-foot…" at bounding box center [1191, 291] width 299 height 36
click at [1309, 287] on img at bounding box center [1396, 290] width 3 height 17
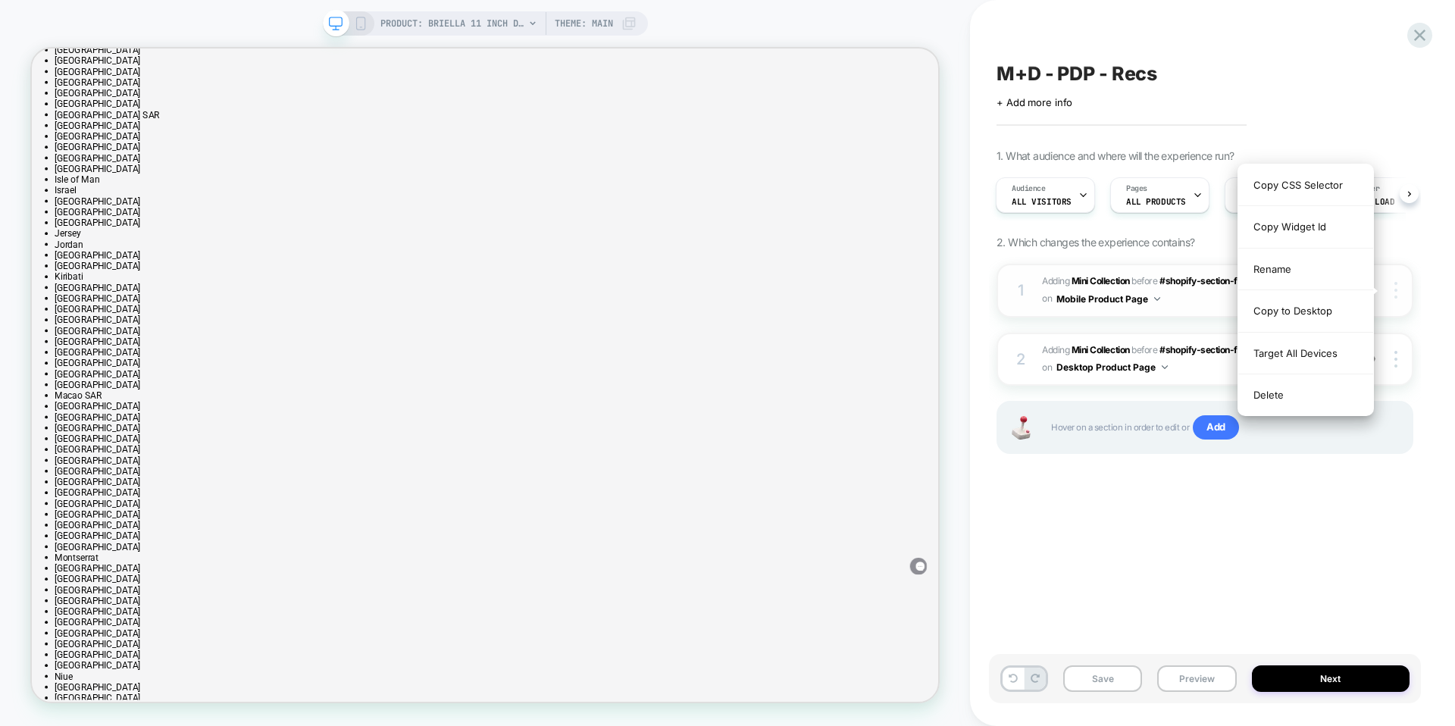
click at [1309, 293] on div at bounding box center [1398, 290] width 29 height 17
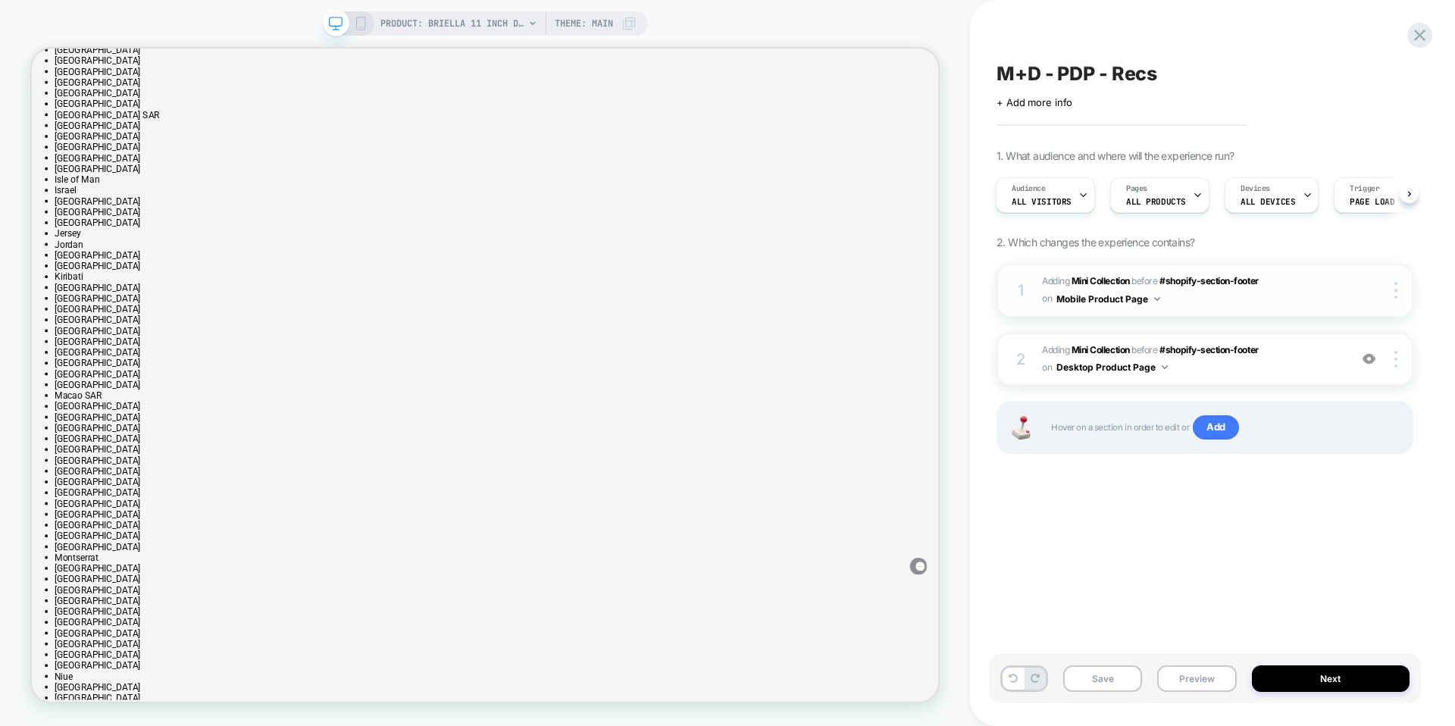
click at [1189, 300] on span "#_loomi_addon_1753986068641 Adding Mini Collection BEFORE #shopify-section-foot…" at bounding box center [1191, 291] width 299 height 36
click at [1185, 293] on span "#_loomi_addon_1753986068641 Adding Mini Collection BEFORE #shopify-section-foot…" at bounding box center [1191, 291] width 299 height 36
click at [1013, 287] on div "1" at bounding box center [1020, 290] width 15 height 27
click at [1309, 286] on div at bounding box center [1383, 290] width 57 height 17
click at [1309, 297] on div at bounding box center [1398, 290] width 29 height 17
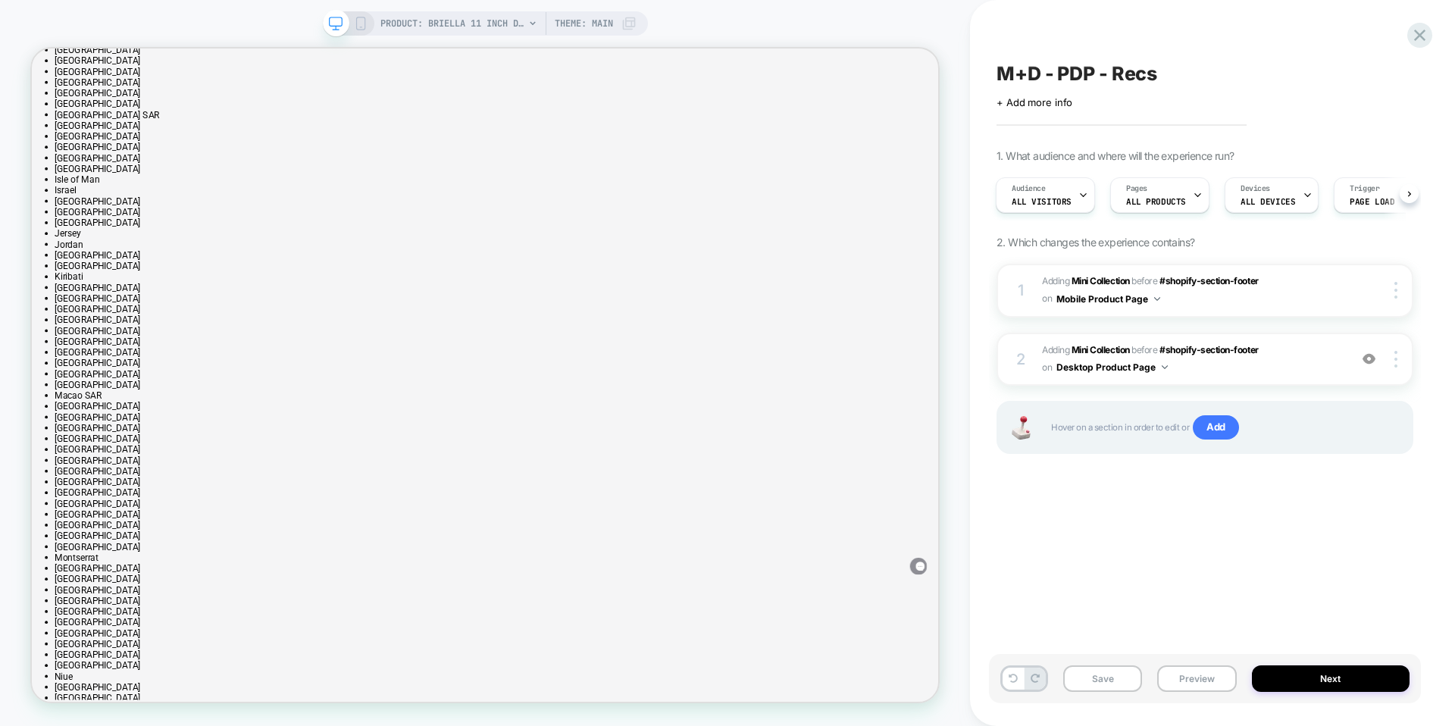
click at [1237, 512] on div "M+D - PDP - Recs Click to edit experience details + Add more info 1. What audie…" at bounding box center [1205, 363] width 432 height 696
click at [1264, 292] on span "#_loomi_addon_1753986068641 Adding Mini Collection BEFORE #shopify-section-foot…" at bounding box center [1191, 291] width 299 height 36
click at [1226, 682] on button "Preview" at bounding box center [1196, 679] width 79 height 27
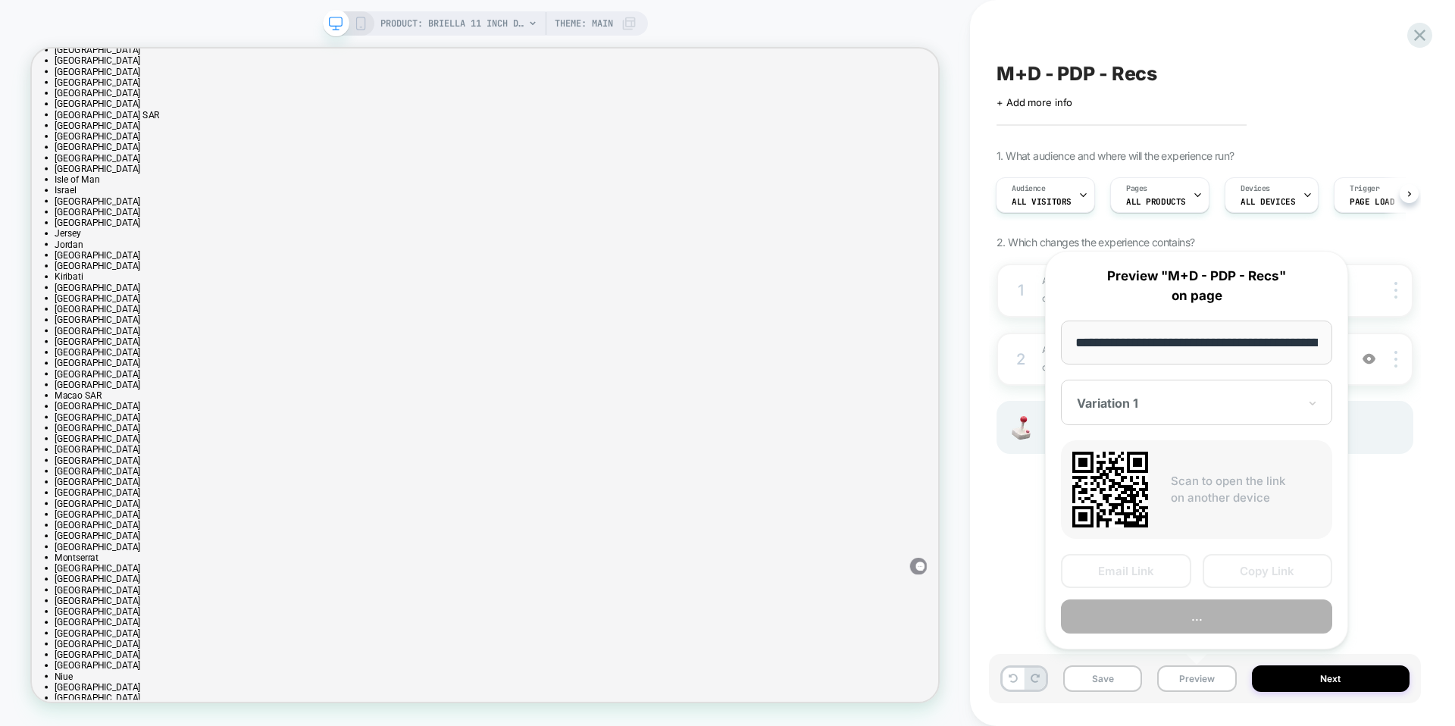
scroll to position [0, 287]
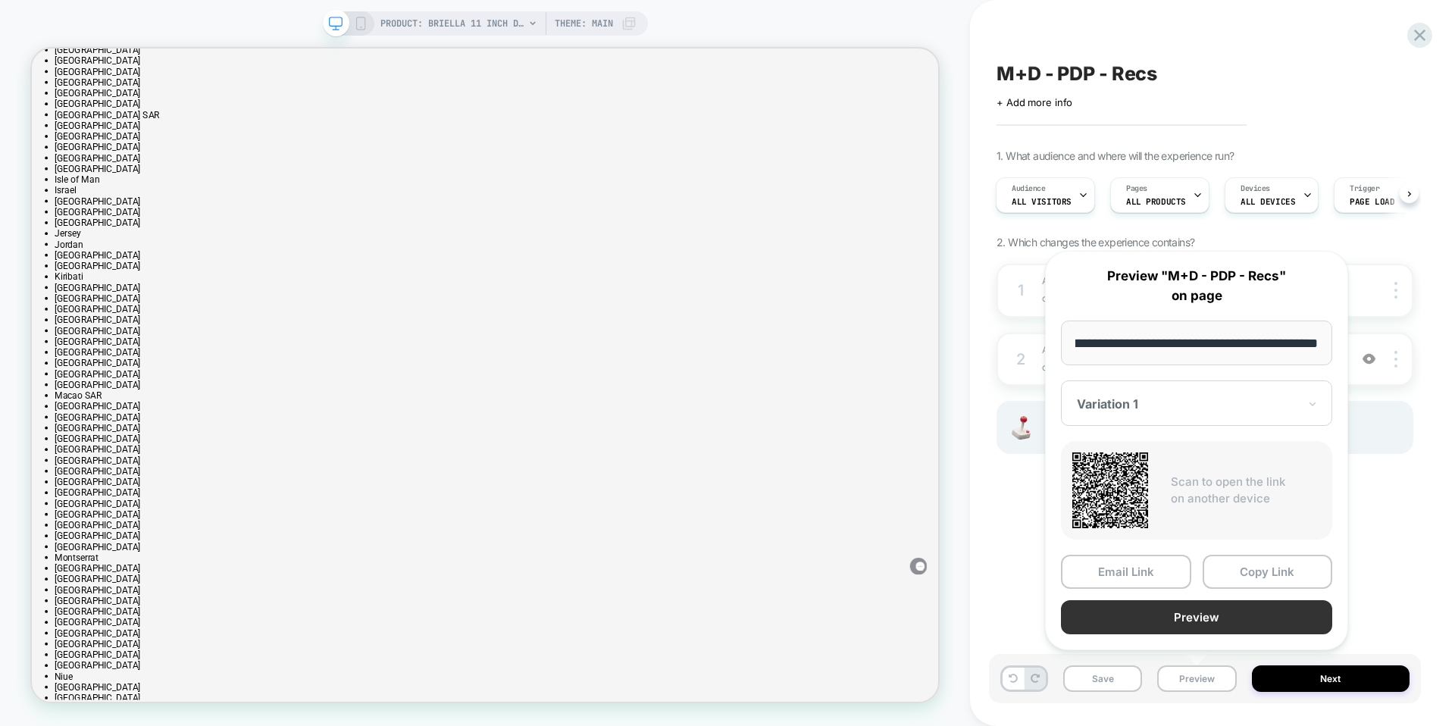
click at [1223, 627] on button "Preview" at bounding box center [1196, 617] width 271 height 34
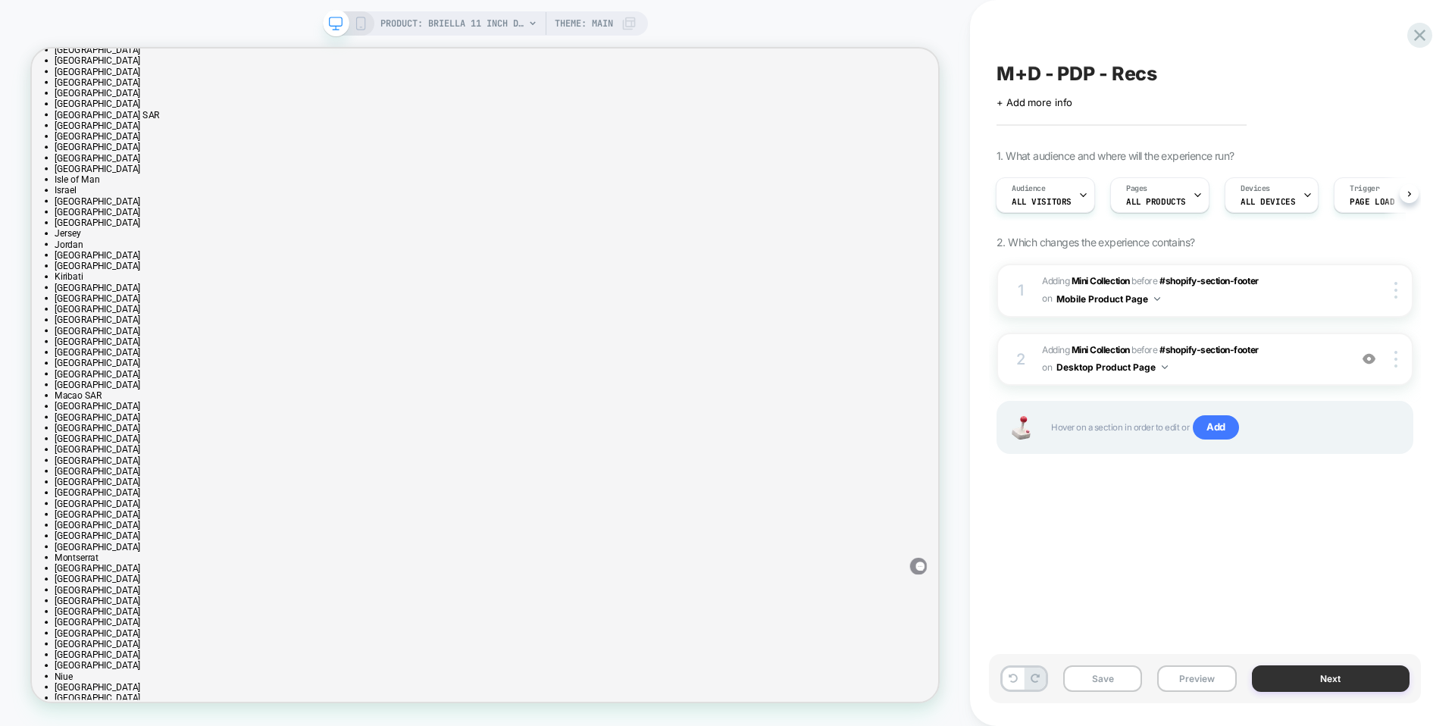
click at [1309, 684] on button "Next" at bounding box center [1331, 679] width 158 height 27
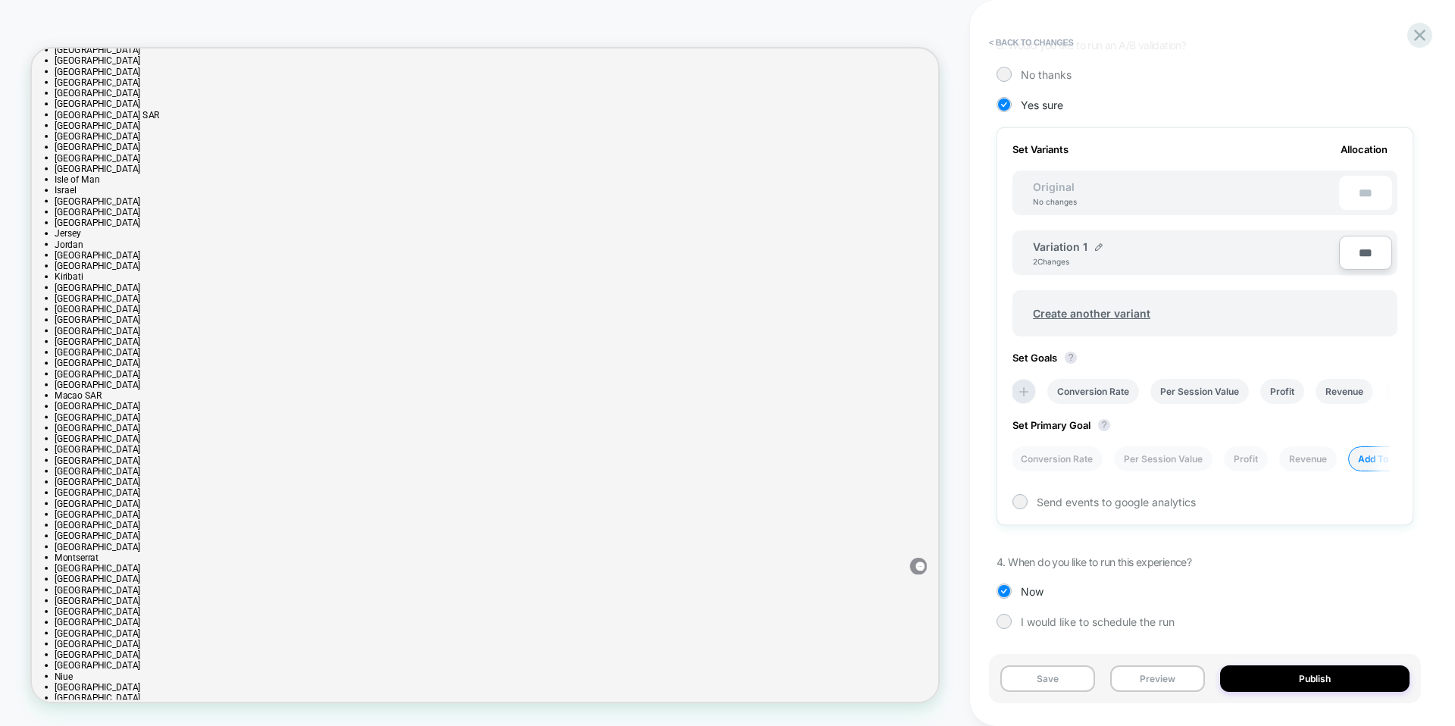
scroll to position [351, 0]
click at [1270, 685] on button "Publish" at bounding box center [1314, 679] width 189 height 27
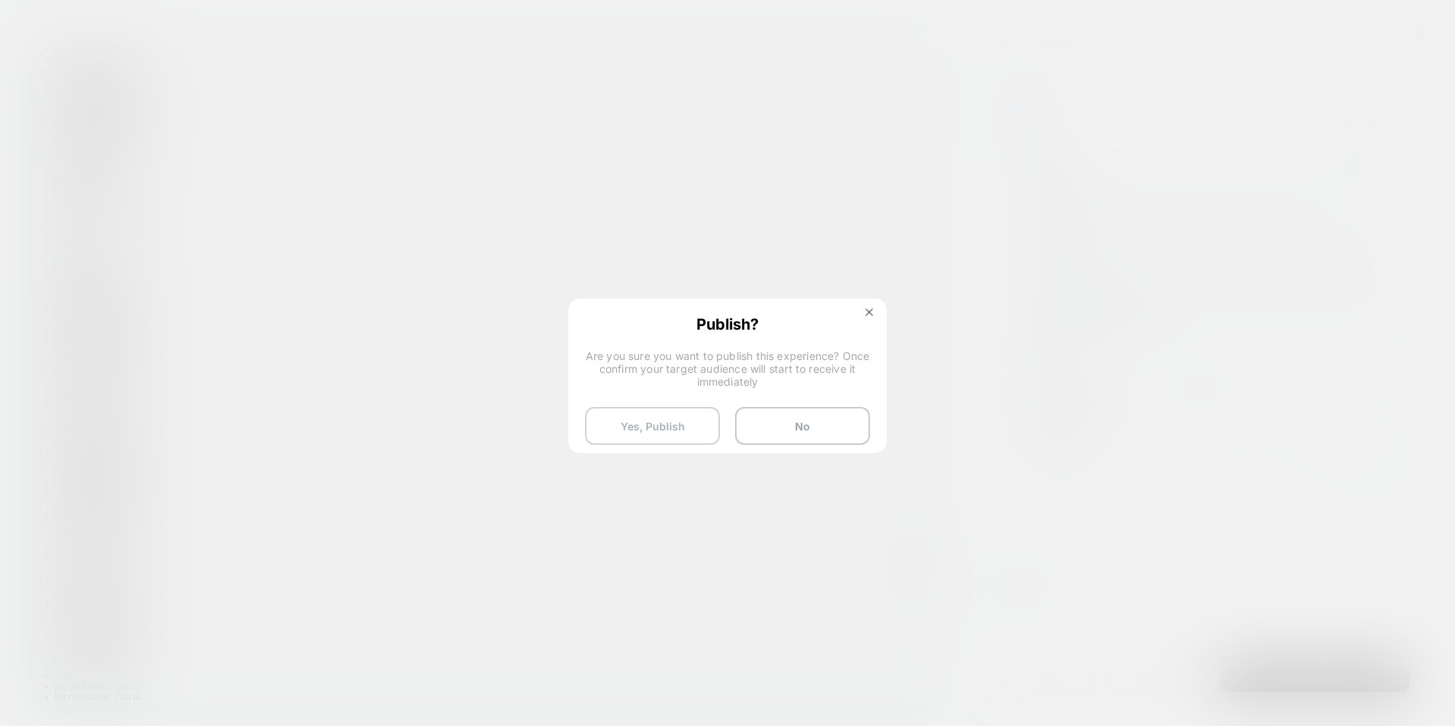
click at [641, 424] on button "Yes, Publish" at bounding box center [652, 426] width 135 height 38
